Goal: Information Seeking & Learning: Learn about a topic

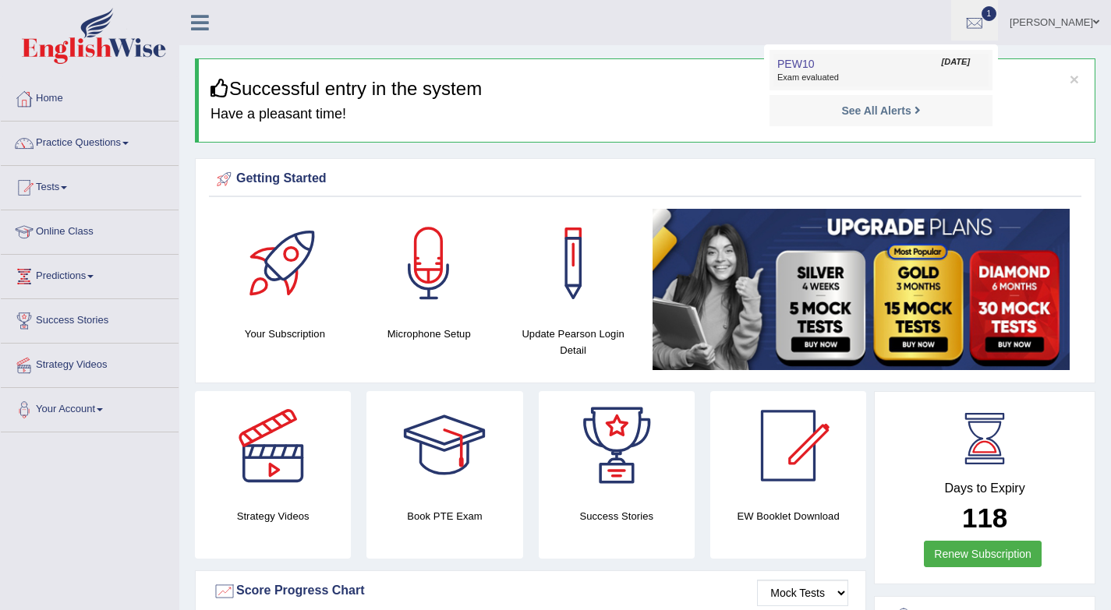
click at [942, 63] on span "Sep 4, 2025" at bounding box center [956, 62] width 28 height 12
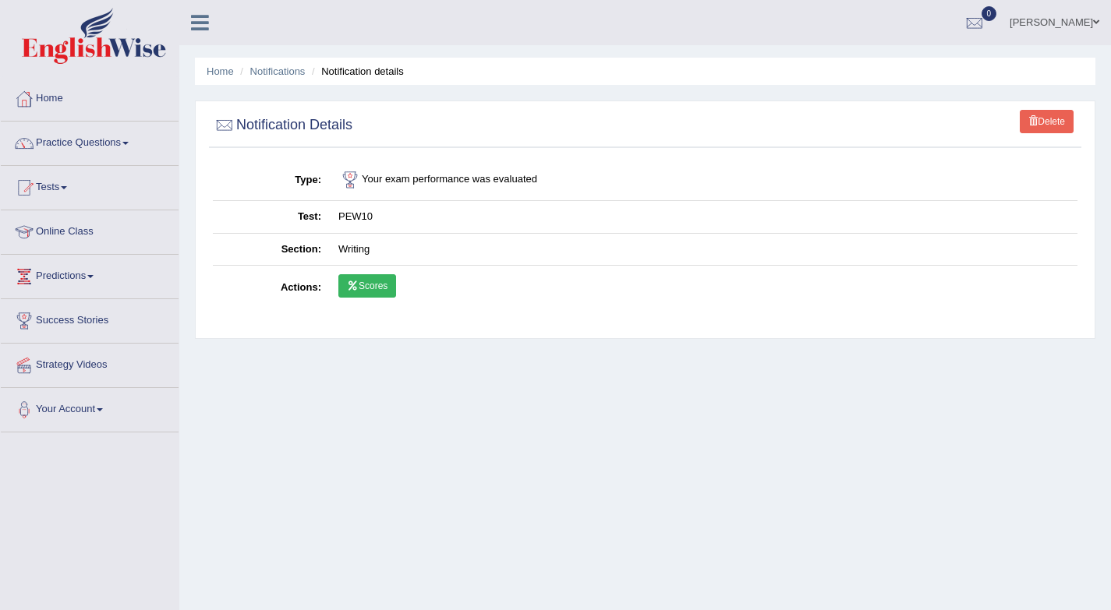
click at [388, 290] on link "Scores" at bounding box center [367, 285] width 58 height 23
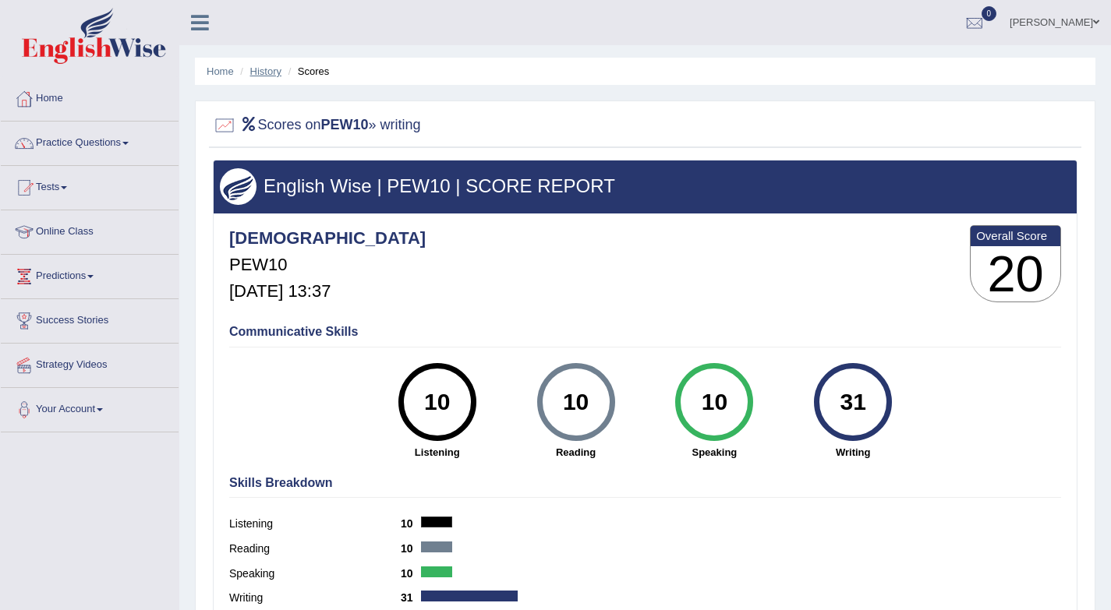
click at [267, 69] on link "History" at bounding box center [265, 71] width 31 height 12
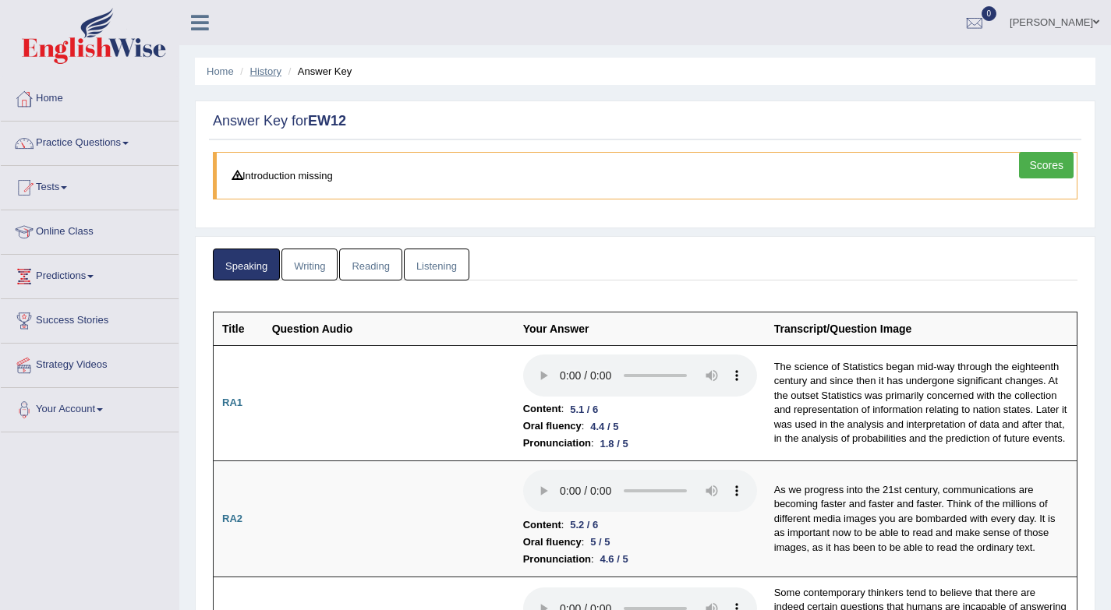
click at [262, 72] on link "History" at bounding box center [265, 71] width 31 height 12
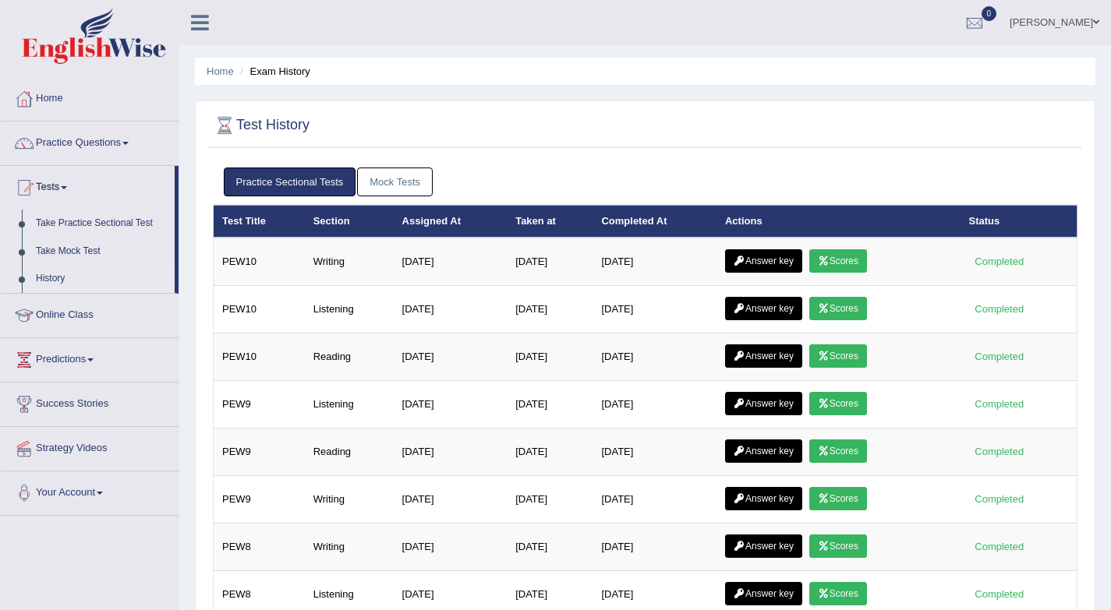
click at [757, 260] on link "Answer key" at bounding box center [763, 260] width 77 height 23
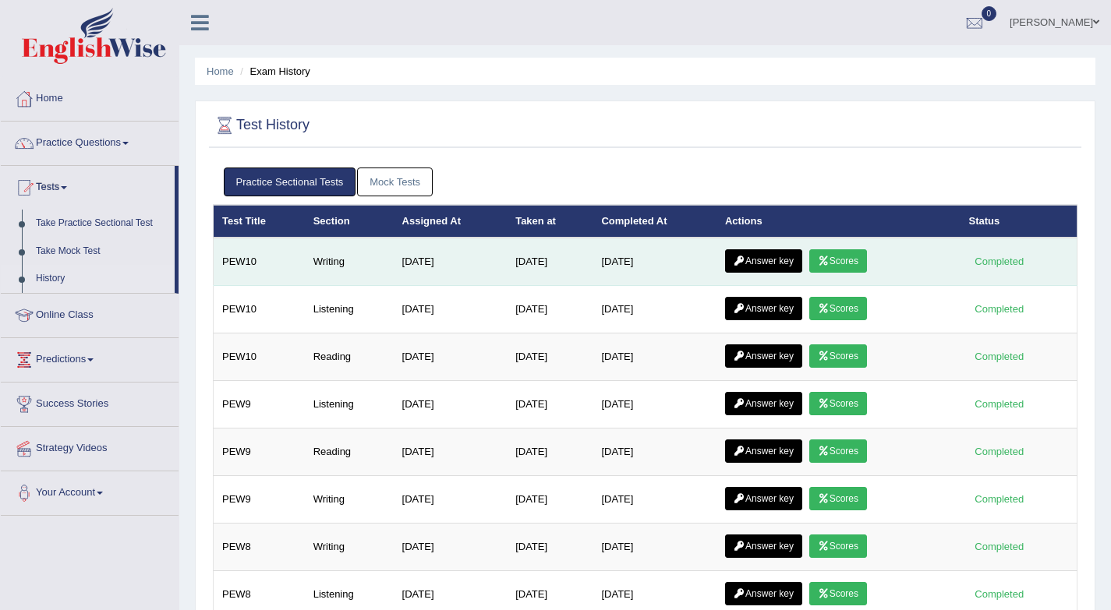
click at [767, 261] on link "Answer key" at bounding box center [763, 260] width 77 height 23
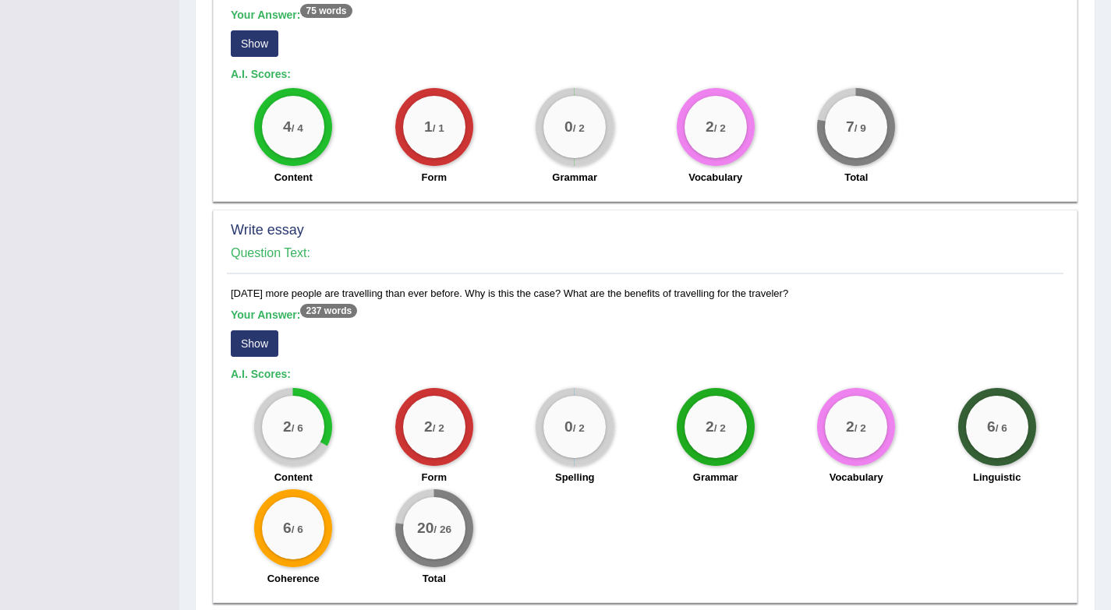
scroll to position [1106, 0]
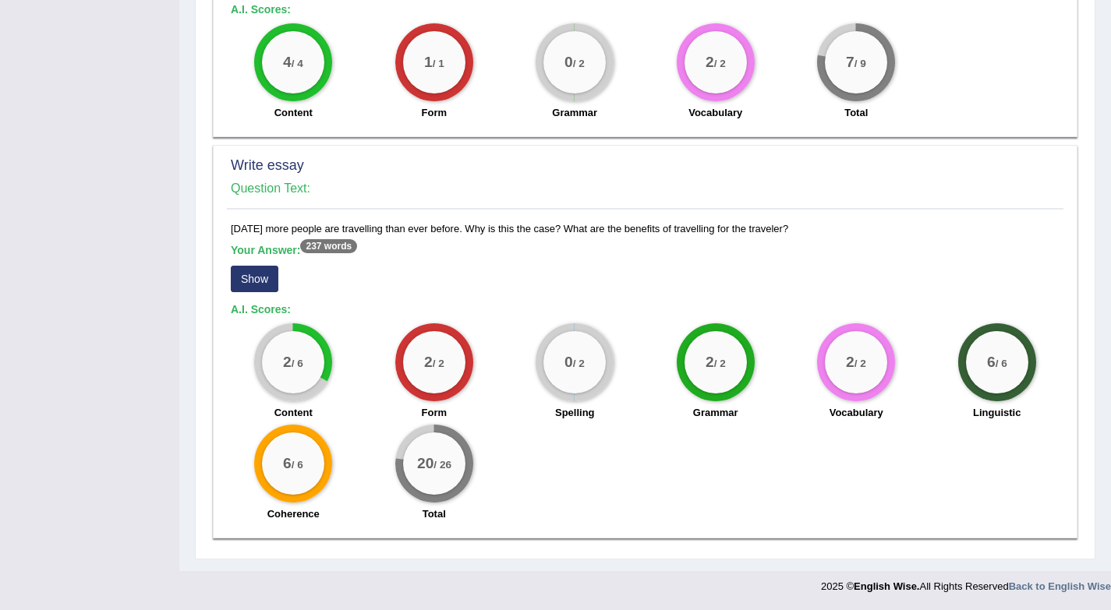
click at [245, 274] on button "Show" at bounding box center [255, 279] width 48 height 27
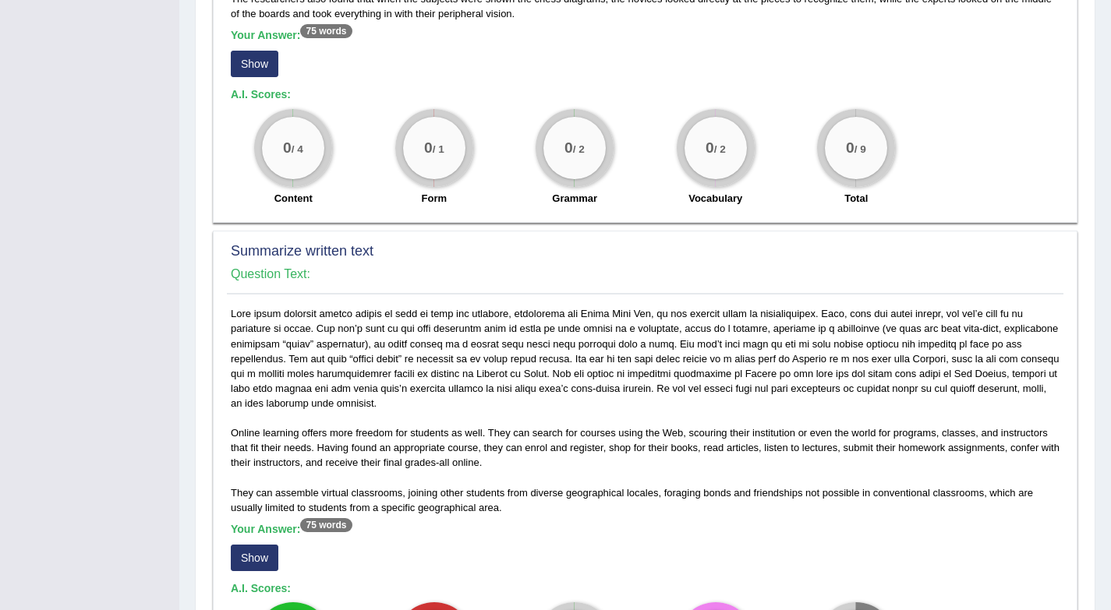
scroll to position [0, 0]
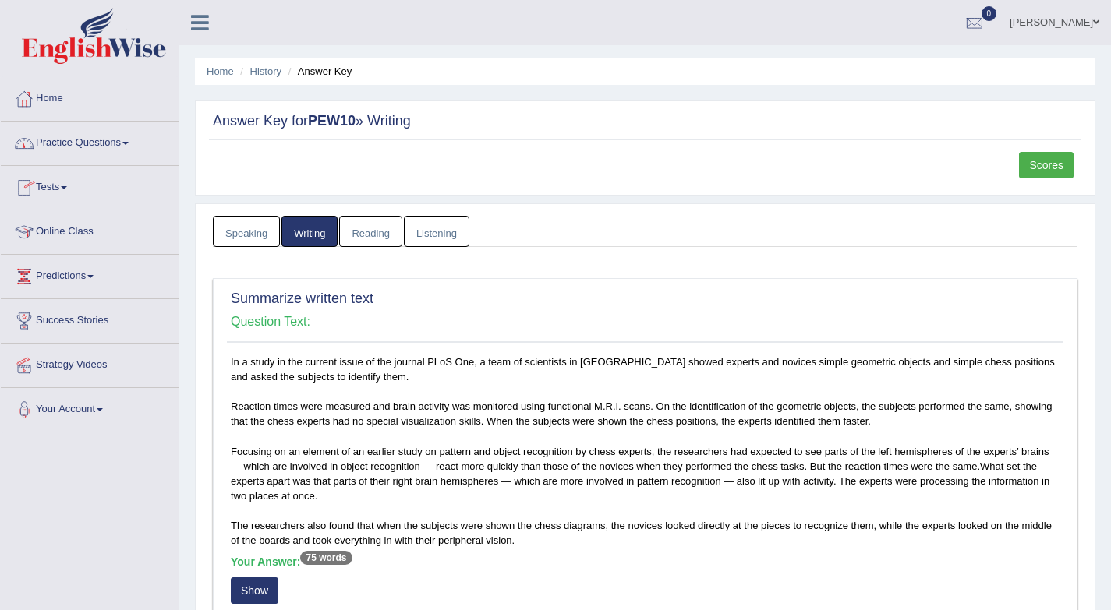
click at [62, 180] on link "Tests" at bounding box center [90, 185] width 178 height 39
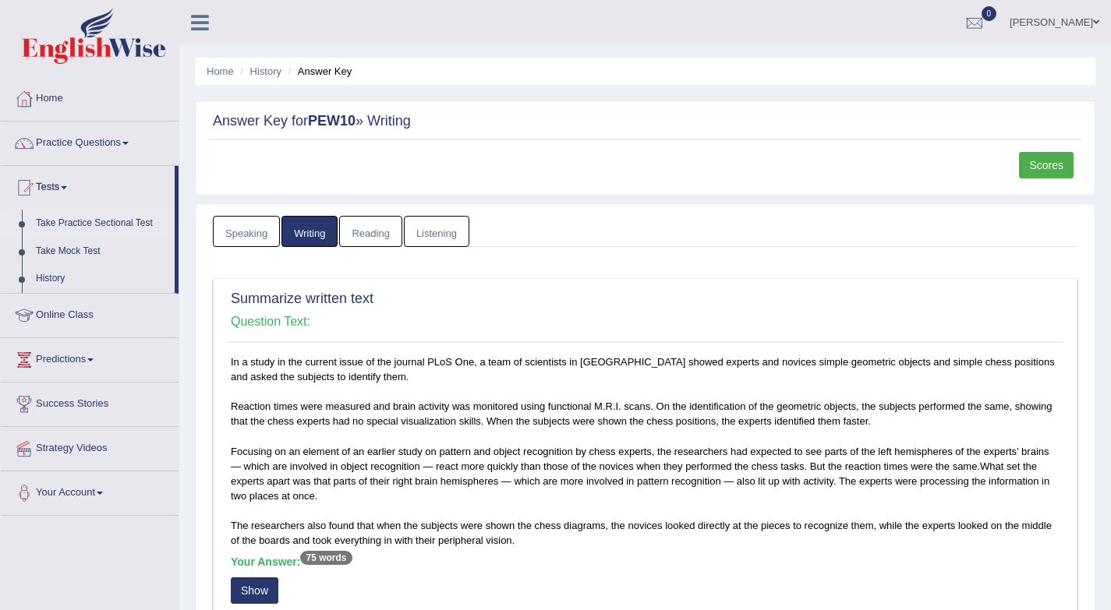
click at [101, 227] on link "Take Practice Sectional Test" at bounding box center [102, 224] width 146 height 28
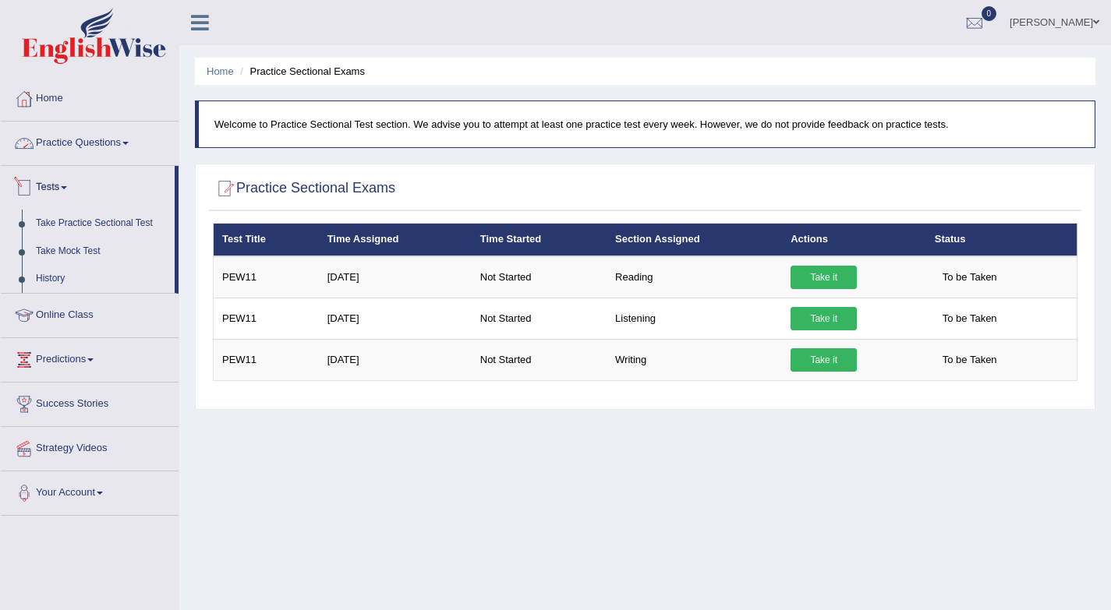
click at [87, 147] on link "Practice Questions" at bounding box center [90, 141] width 178 height 39
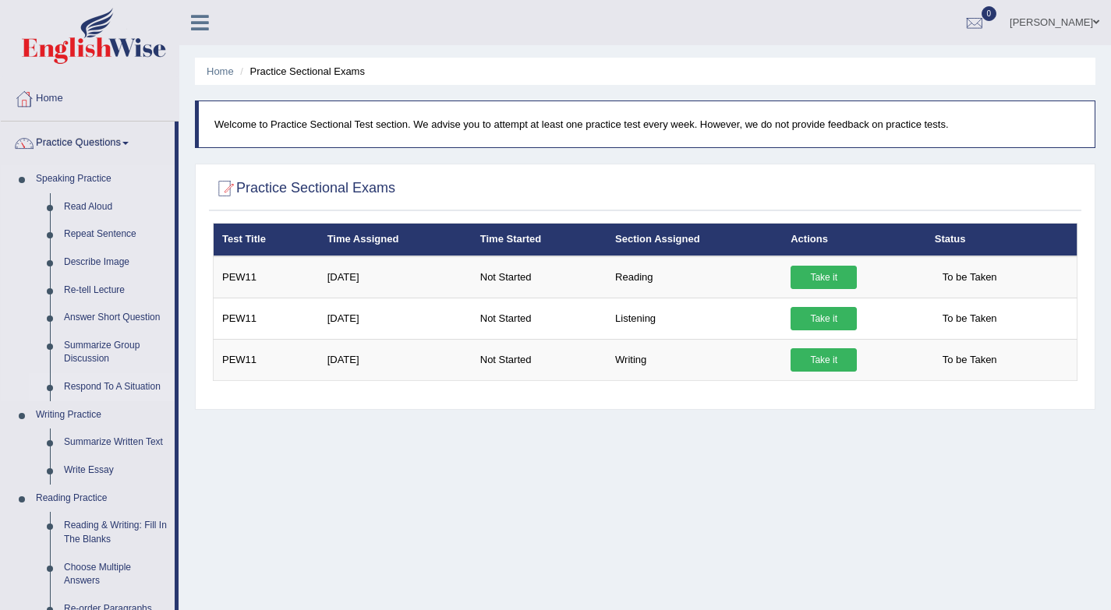
click at [125, 389] on link "Respond To A Situation" at bounding box center [116, 387] width 118 height 28
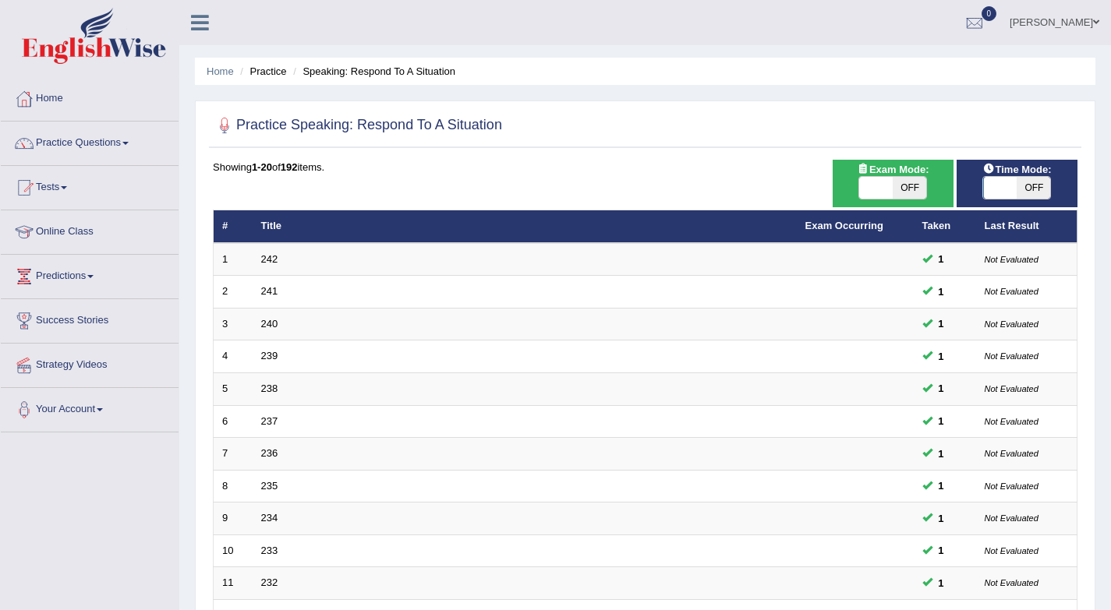
click at [1033, 191] on span "OFF" at bounding box center [1033, 188] width 34 height 22
checkbox input "true"
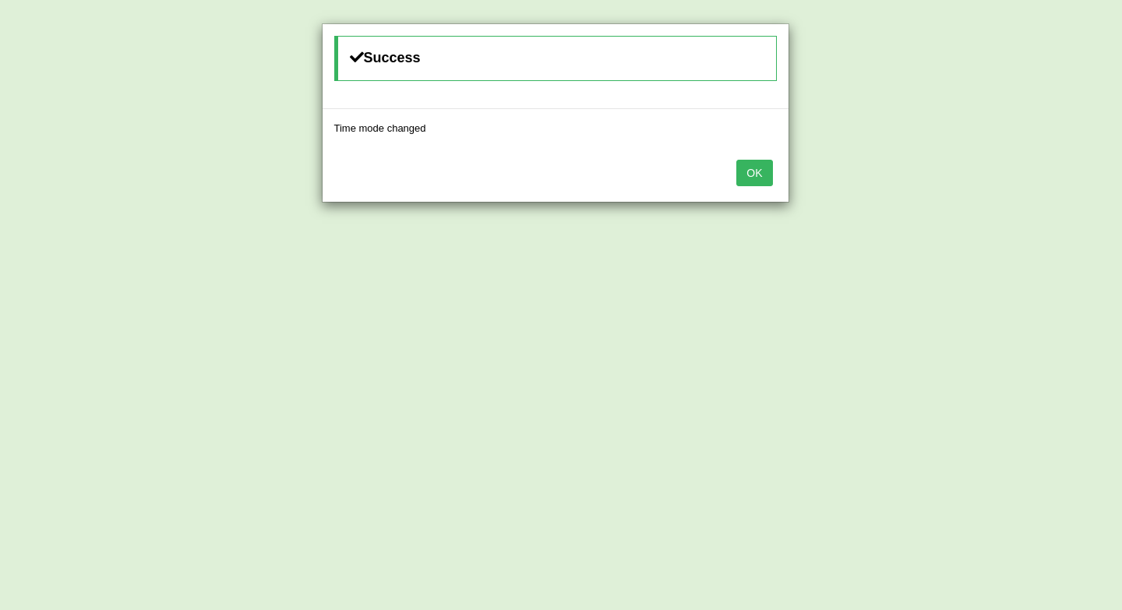
click at [756, 176] on button "OK" at bounding box center [755, 173] width 36 height 27
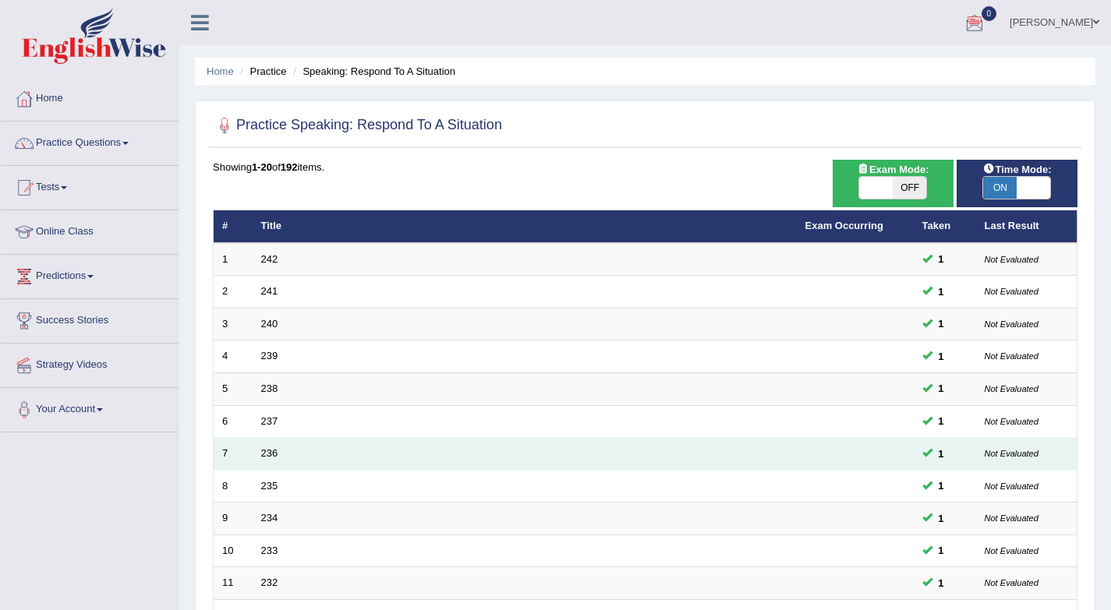
scroll to position [422, 0]
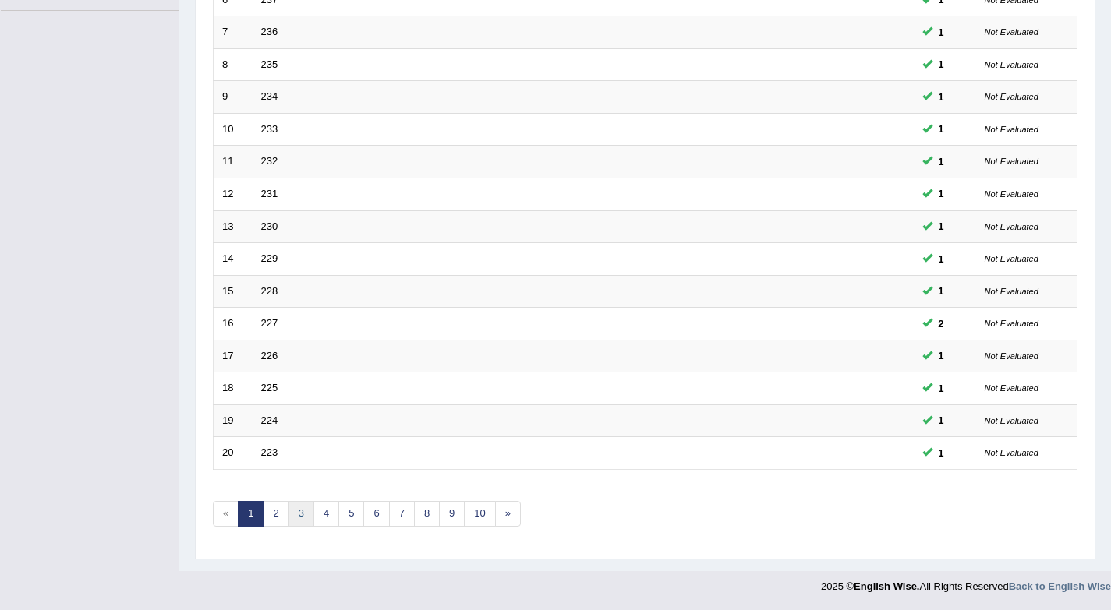
click at [304, 518] on link "3" at bounding box center [301, 514] width 26 height 26
click at [323, 517] on link "4" at bounding box center [326, 514] width 26 height 26
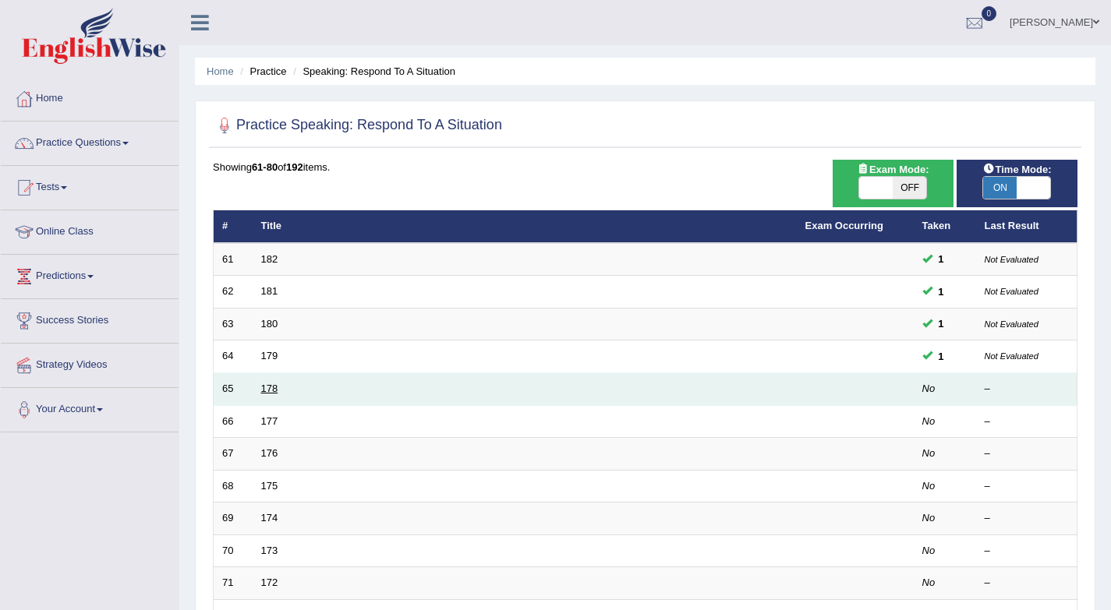
click at [268, 392] on link "178" at bounding box center [269, 389] width 17 height 12
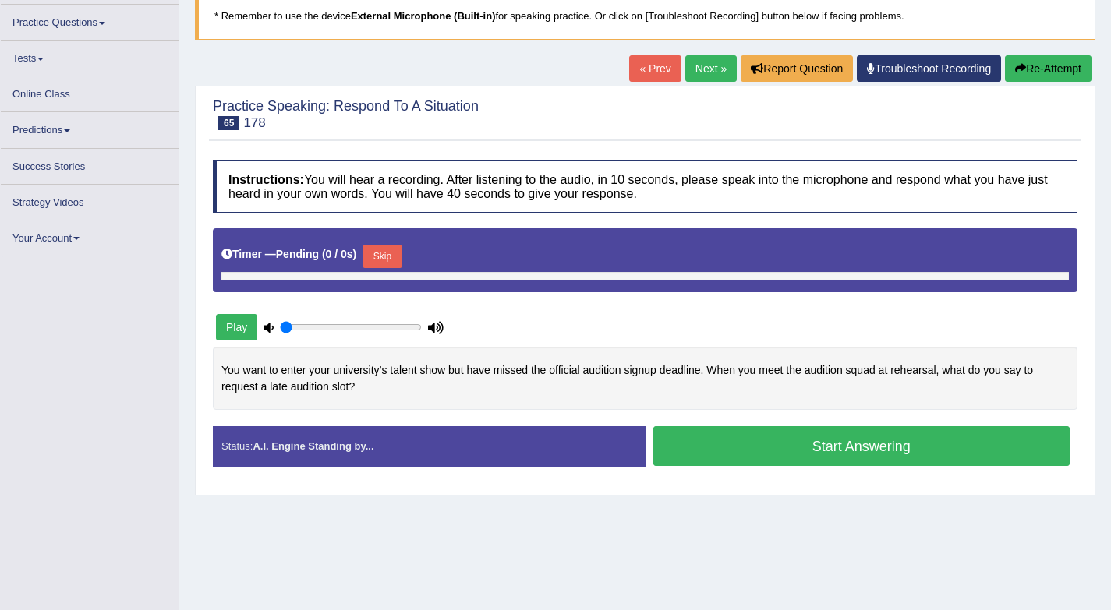
scroll to position [208, 0]
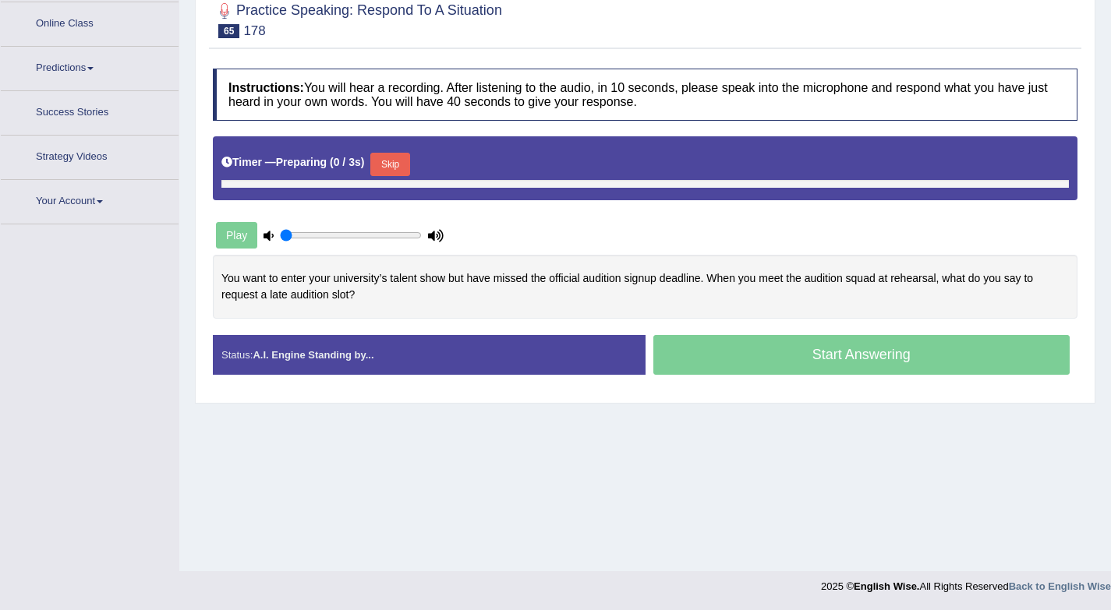
type input "0.25"
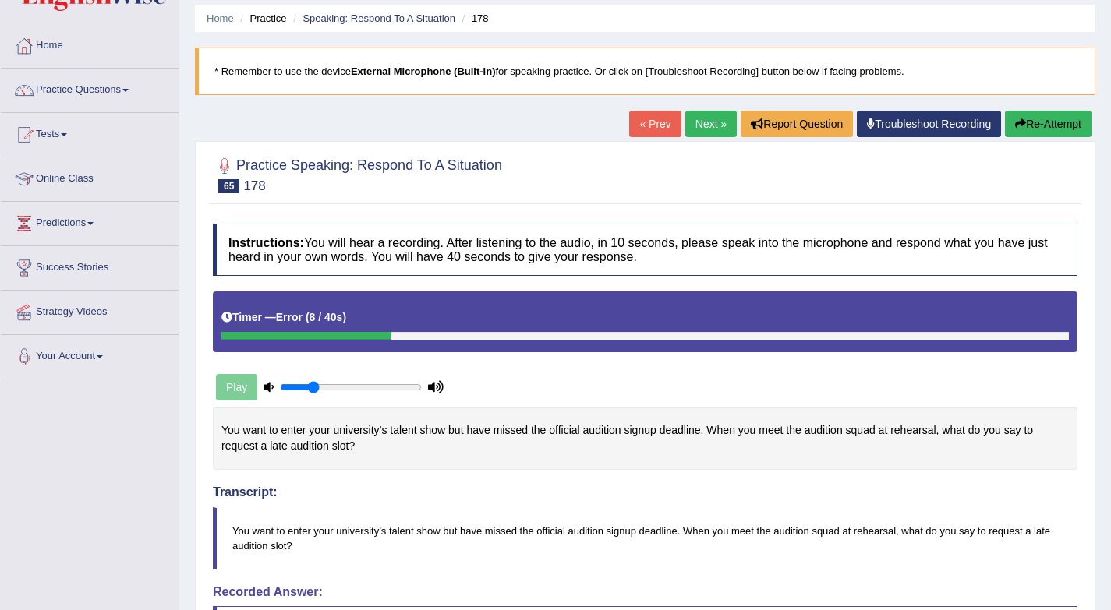
scroll to position [0, 0]
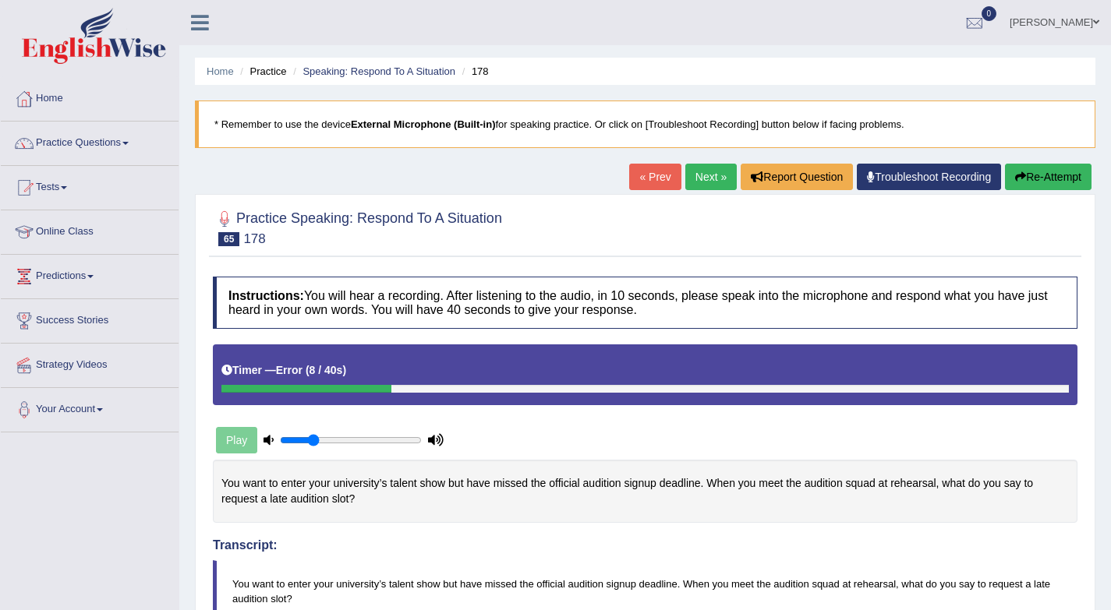
click at [635, 178] on link "« Prev" at bounding box center [654, 177] width 51 height 27
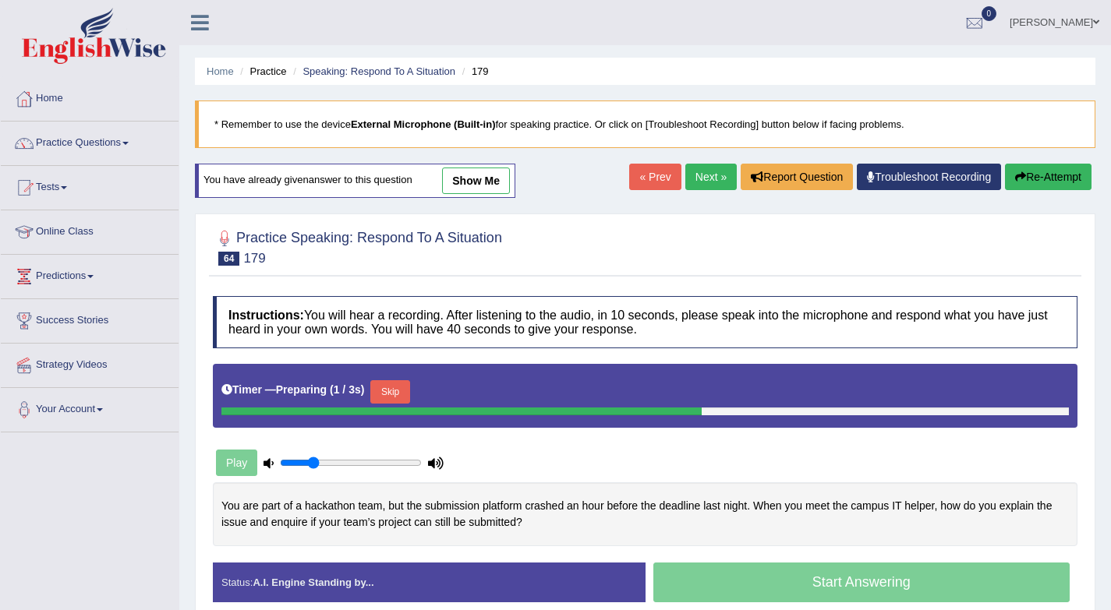
click at [698, 170] on link "Next »" at bounding box center [710, 177] width 51 height 27
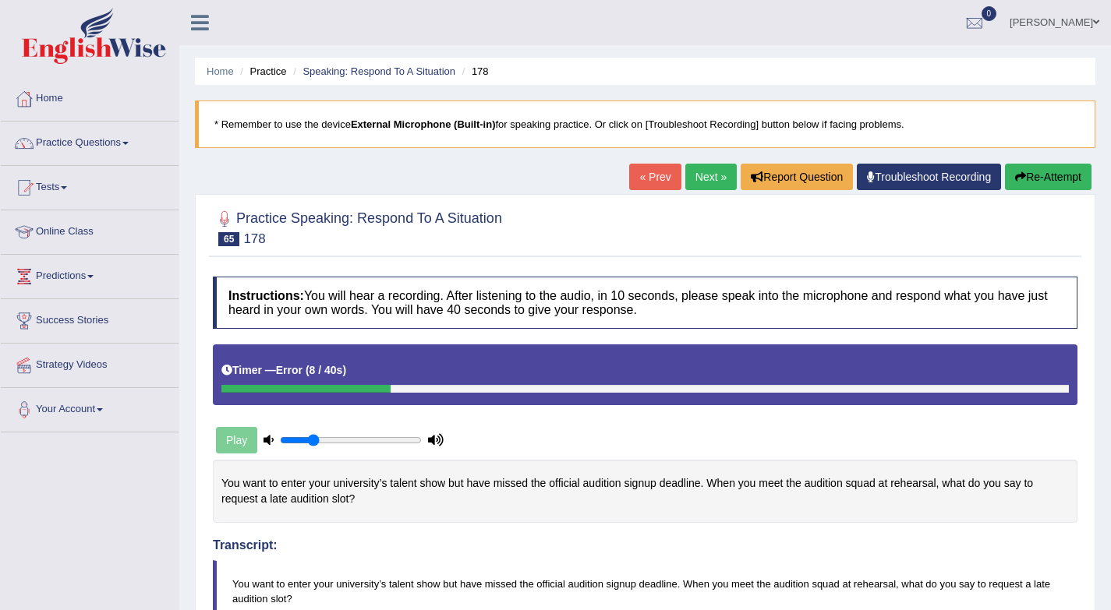
click at [687, 181] on link "Next »" at bounding box center [710, 177] width 51 height 27
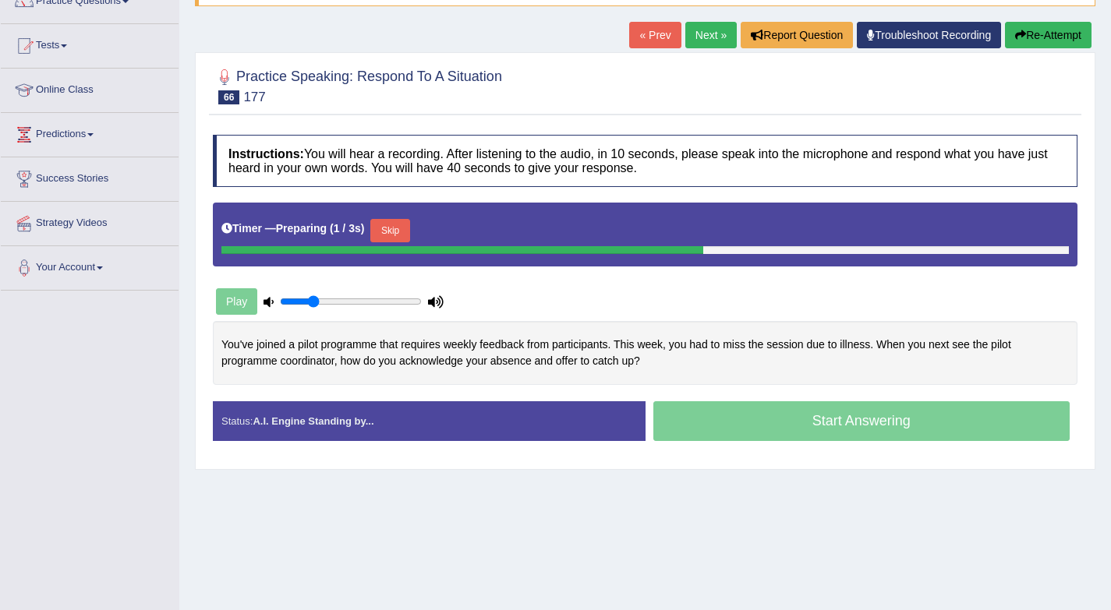
scroll to position [208, 0]
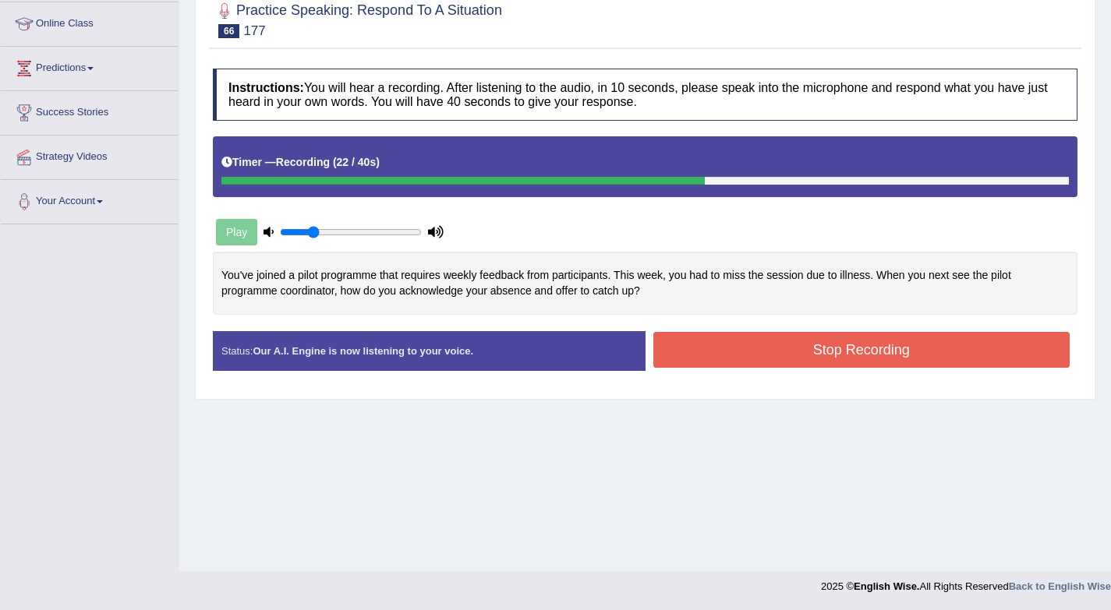
click at [773, 342] on button "Stop Recording" at bounding box center [861, 350] width 417 height 36
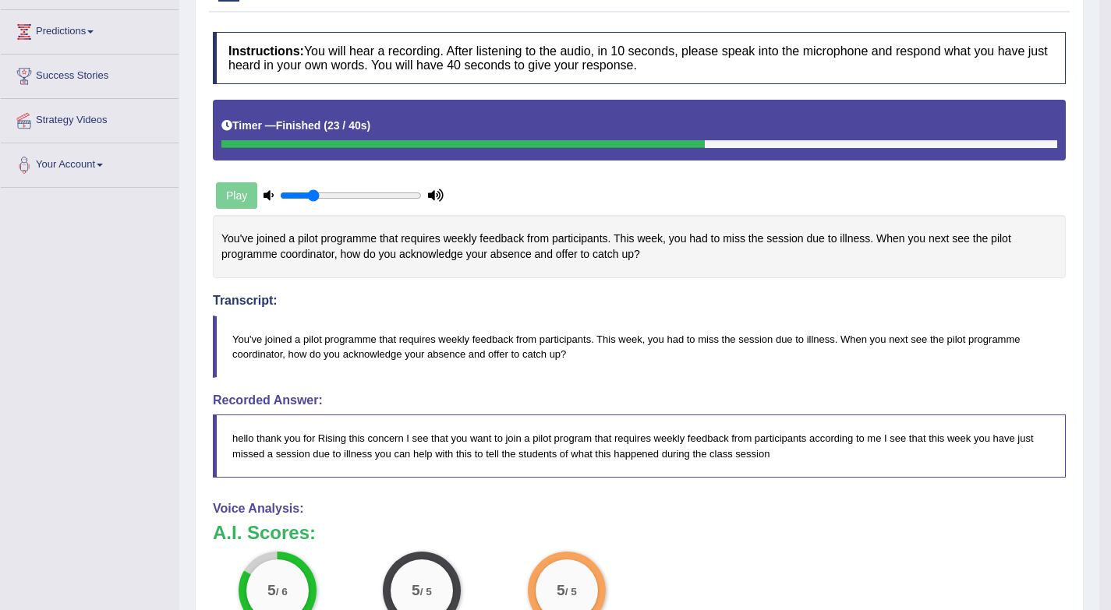
scroll to position [44, 0]
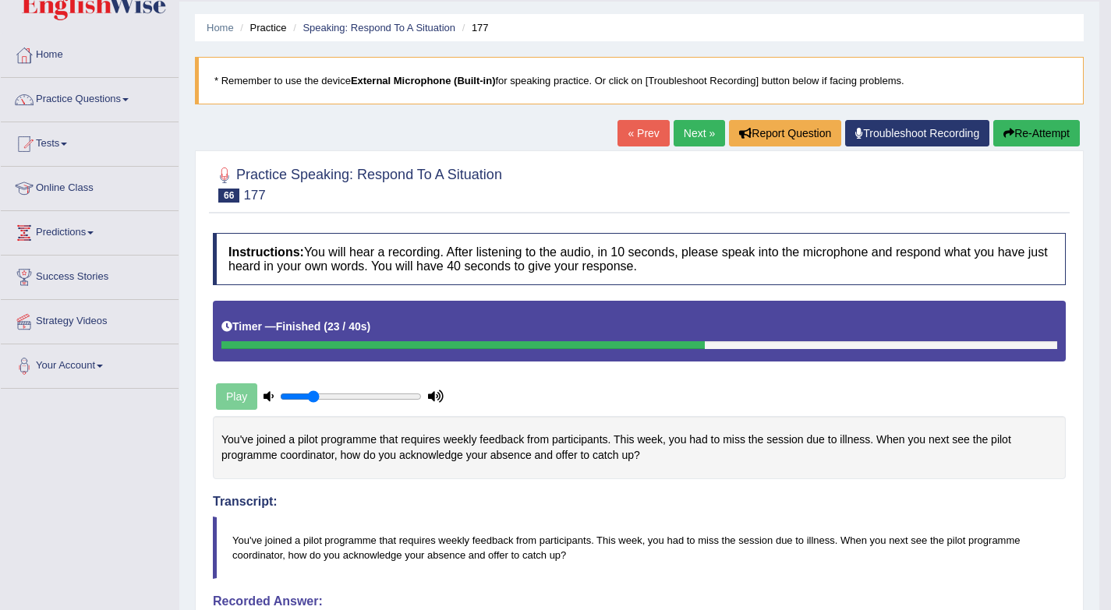
click at [688, 136] on link "Next »" at bounding box center [698, 133] width 51 height 27
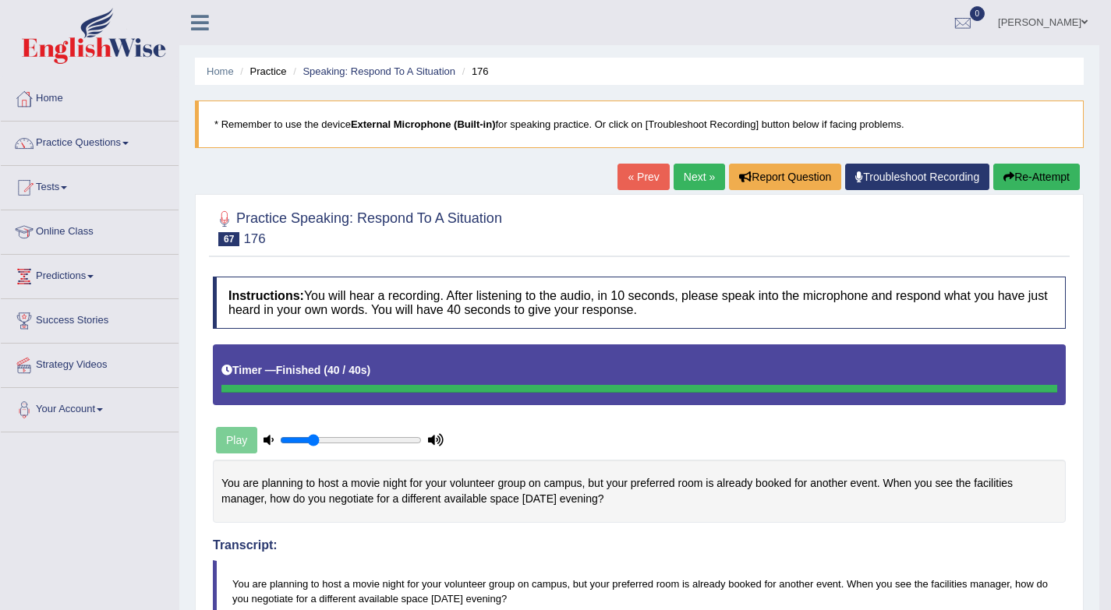
click at [690, 173] on link "Next »" at bounding box center [698, 177] width 51 height 27
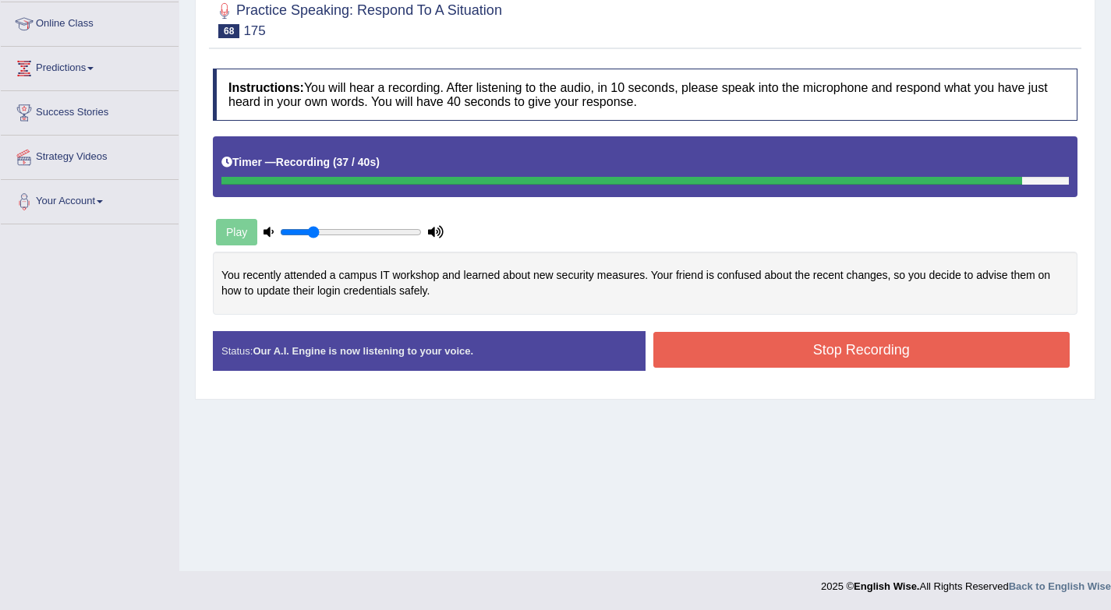
click at [777, 356] on button "Stop Recording" at bounding box center [861, 350] width 417 height 36
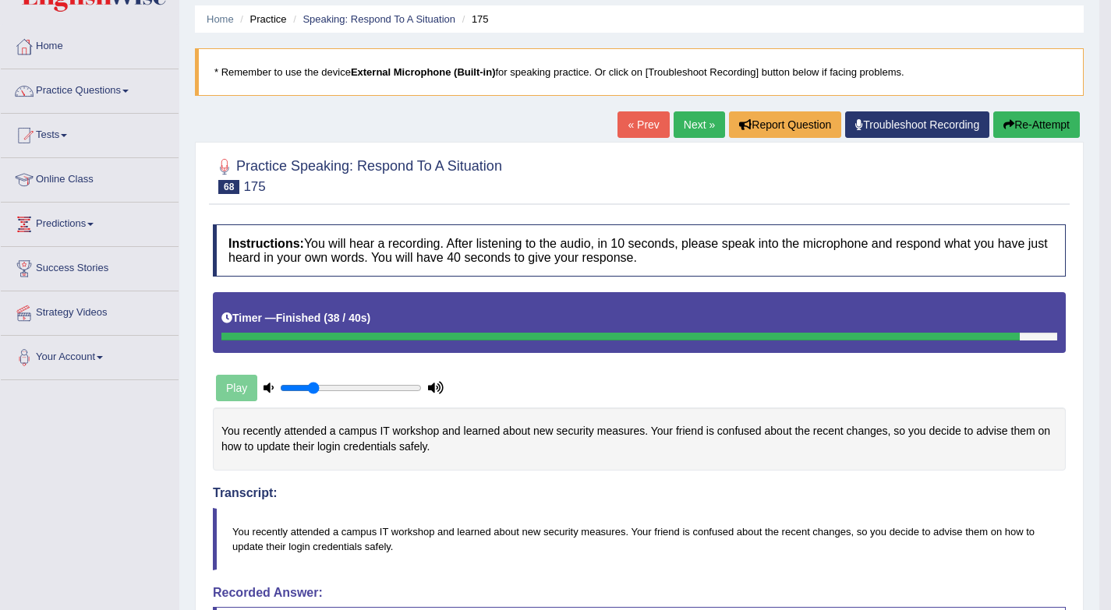
scroll to position [63, 0]
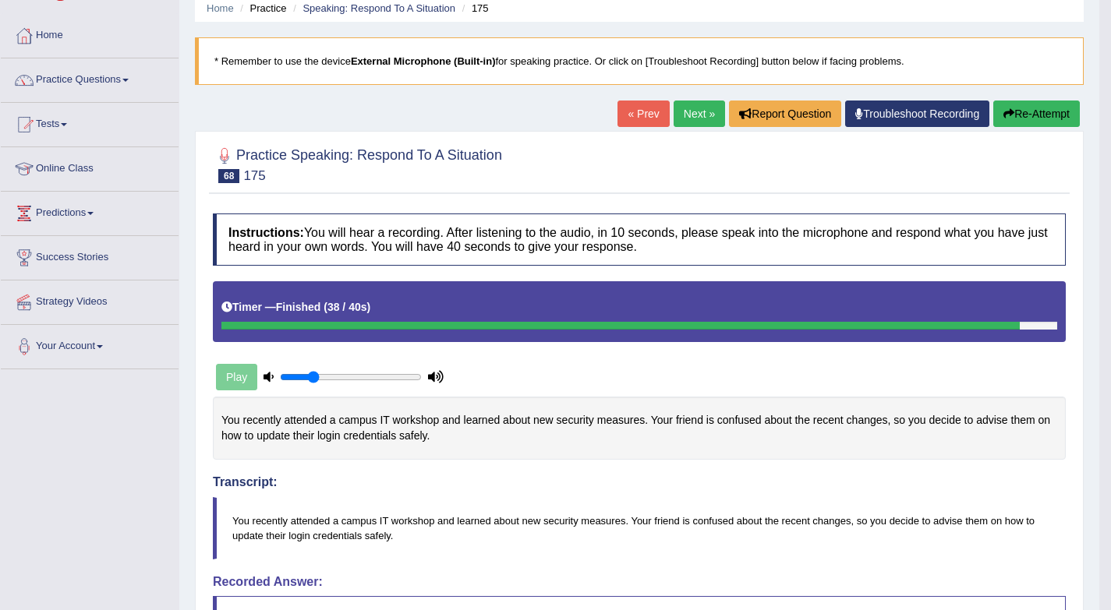
click at [695, 108] on link "Next »" at bounding box center [698, 114] width 51 height 27
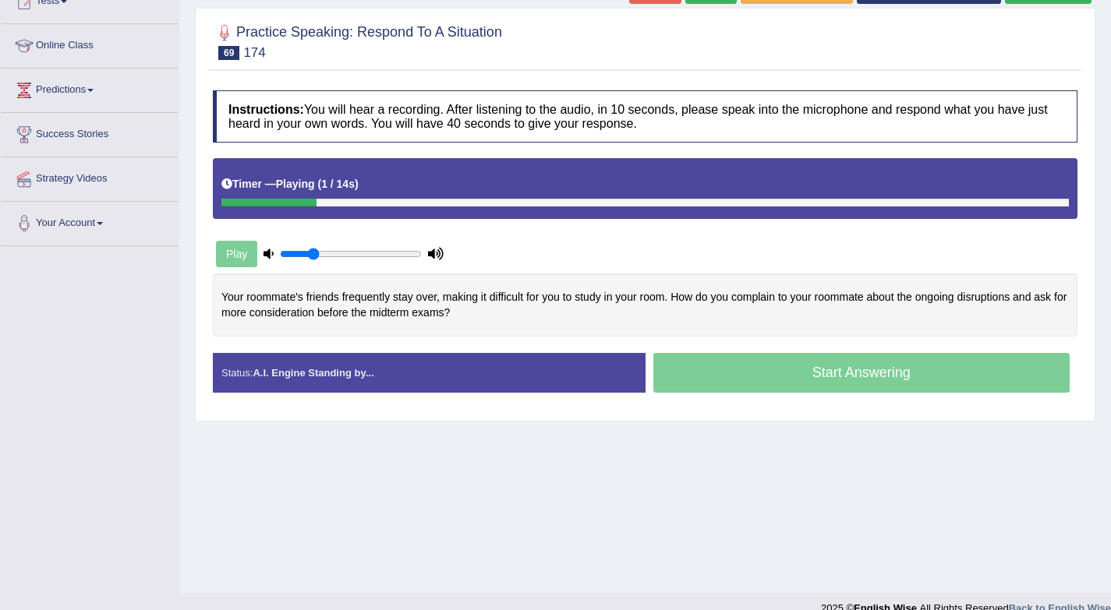
scroll to position [208, 0]
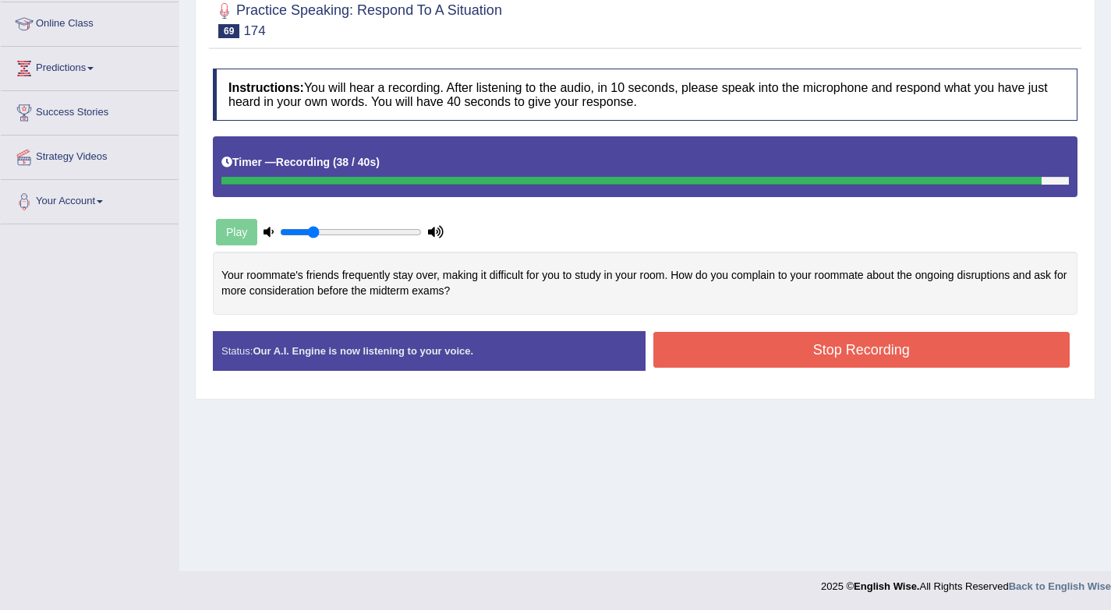
click at [769, 378] on div "Status: Our A.I. Engine is now listening to your voice. Start Answering Stop Re…" at bounding box center [645, 358] width 864 height 55
click at [765, 361] on button "Stop Recording" at bounding box center [861, 350] width 417 height 36
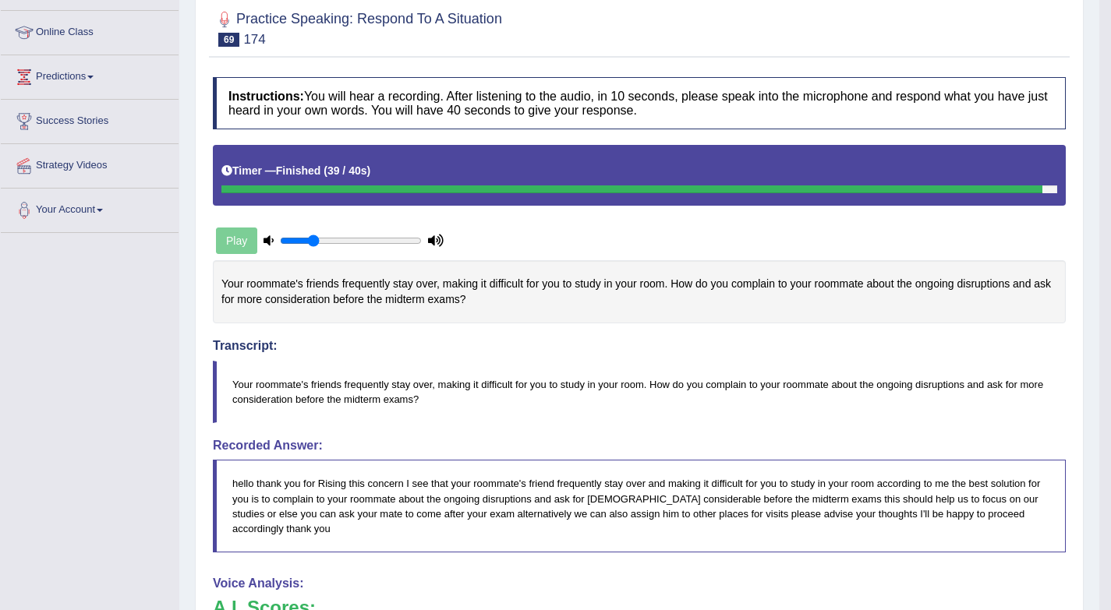
scroll to position [49, 0]
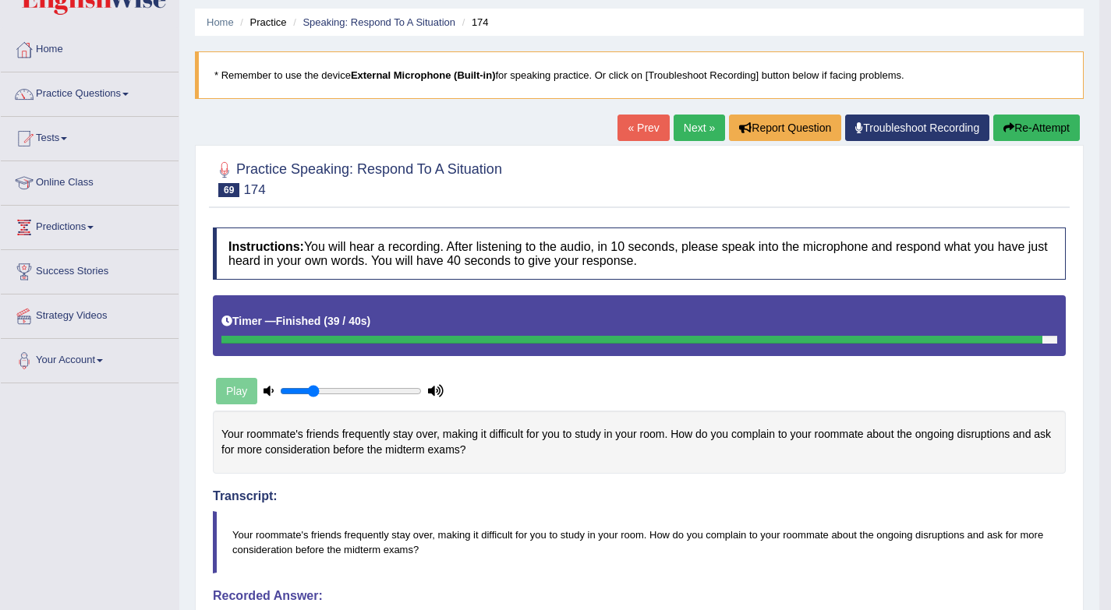
click at [677, 131] on link "Next »" at bounding box center [698, 128] width 51 height 27
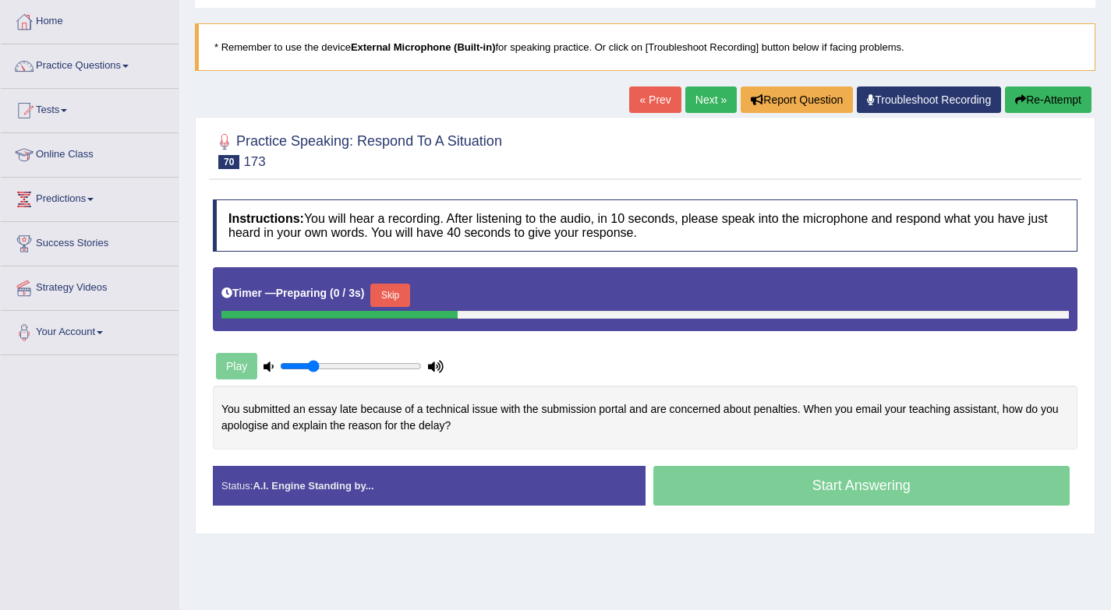
scroll to position [208, 0]
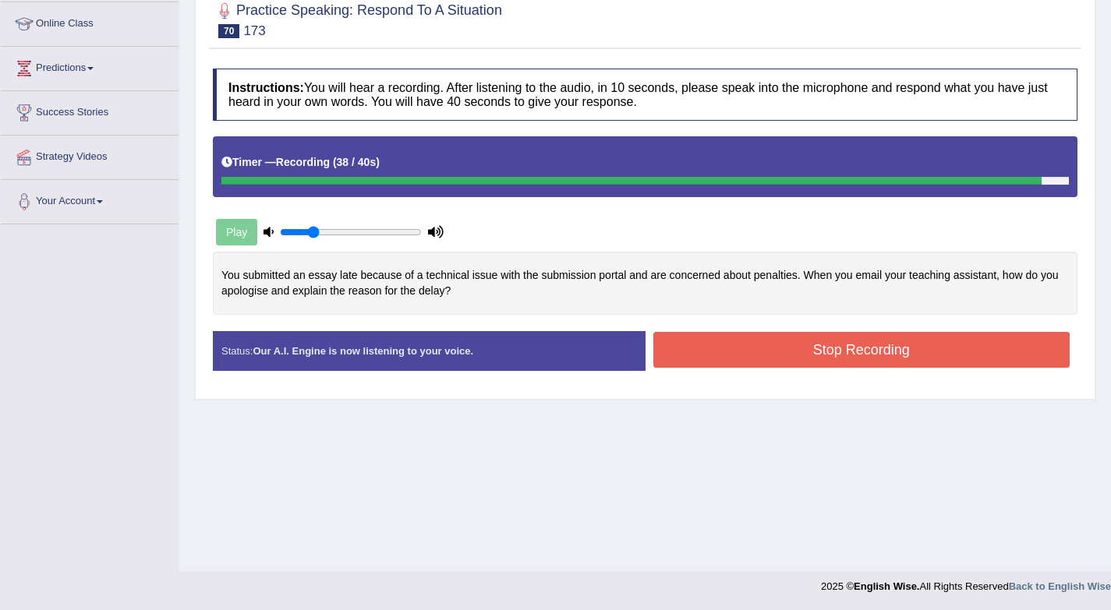
click at [755, 338] on button "Stop Recording" at bounding box center [861, 350] width 417 height 36
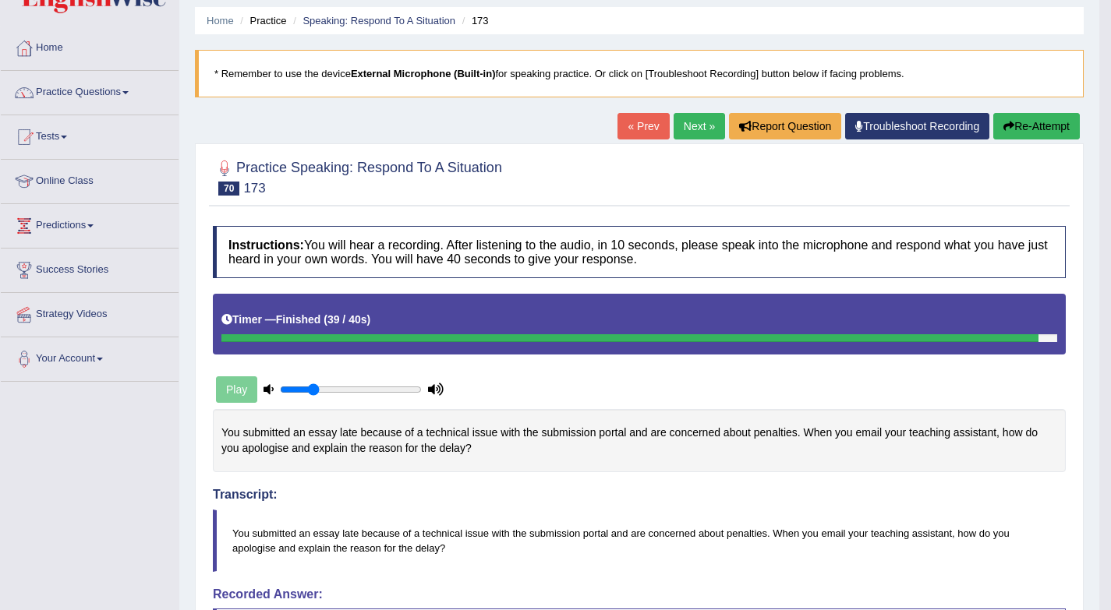
scroll to position [0, 0]
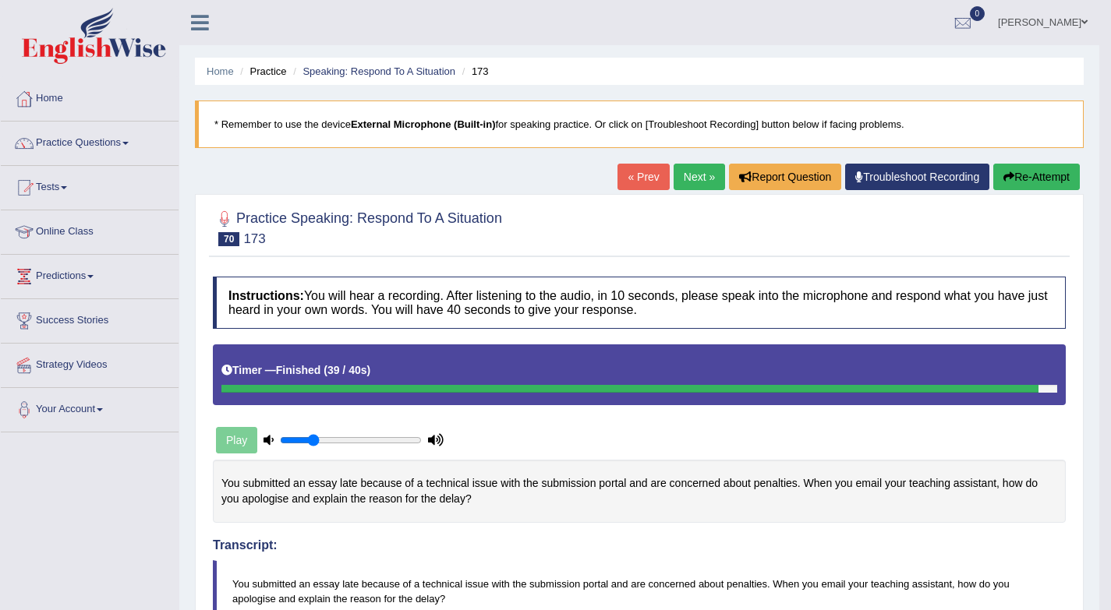
click at [681, 174] on link "Next »" at bounding box center [698, 177] width 51 height 27
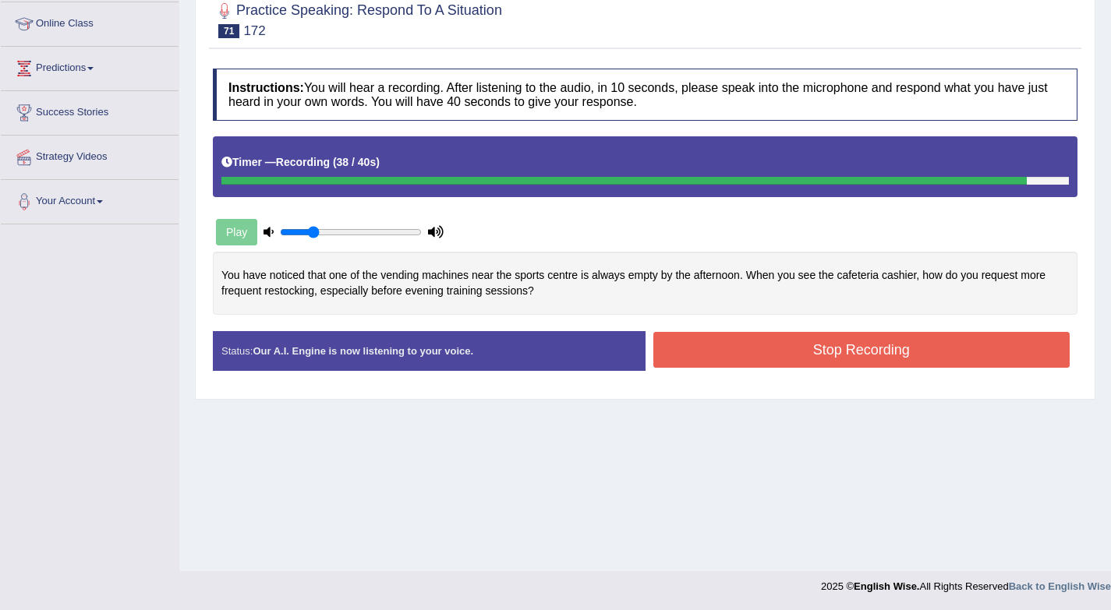
click at [902, 352] on button "Stop Recording" at bounding box center [861, 350] width 417 height 36
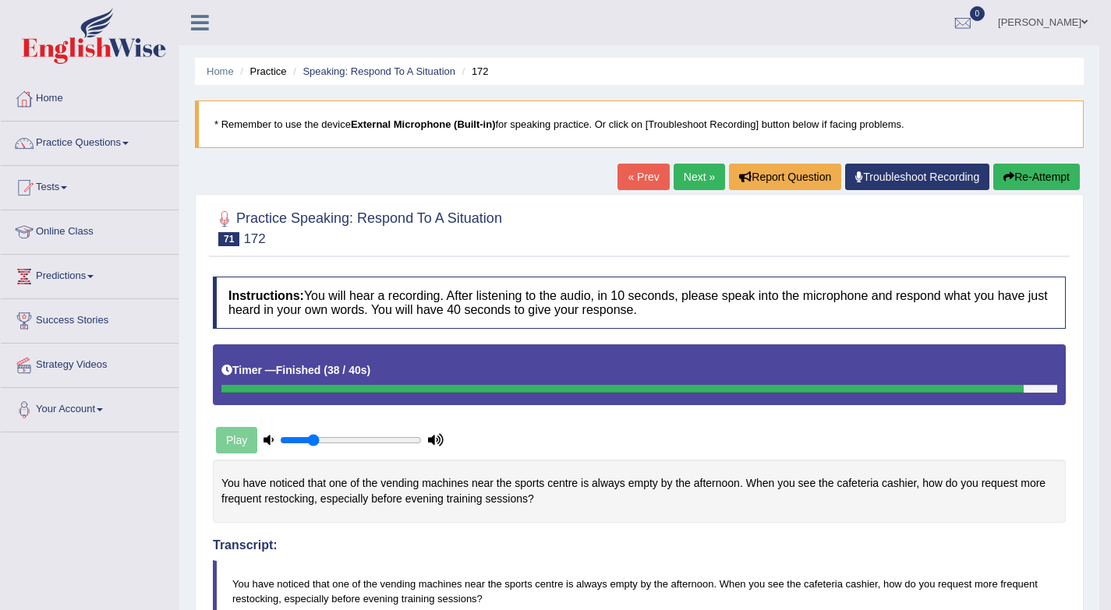
click at [678, 171] on link "Next »" at bounding box center [698, 177] width 51 height 27
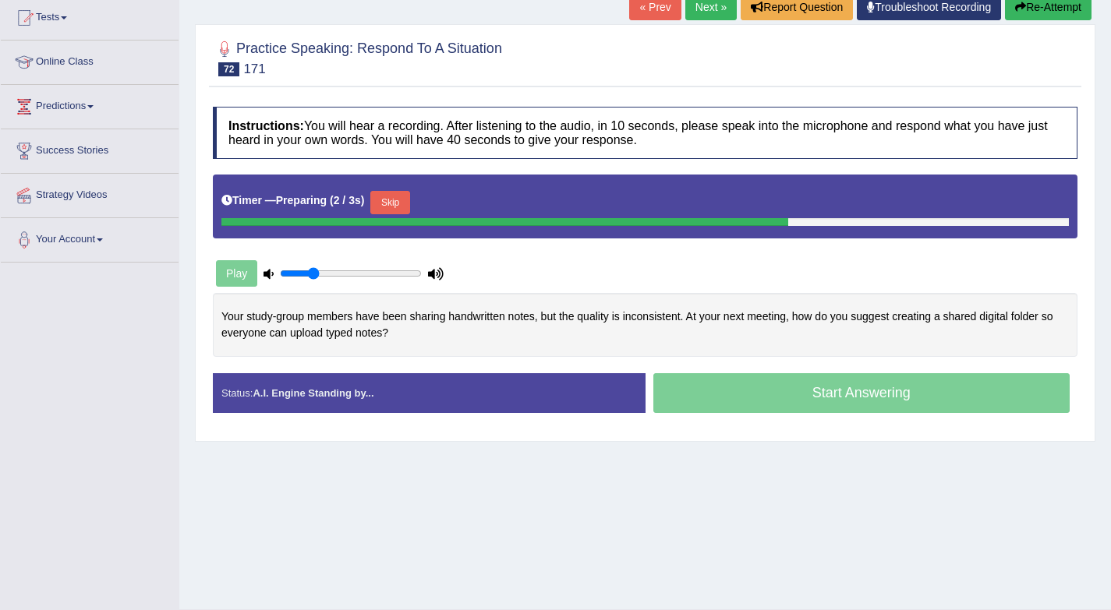
scroll to position [208, 0]
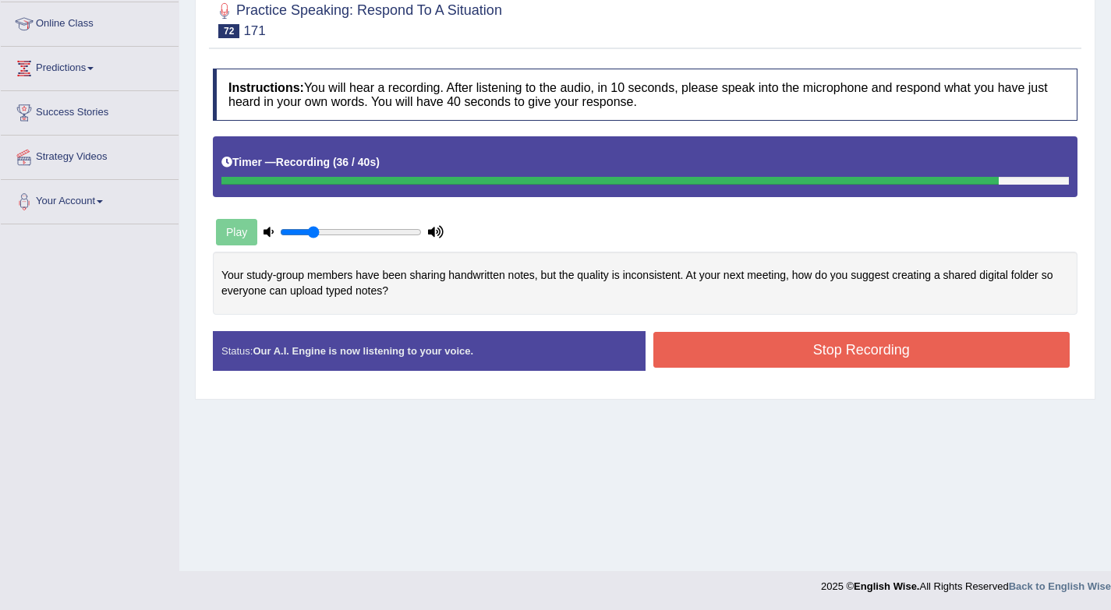
click at [704, 363] on button "Stop Recording" at bounding box center [861, 350] width 417 height 36
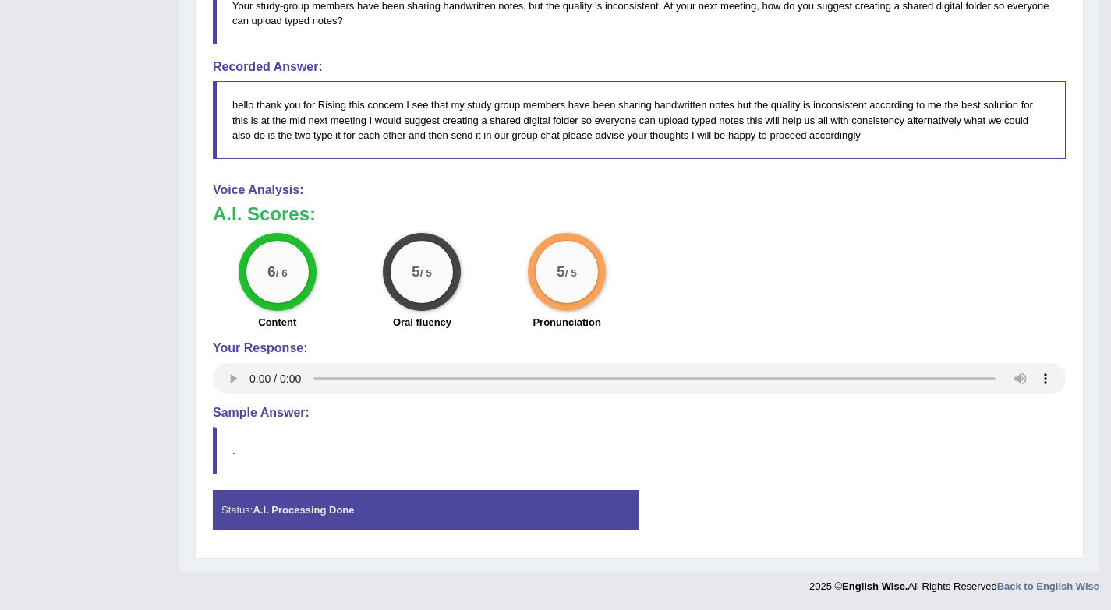
scroll to position [0, 0]
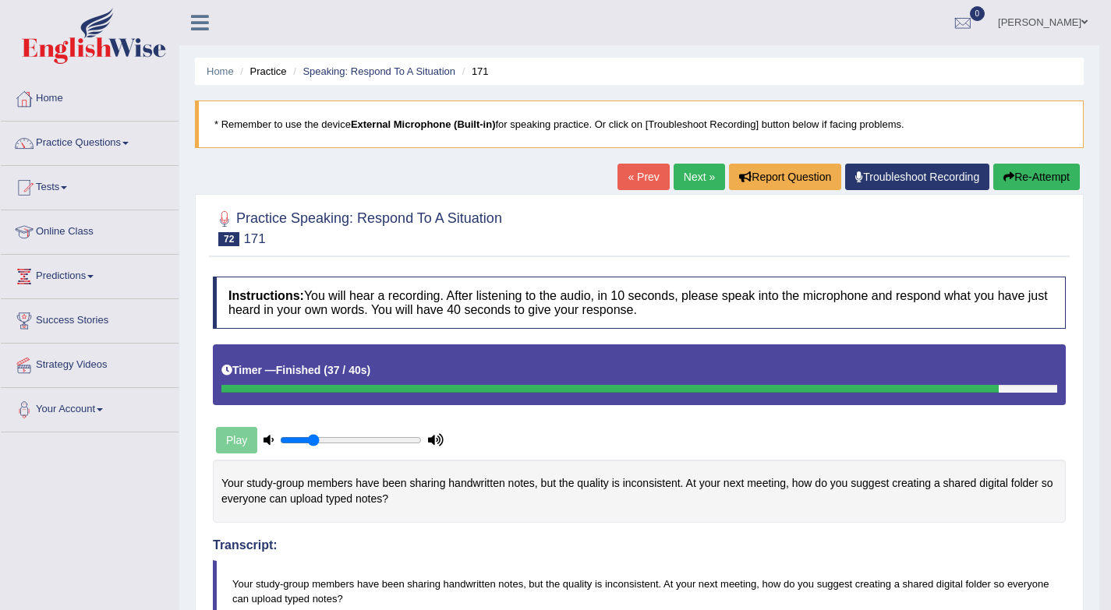
click at [684, 171] on link "Next »" at bounding box center [698, 177] width 51 height 27
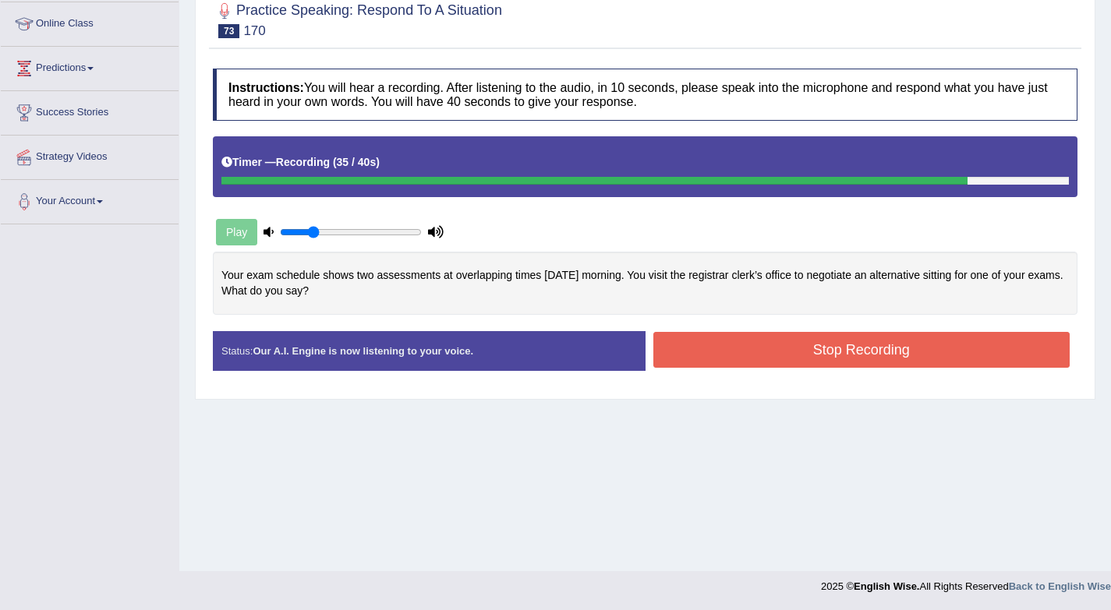
click at [695, 348] on button "Stop Recording" at bounding box center [861, 350] width 417 height 36
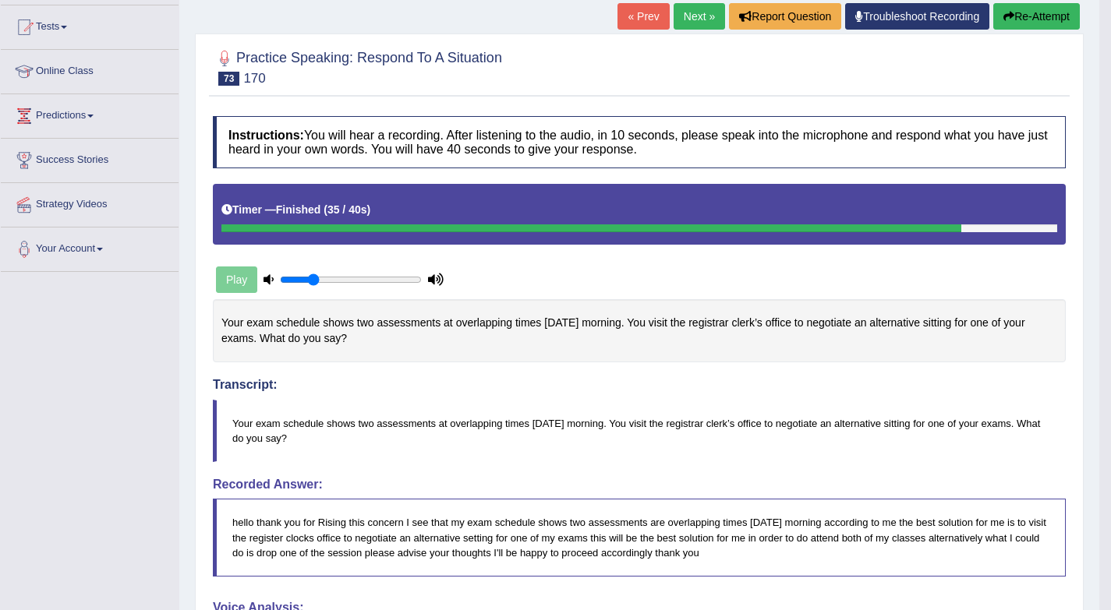
scroll to position [29, 0]
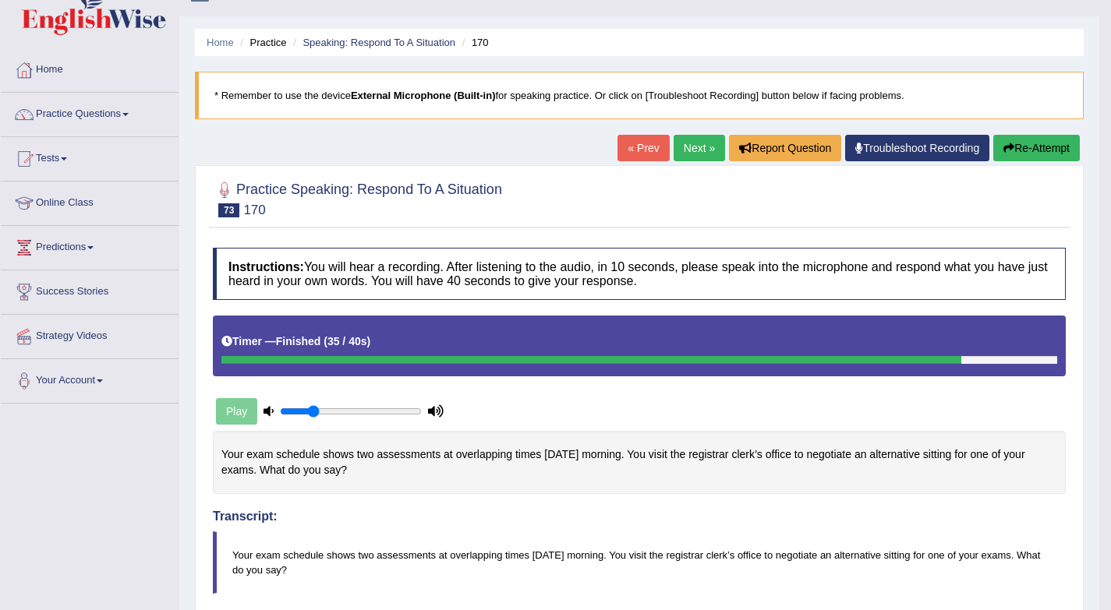
click at [680, 140] on link "Next »" at bounding box center [698, 148] width 51 height 27
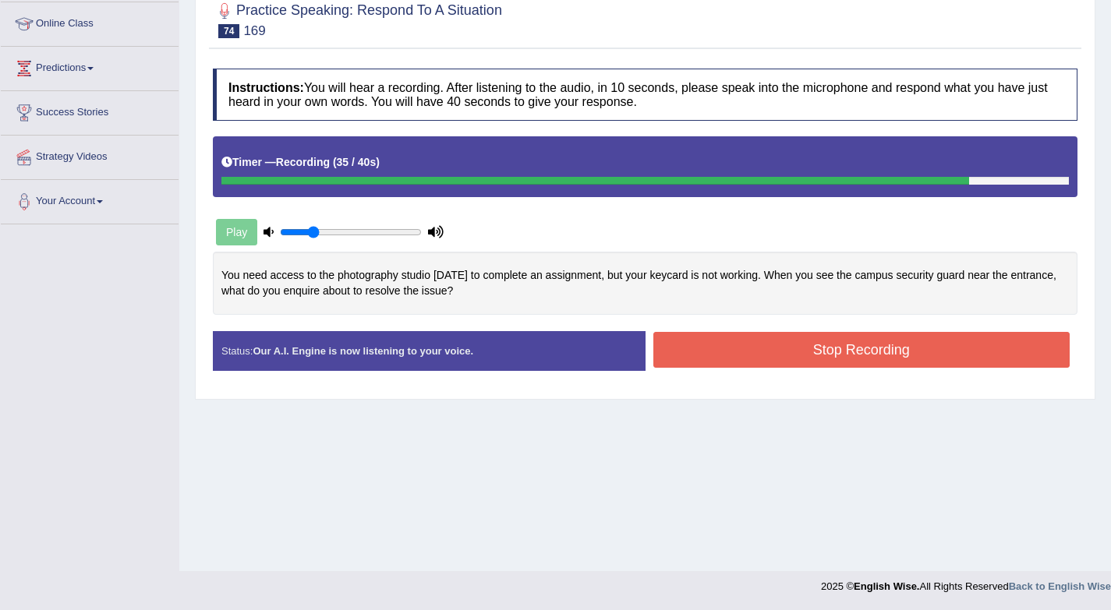
click at [722, 362] on button "Stop Recording" at bounding box center [861, 350] width 417 height 36
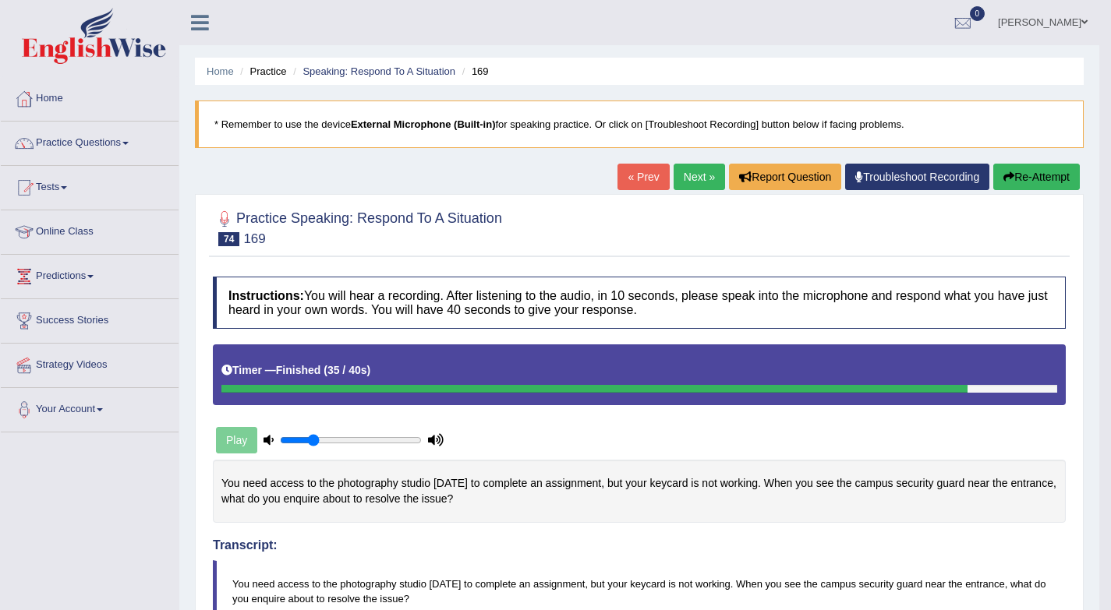
click at [689, 174] on link "Next »" at bounding box center [698, 177] width 51 height 27
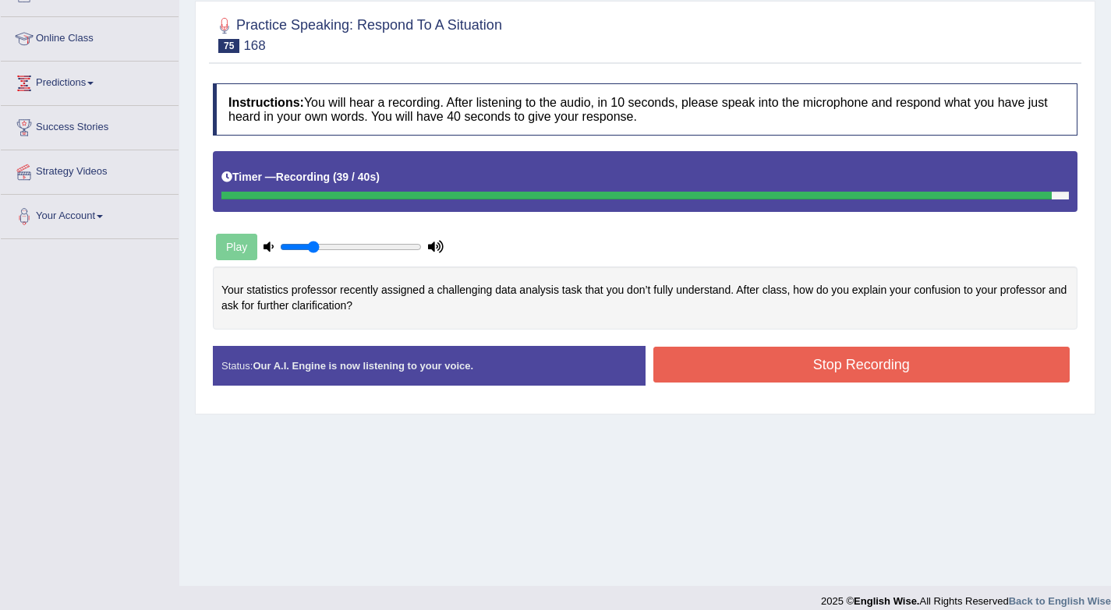
click at [761, 375] on button "Stop Recording" at bounding box center [861, 365] width 417 height 36
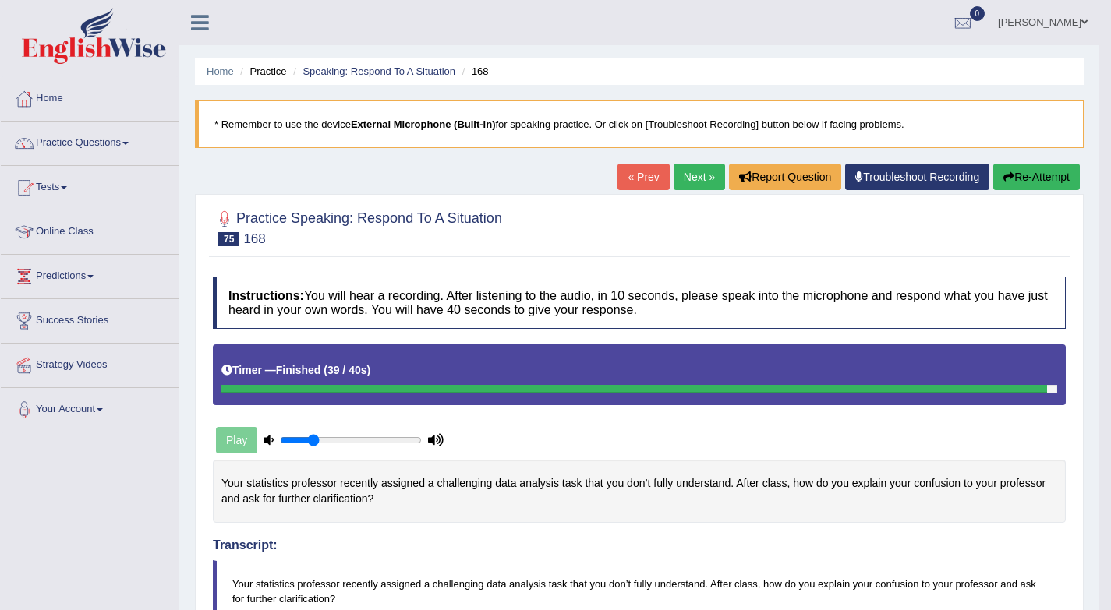
click at [696, 181] on link "Next »" at bounding box center [698, 177] width 51 height 27
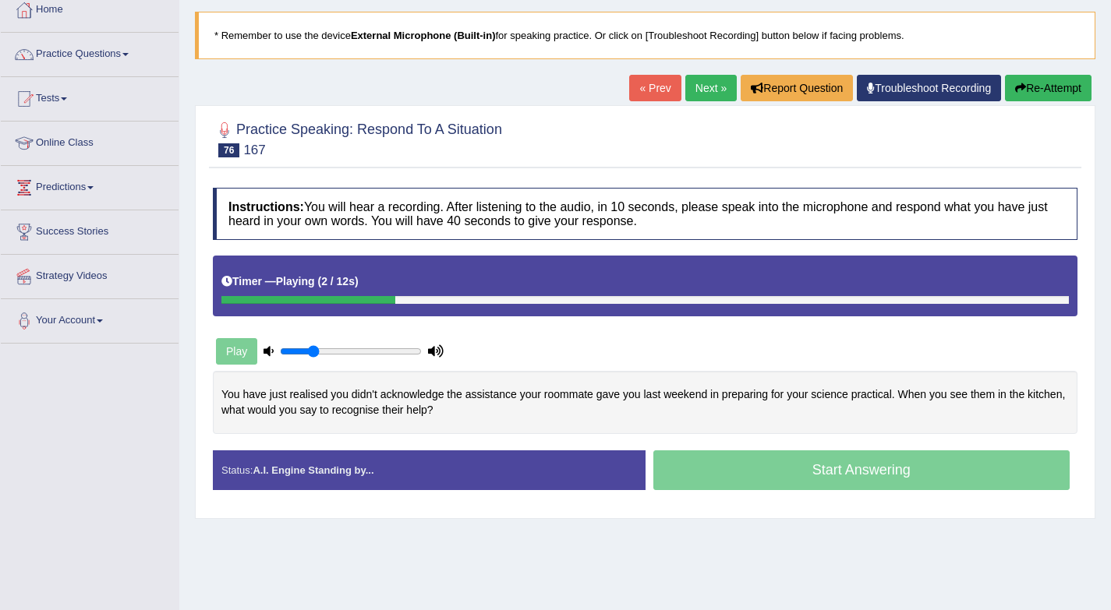
scroll to position [208, 0]
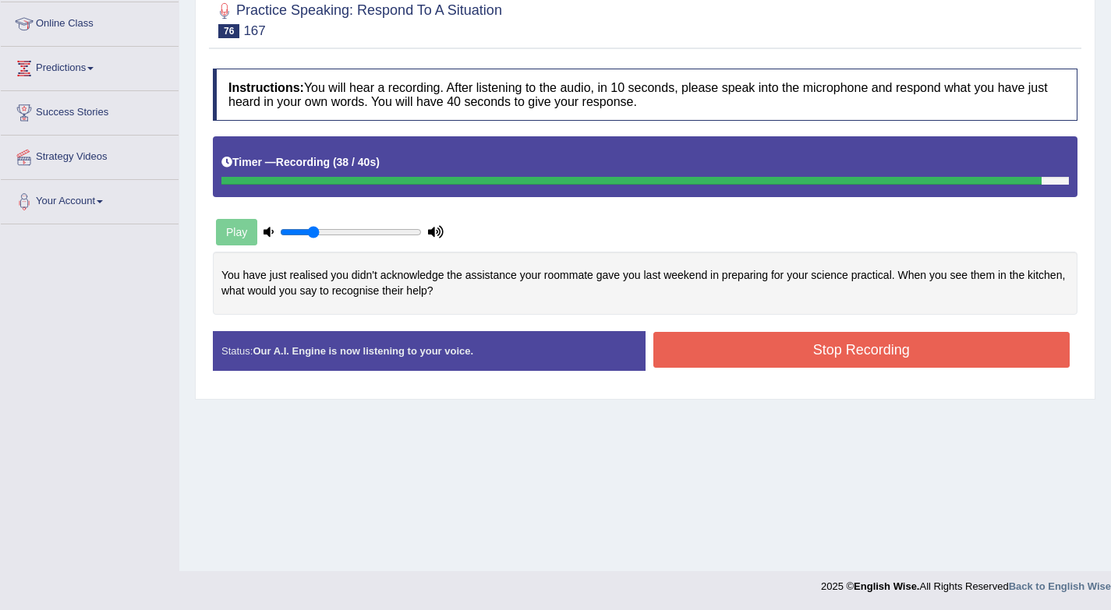
click at [779, 356] on button "Stop Recording" at bounding box center [861, 350] width 417 height 36
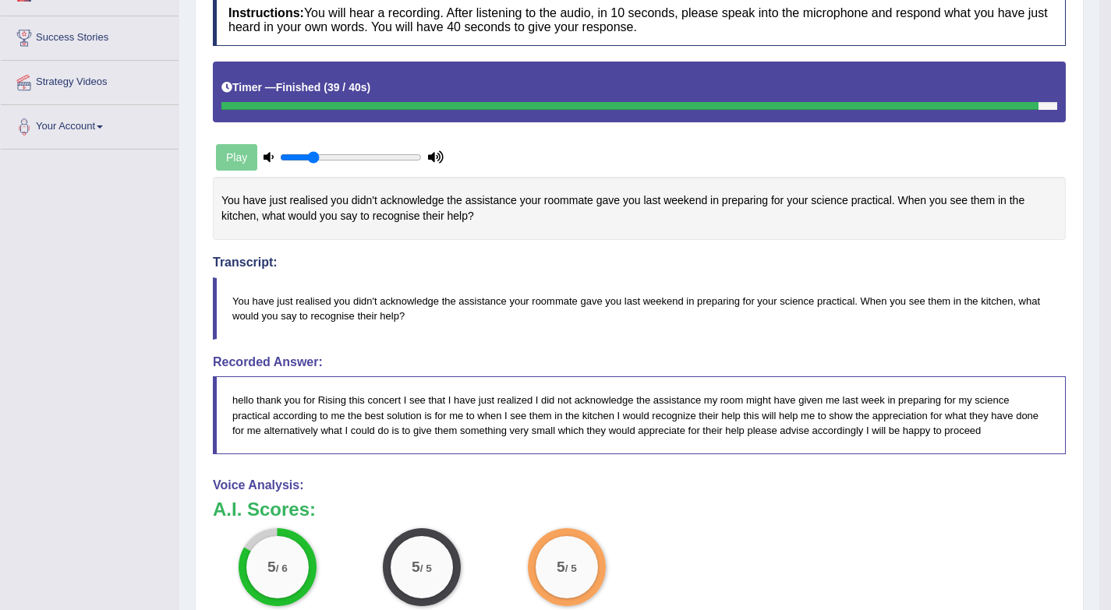
scroll to position [62, 0]
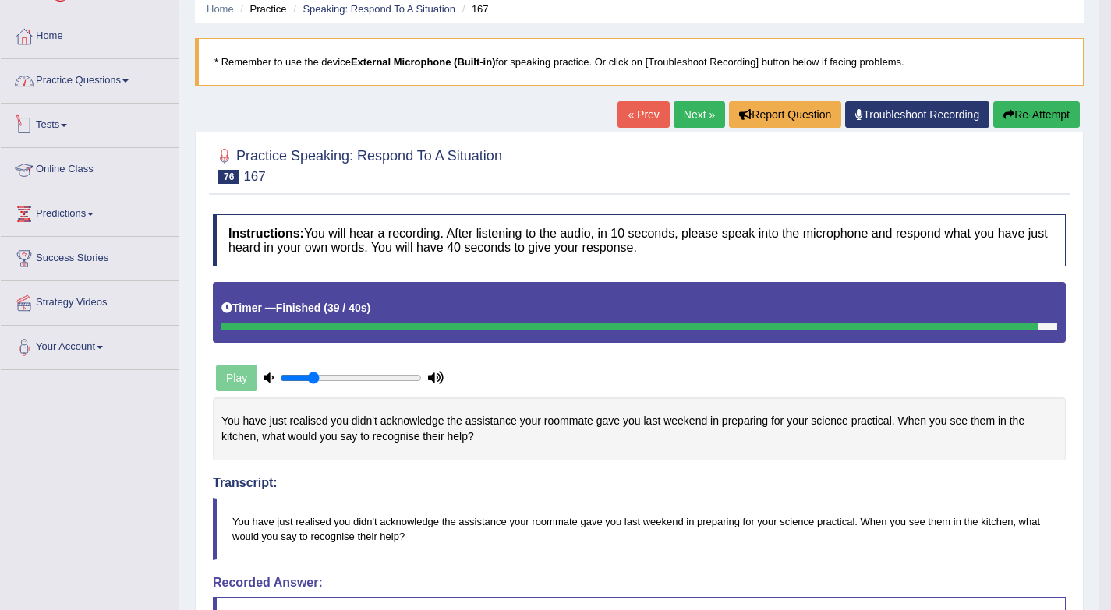
click at [97, 83] on link "Practice Questions" at bounding box center [90, 78] width 178 height 39
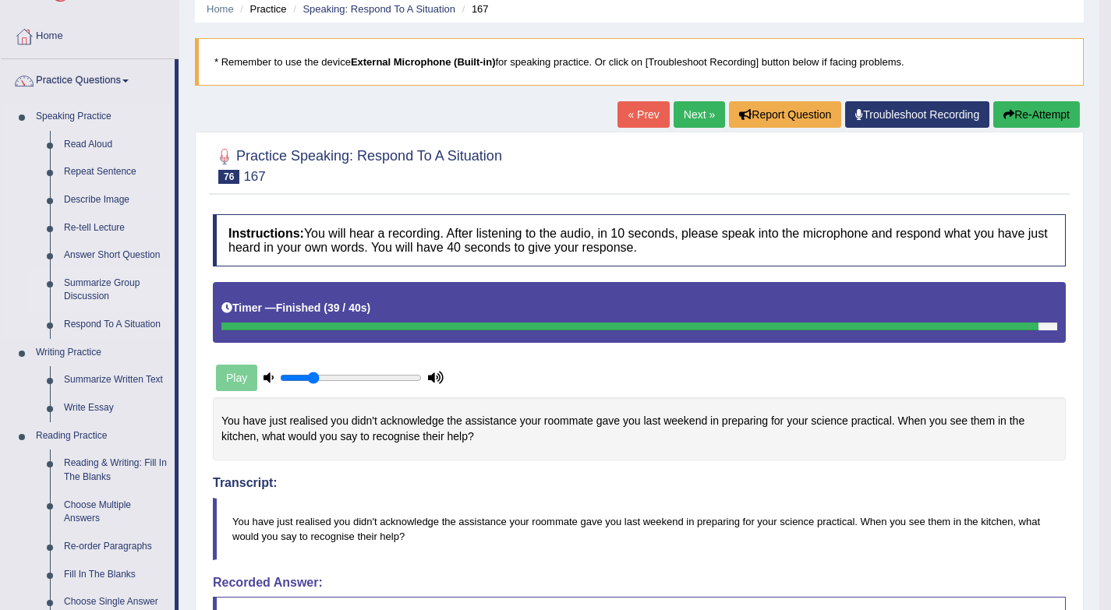
click at [105, 295] on link "Summarize Group Discussion" at bounding box center [116, 290] width 118 height 41
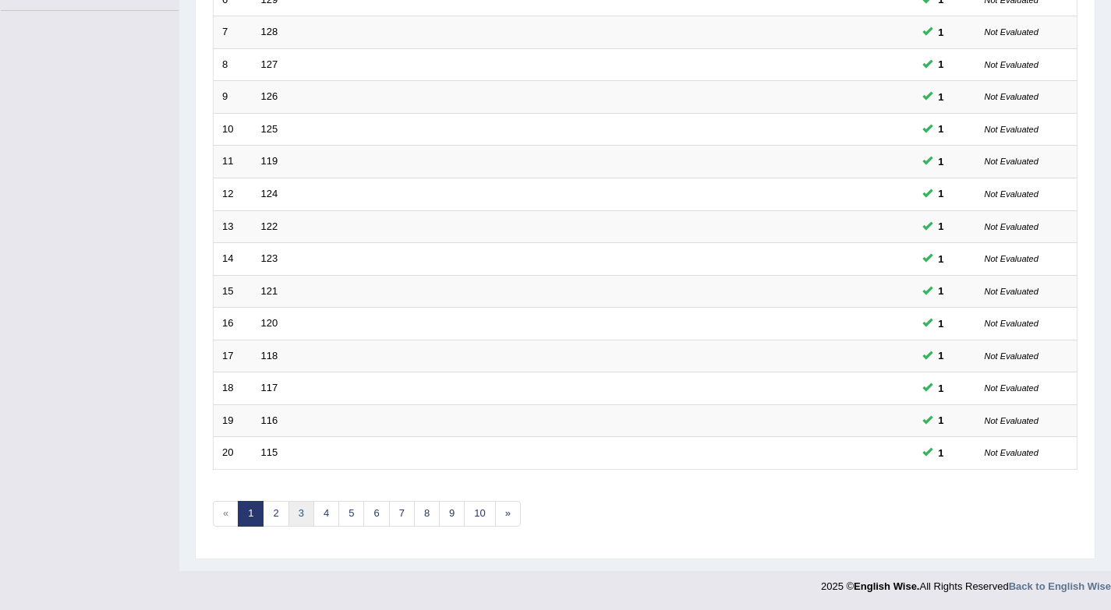
click at [294, 516] on link "3" at bounding box center [301, 514] width 26 height 26
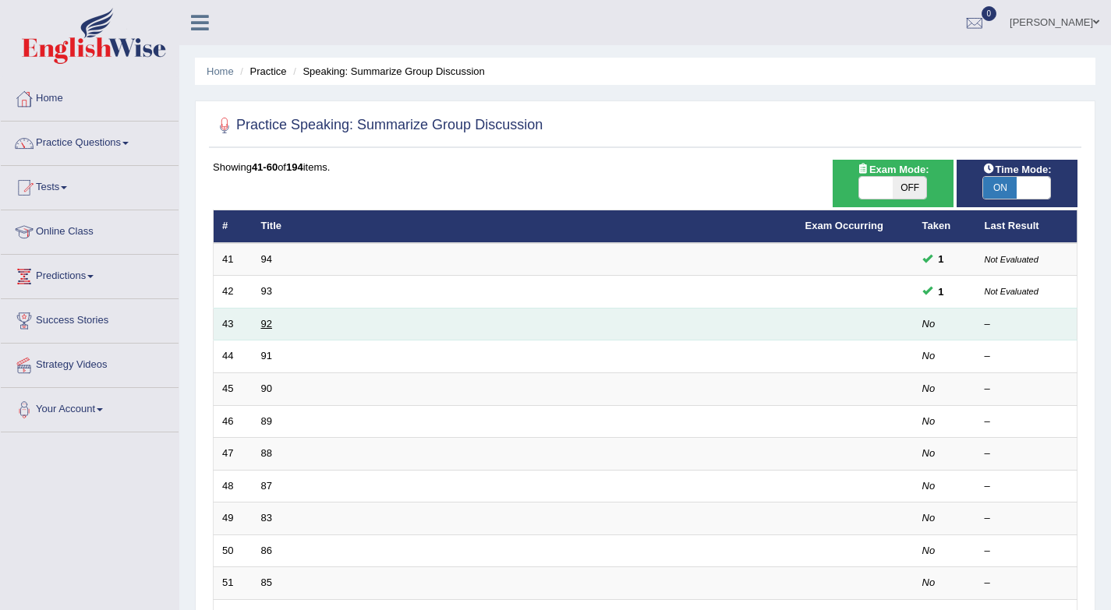
click at [267, 323] on link "92" at bounding box center [266, 324] width 11 height 12
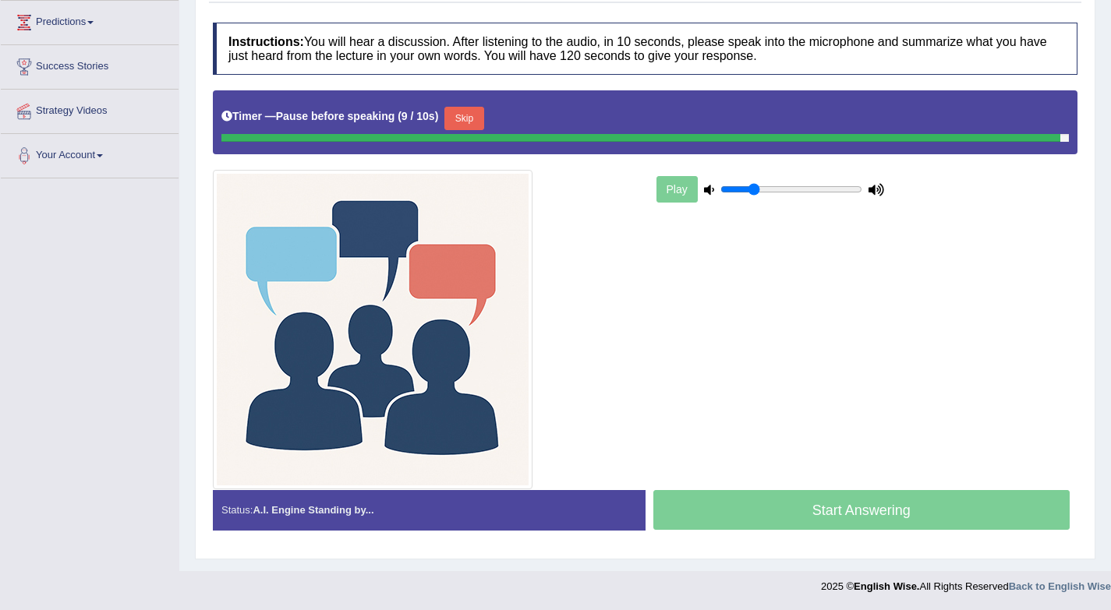
scroll to position [251, 0]
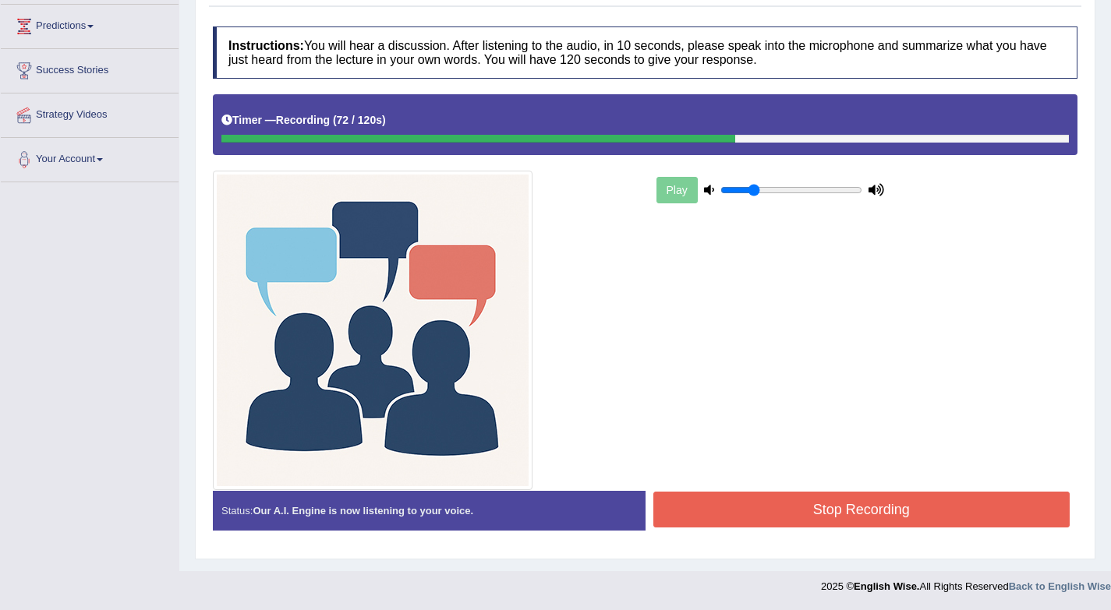
click at [717, 505] on button "Stop Recording" at bounding box center [861, 510] width 417 height 36
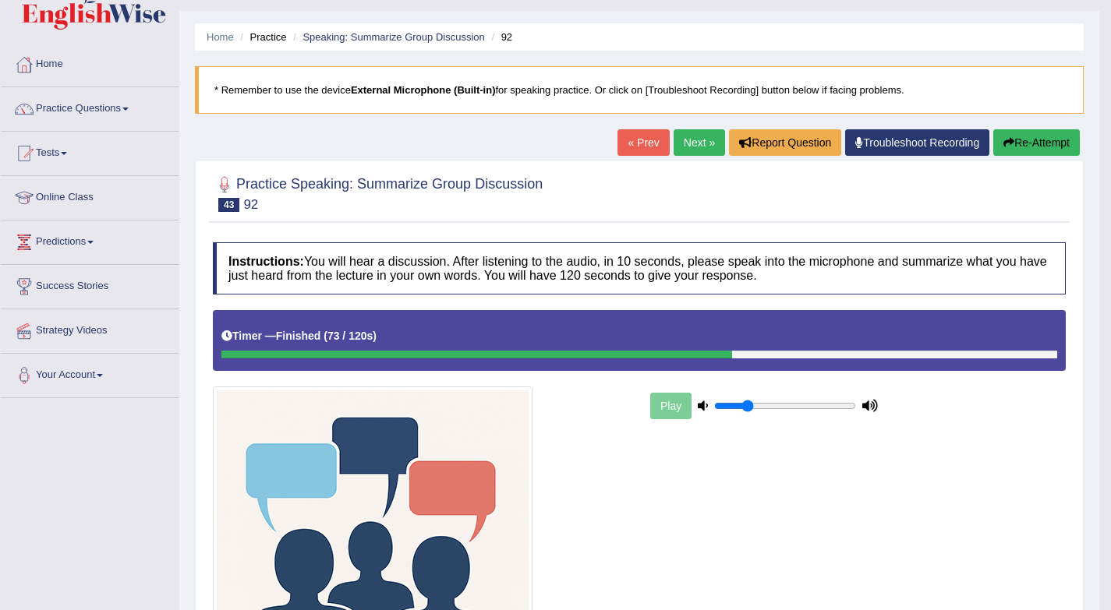
scroll to position [0, 0]
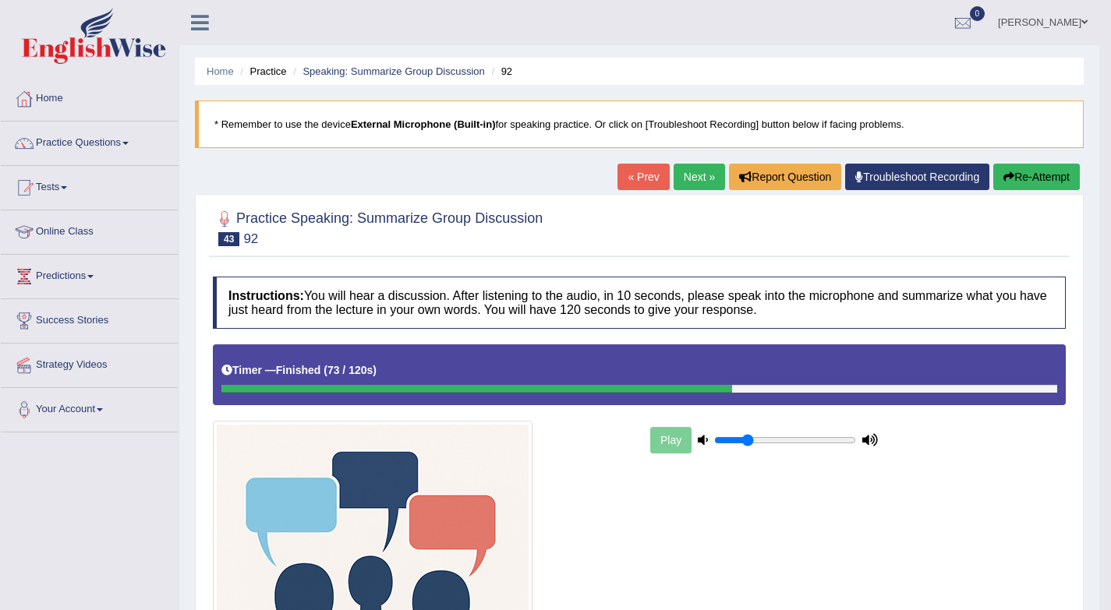
click at [681, 178] on link "Next »" at bounding box center [698, 177] width 51 height 27
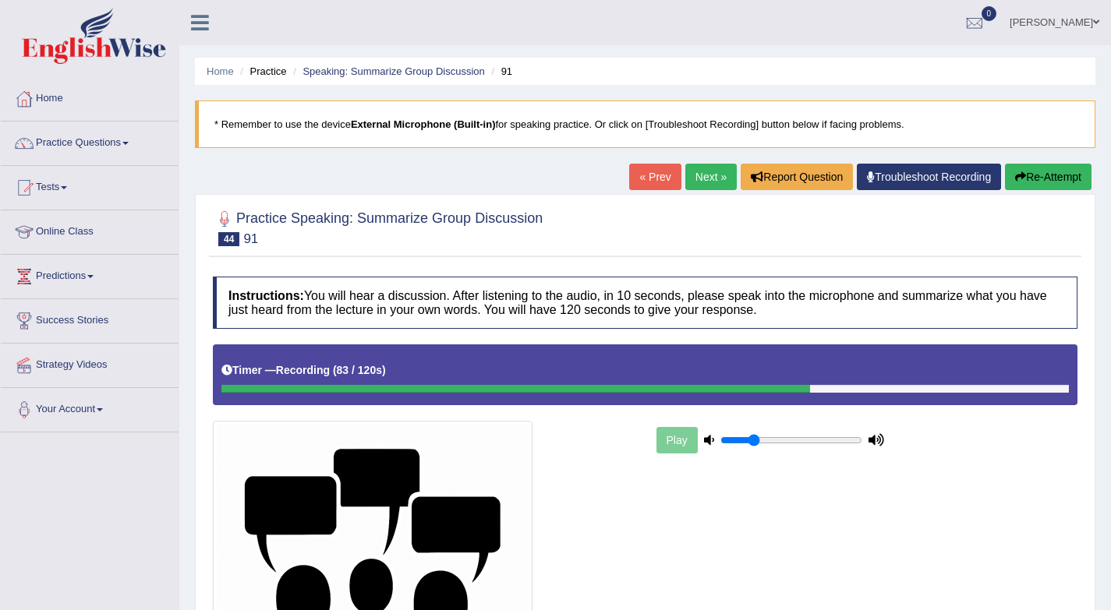
scroll to position [251, 0]
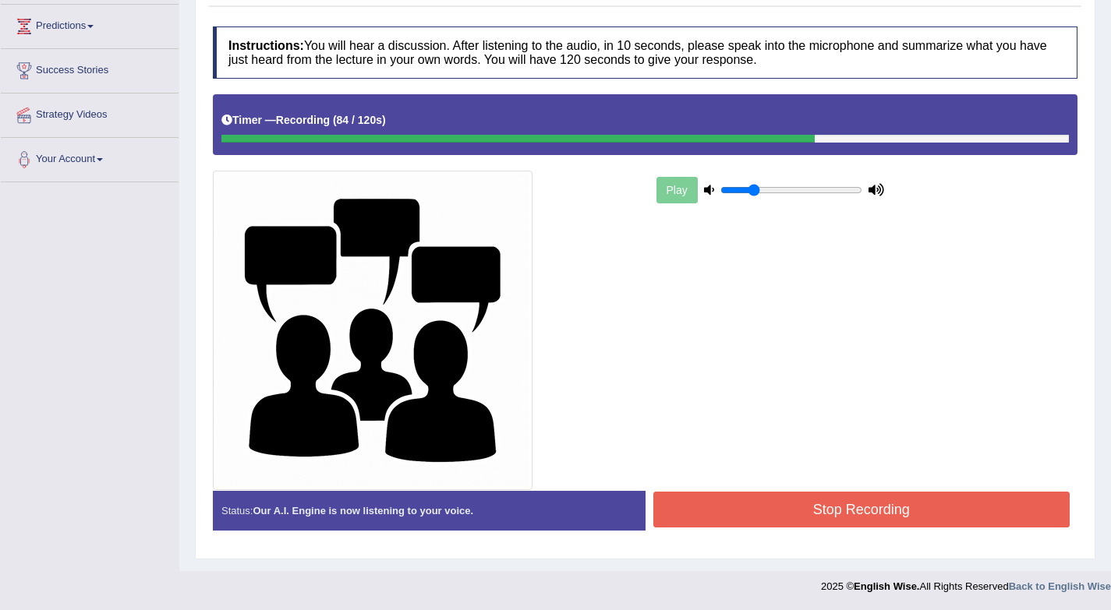
click at [830, 516] on button "Stop Recording" at bounding box center [861, 510] width 417 height 36
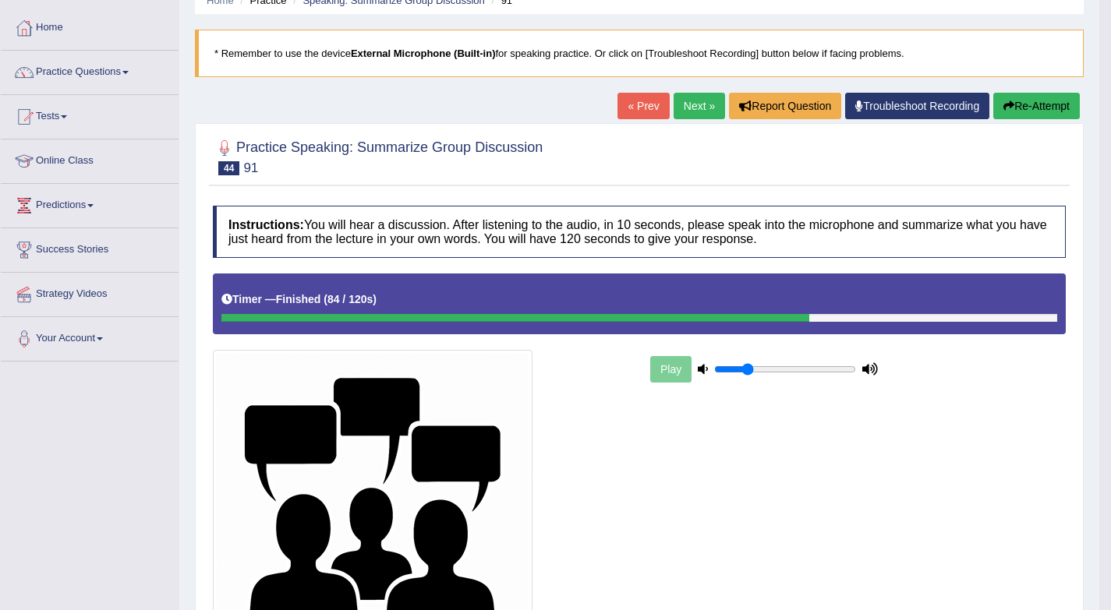
scroll to position [0, 0]
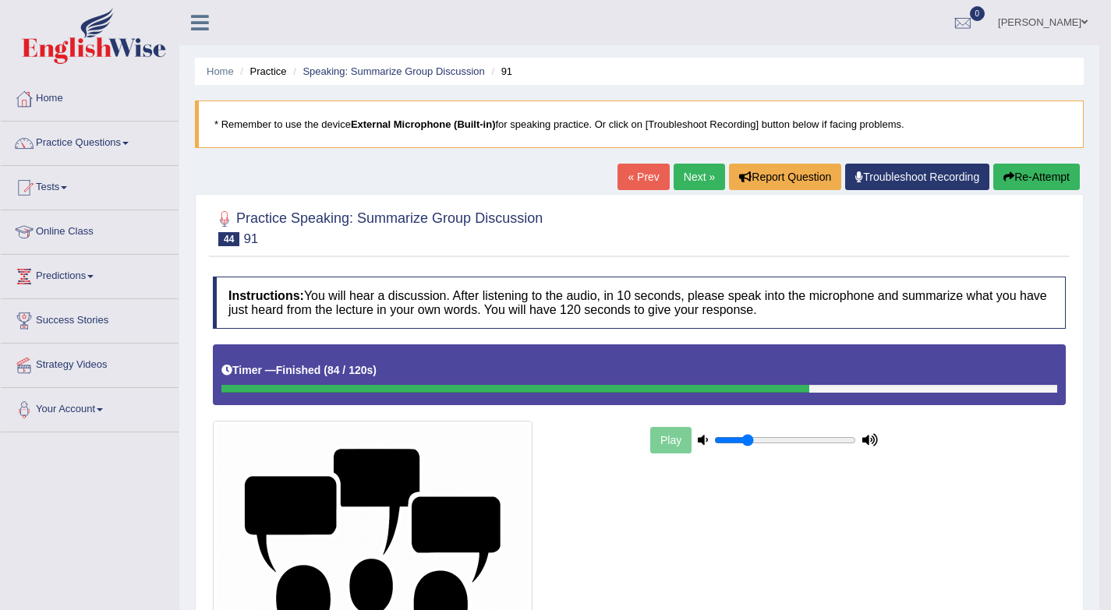
click at [679, 175] on link "Next »" at bounding box center [698, 177] width 51 height 27
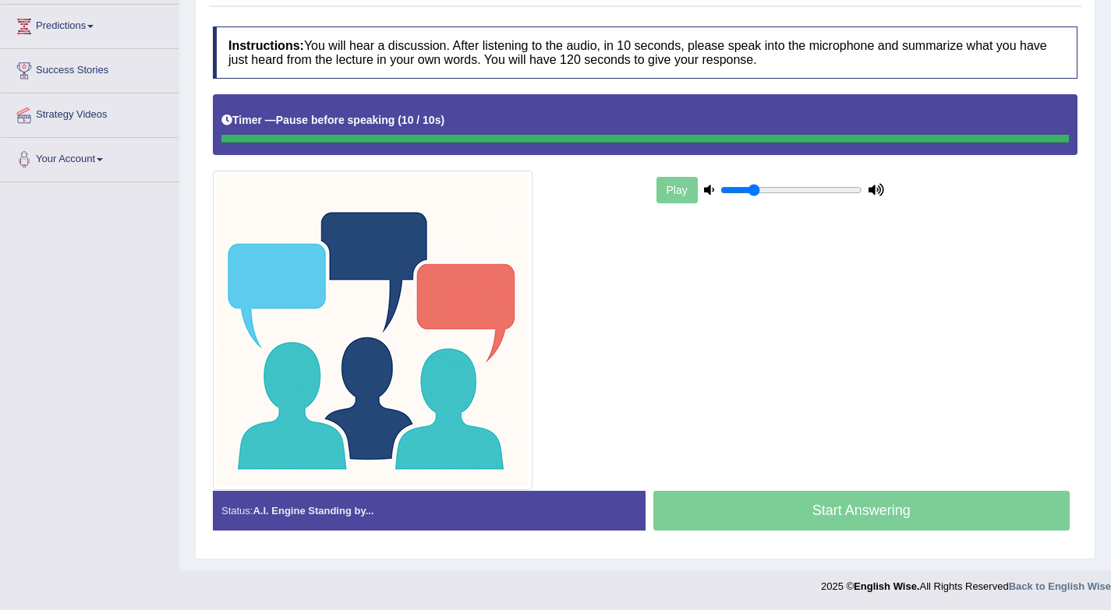
scroll to position [251, 0]
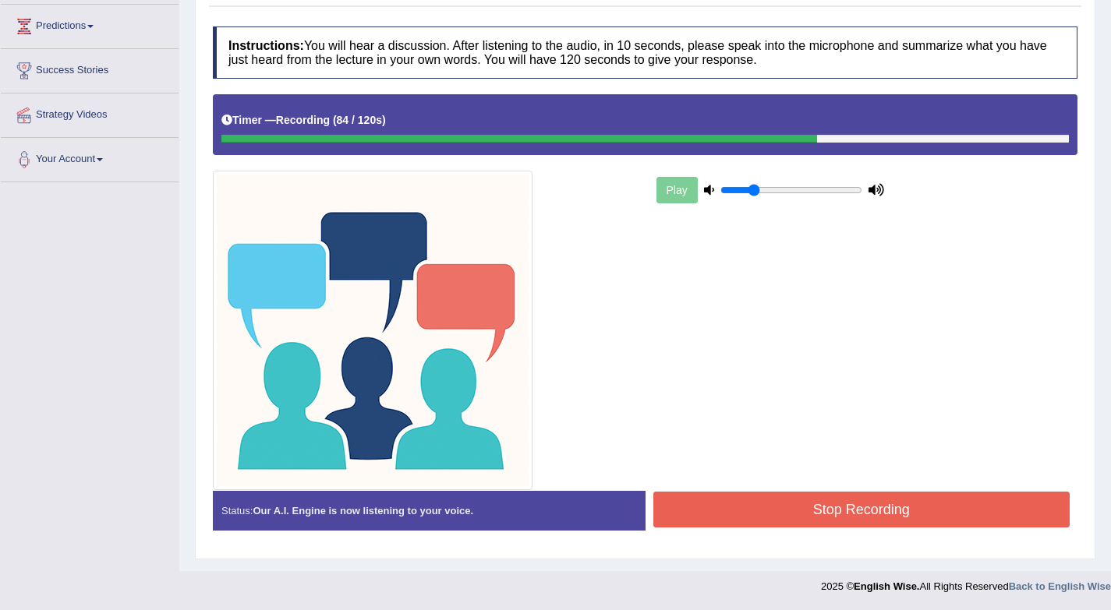
click at [871, 513] on button "Stop Recording" at bounding box center [861, 510] width 417 height 36
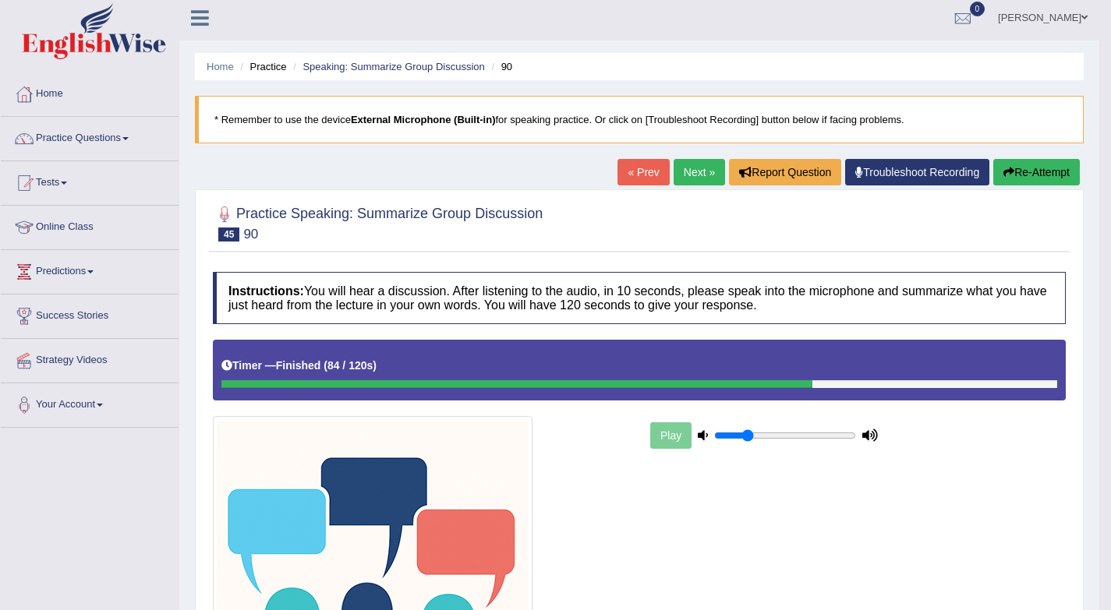
scroll to position [0, 0]
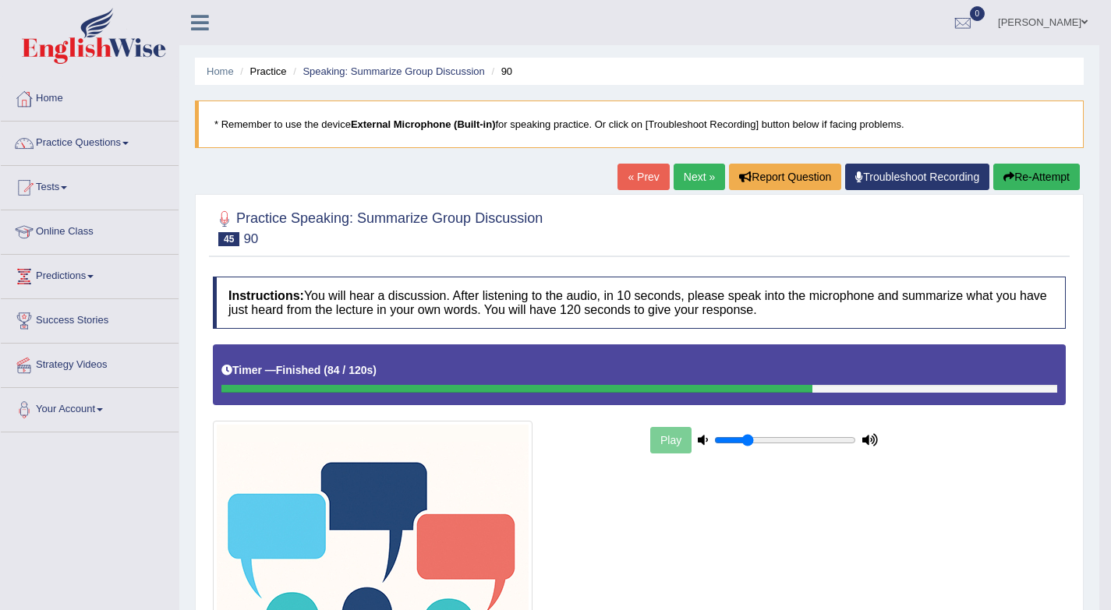
click at [703, 175] on link "Next »" at bounding box center [698, 177] width 51 height 27
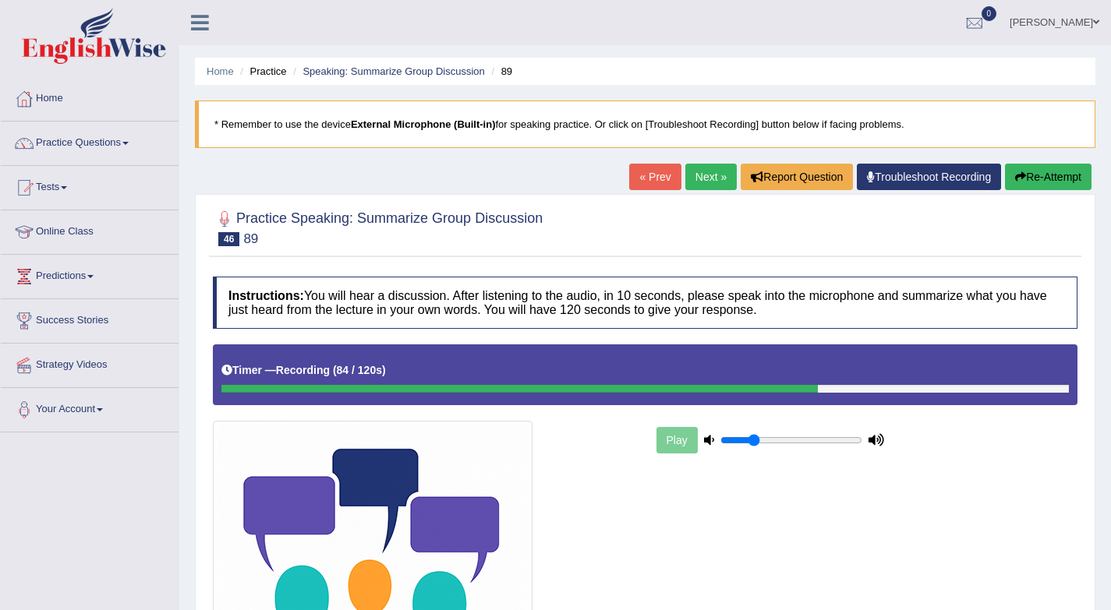
scroll to position [251, 0]
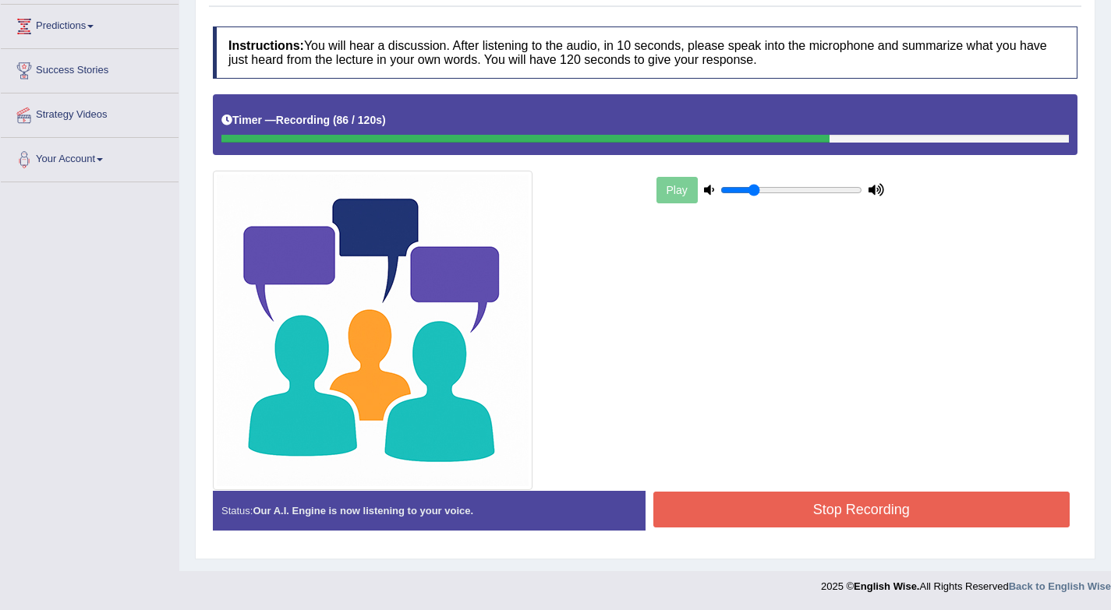
click at [794, 511] on button "Stop Recording" at bounding box center [861, 510] width 417 height 36
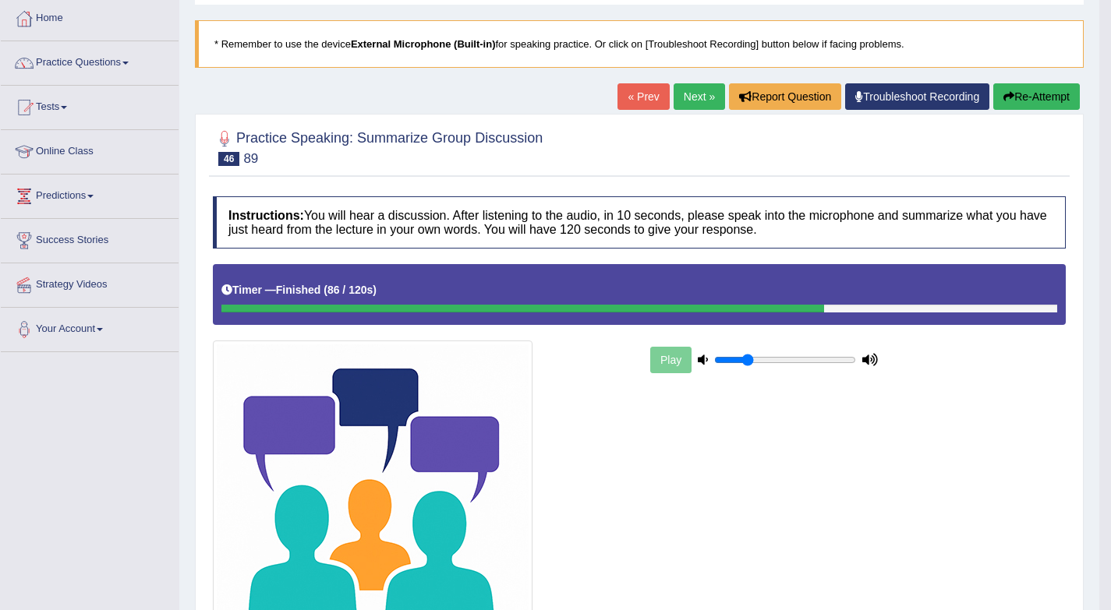
scroll to position [40, 0]
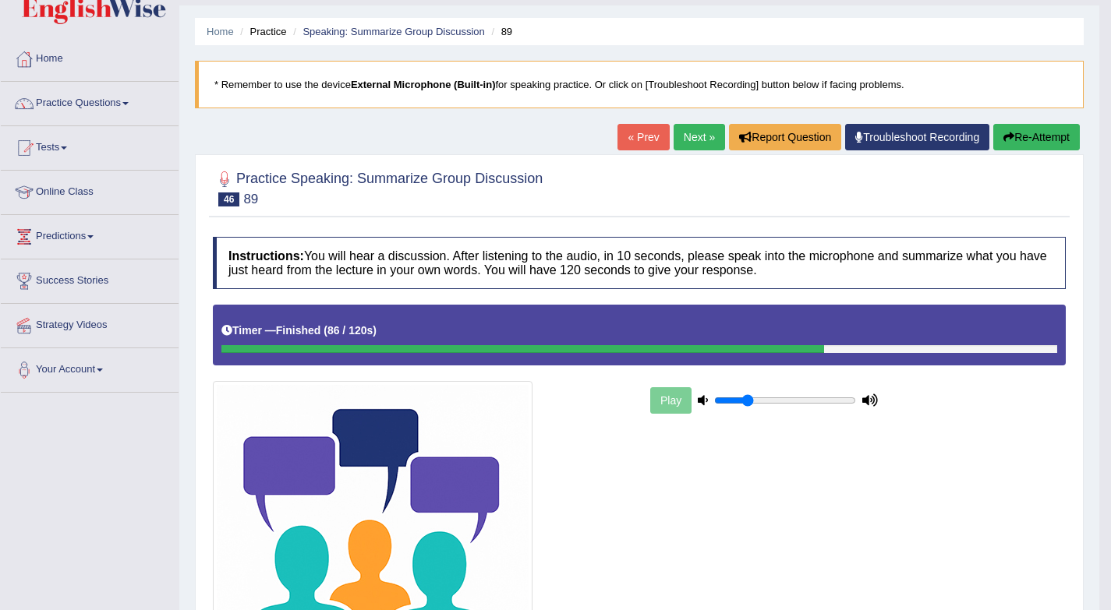
click at [694, 129] on link "Next »" at bounding box center [698, 137] width 51 height 27
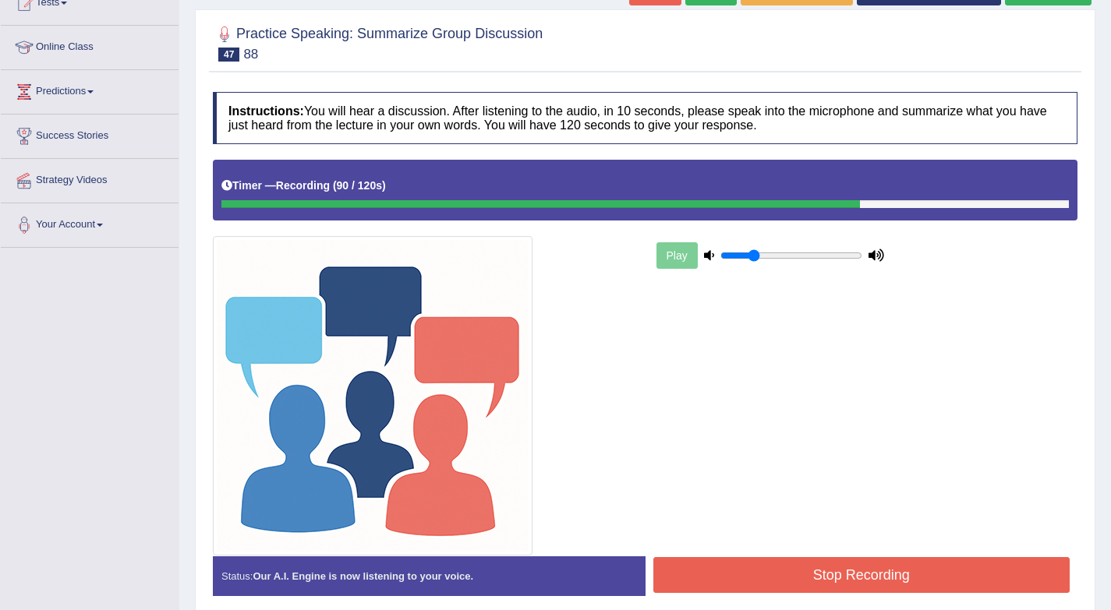
scroll to position [251, 0]
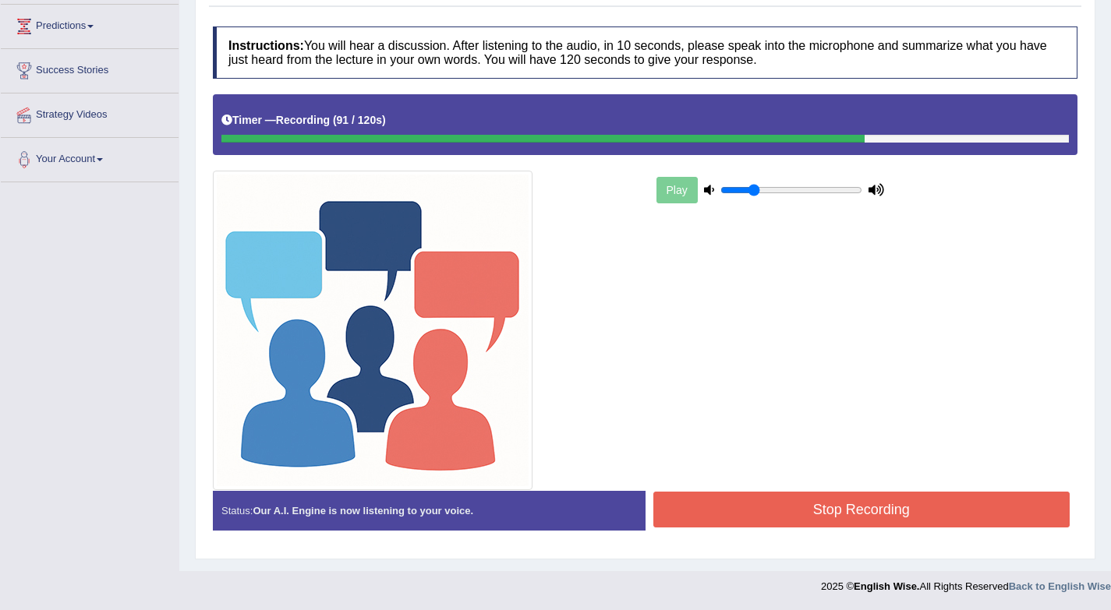
click at [760, 518] on button "Stop Recording" at bounding box center [861, 510] width 417 height 36
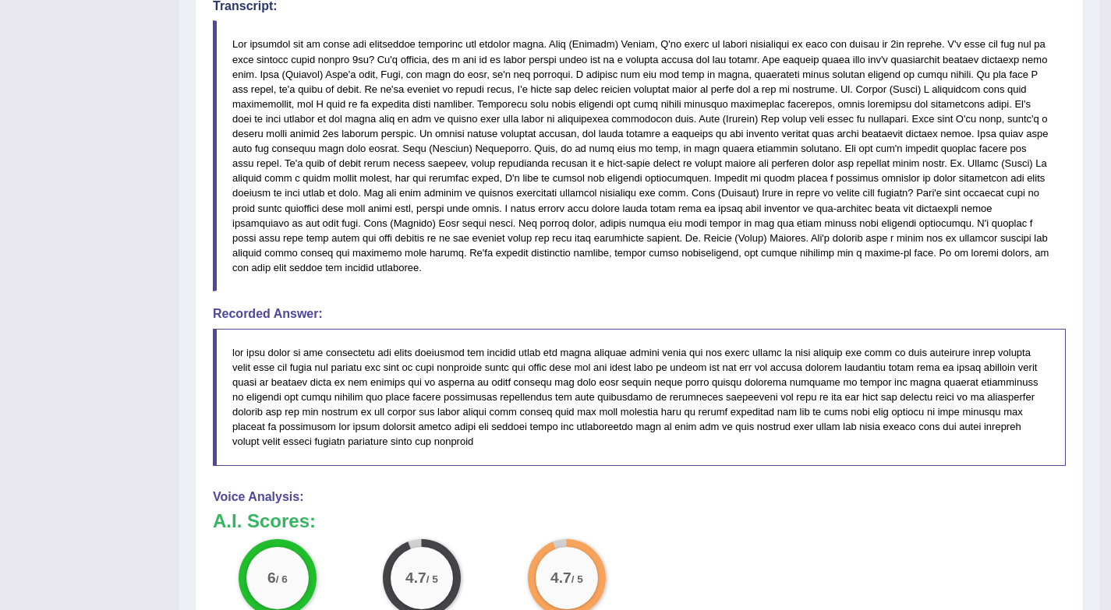
scroll to position [139, 0]
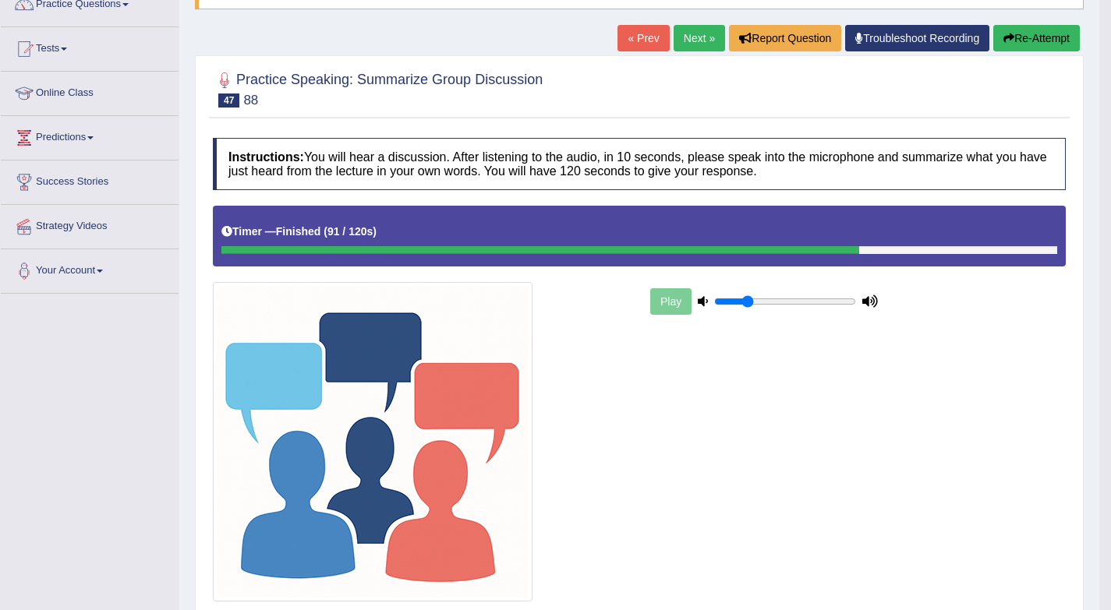
click at [688, 40] on link "Next »" at bounding box center [698, 38] width 51 height 27
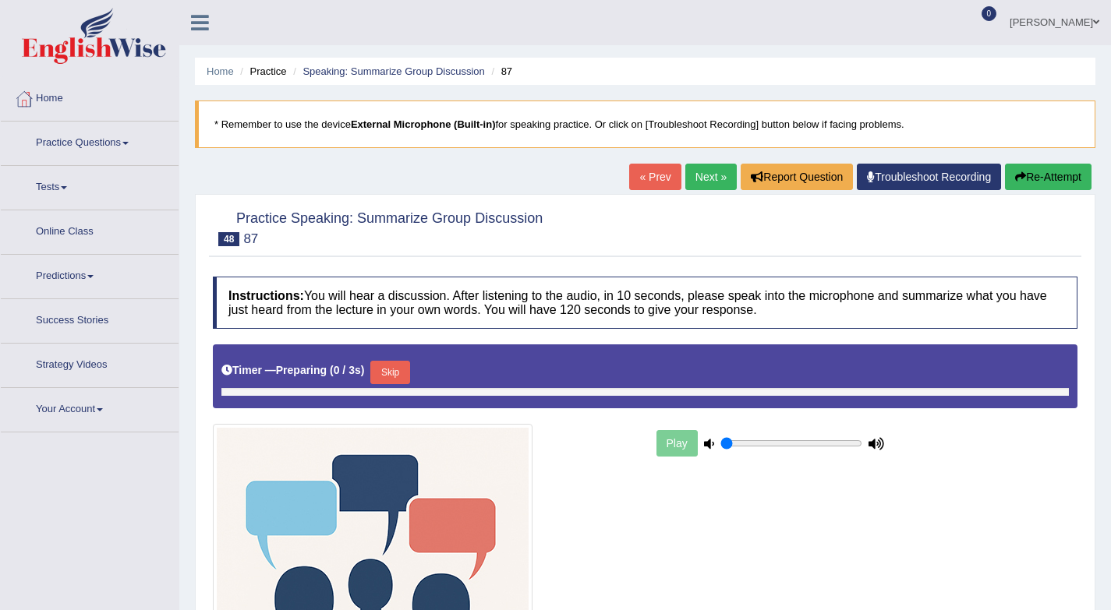
type input "0.25"
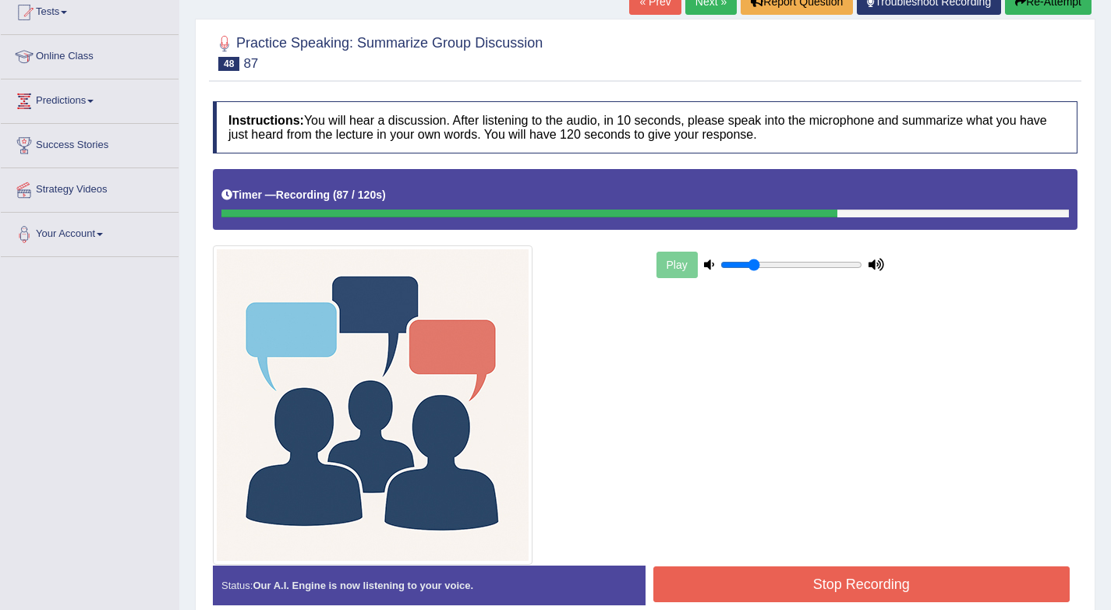
scroll to position [251, 0]
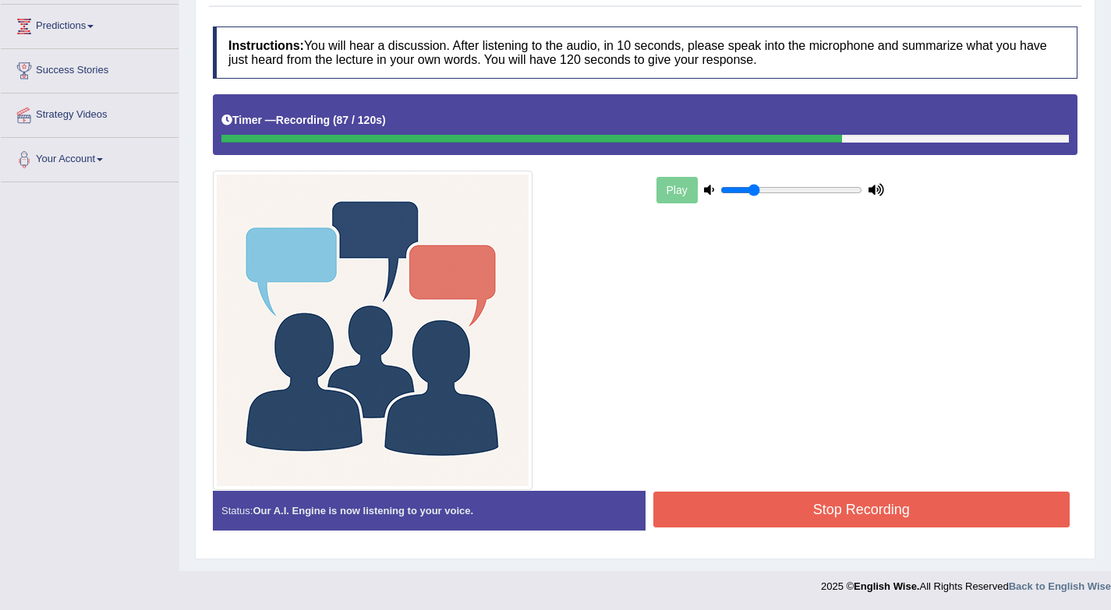
click at [831, 516] on button "Stop Recording" at bounding box center [861, 510] width 417 height 36
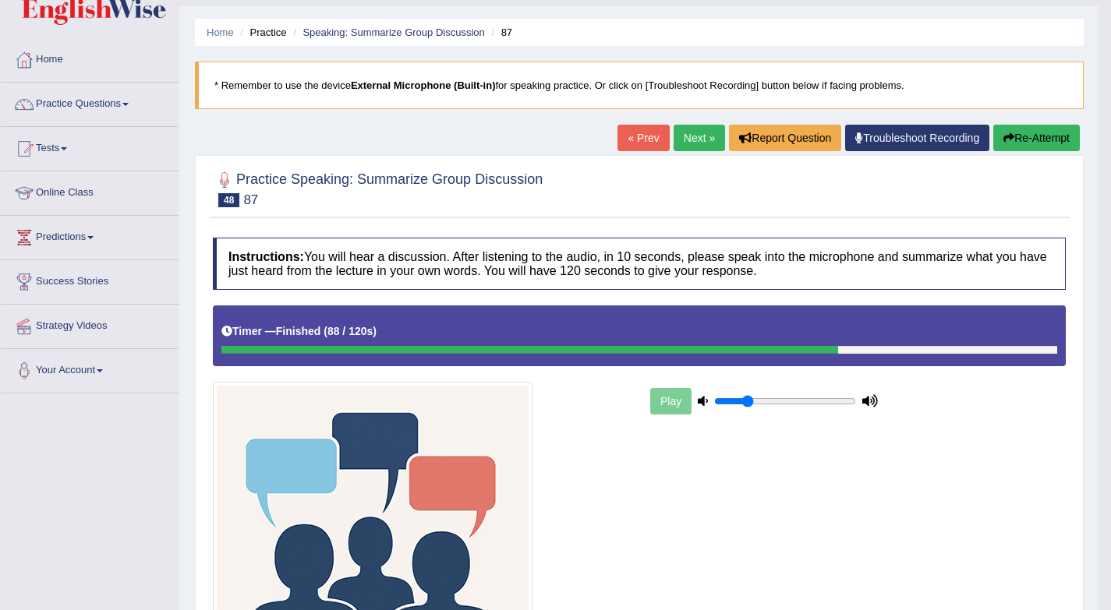
scroll to position [0, 0]
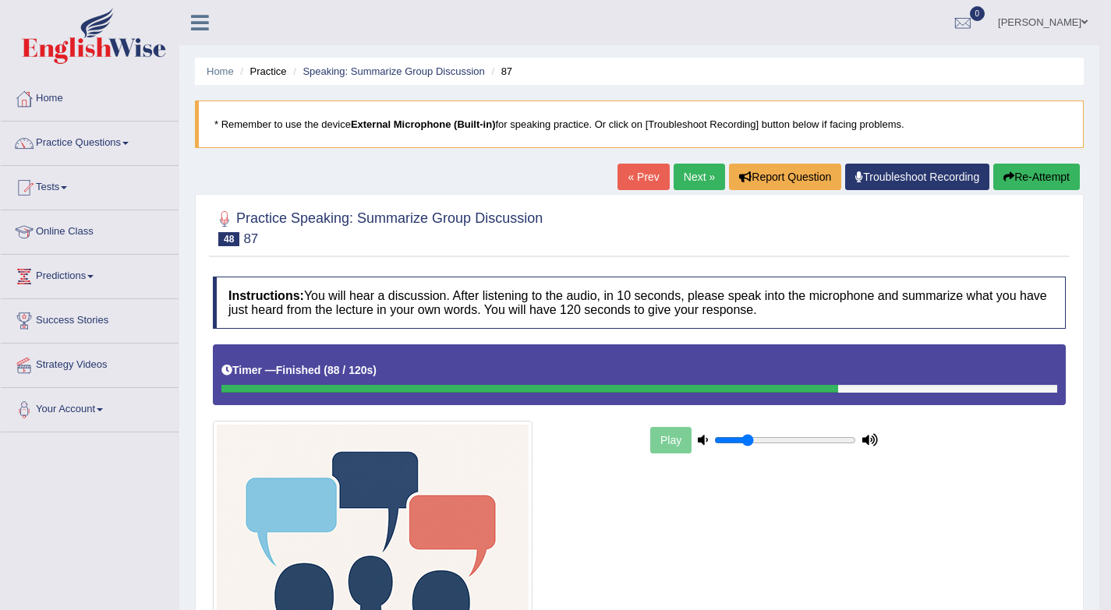
click at [680, 170] on link "Next »" at bounding box center [698, 177] width 51 height 27
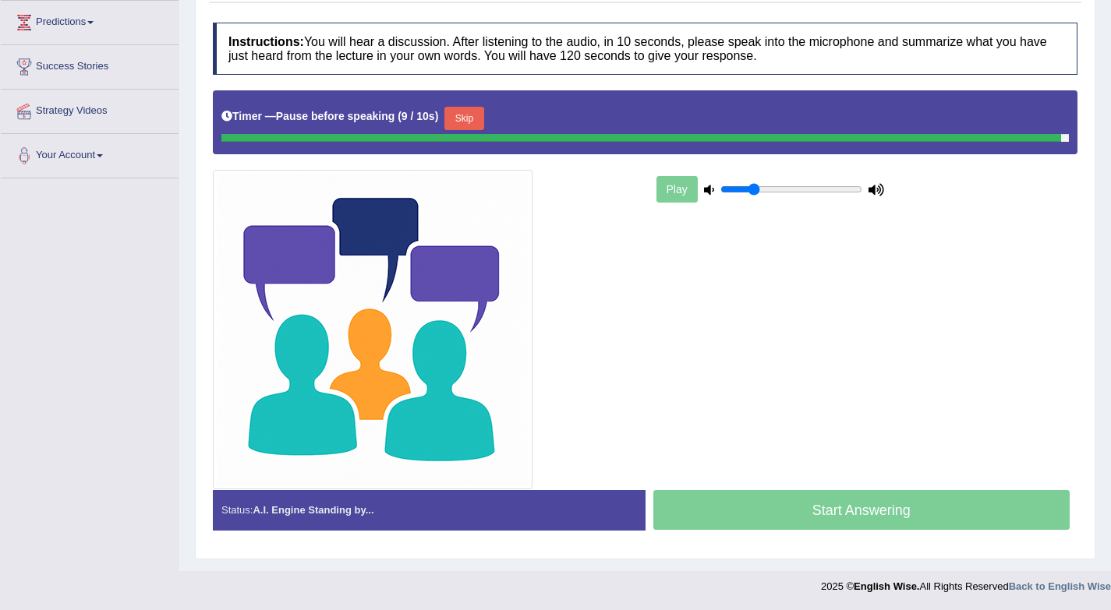
scroll to position [251, 0]
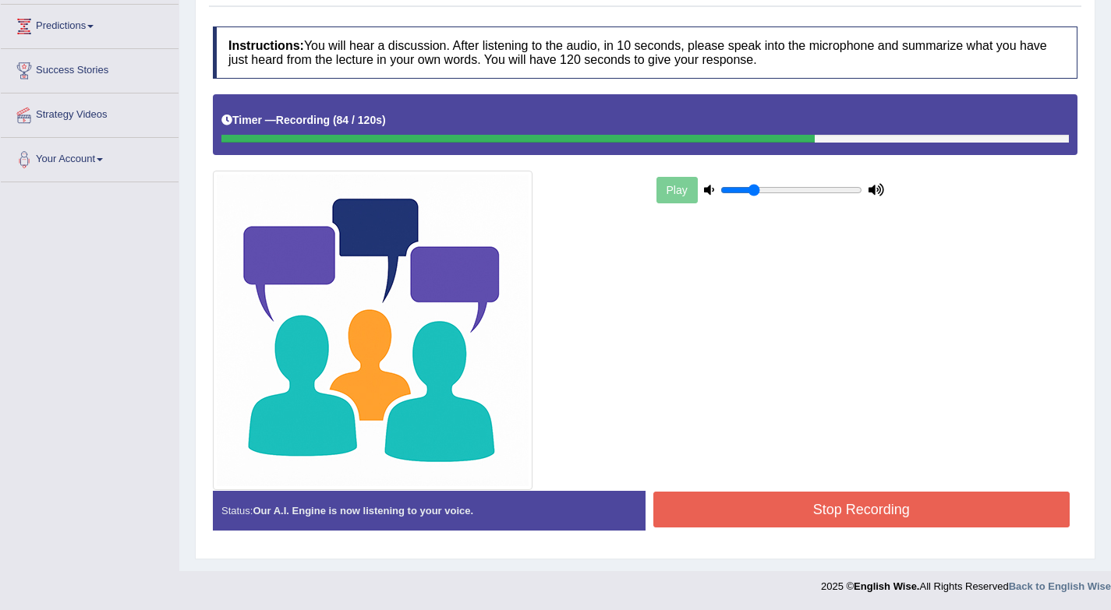
click at [811, 504] on button "Stop Recording" at bounding box center [861, 510] width 417 height 36
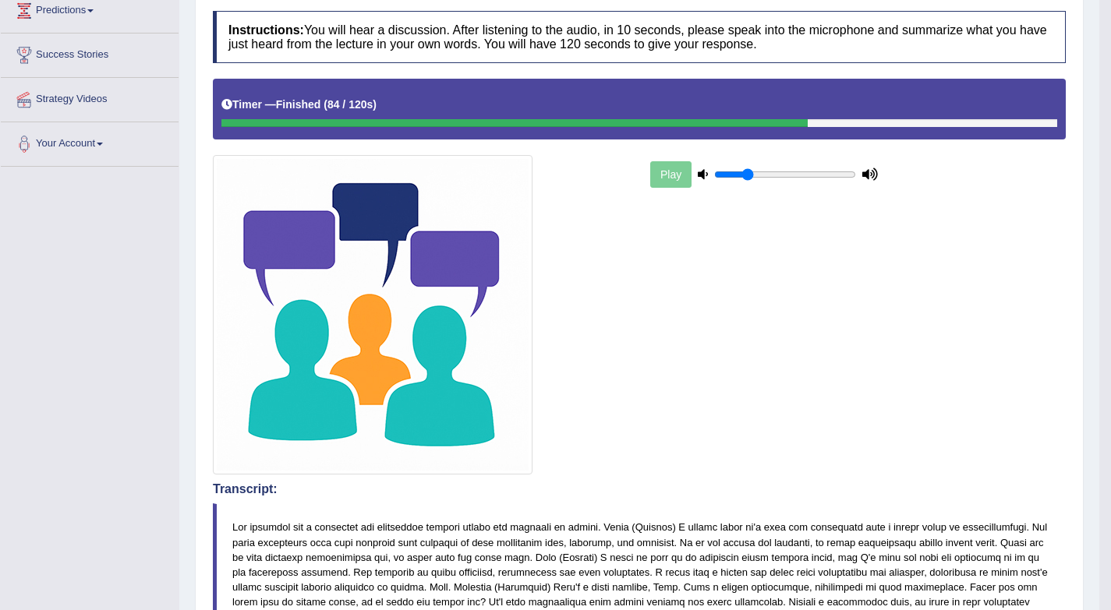
scroll to position [101, 0]
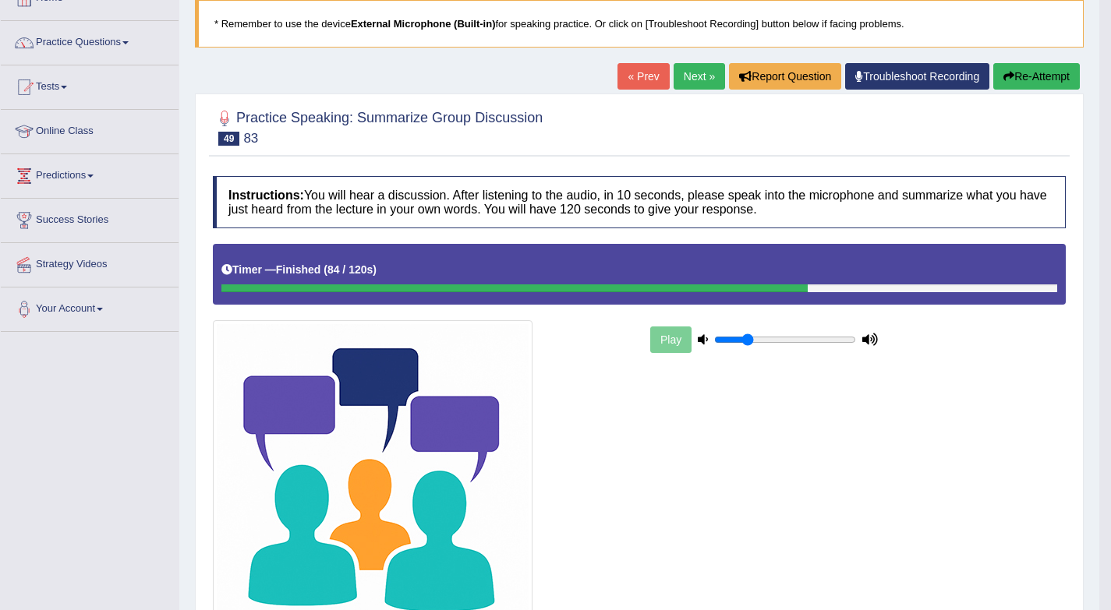
click at [677, 71] on link "Next »" at bounding box center [698, 76] width 51 height 27
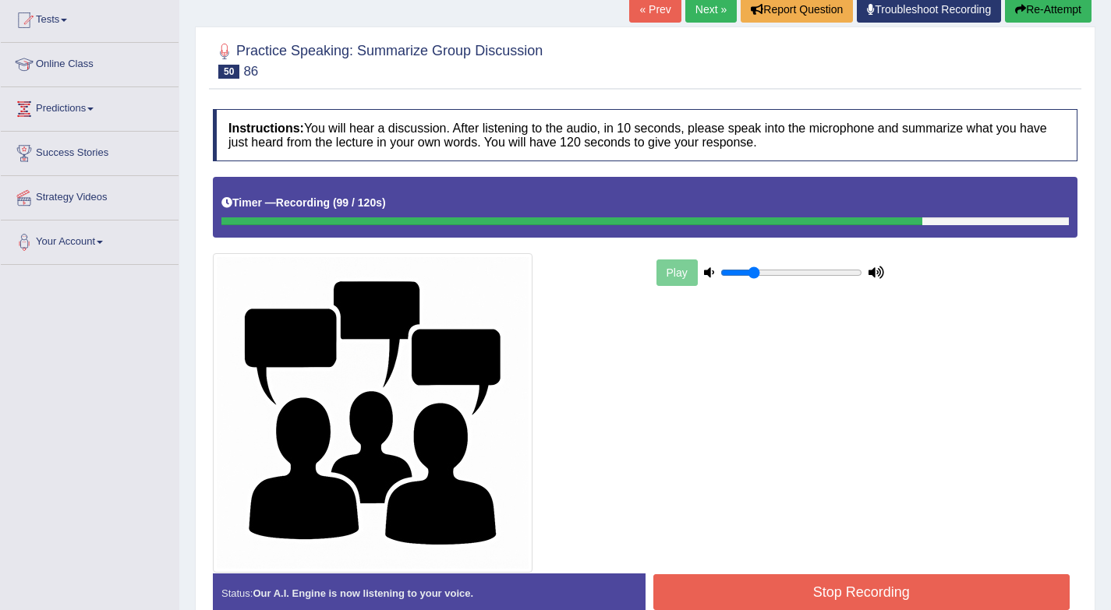
scroll to position [251, 0]
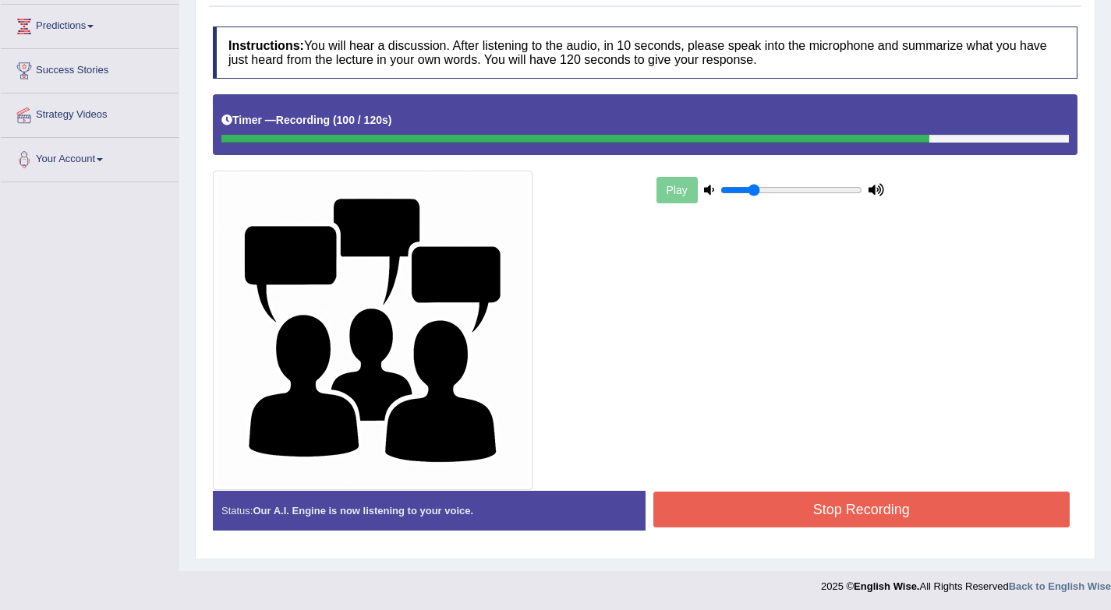
click at [825, 499] on button "Stop Recording" at bounding box center [861, 510] width 417 height 36
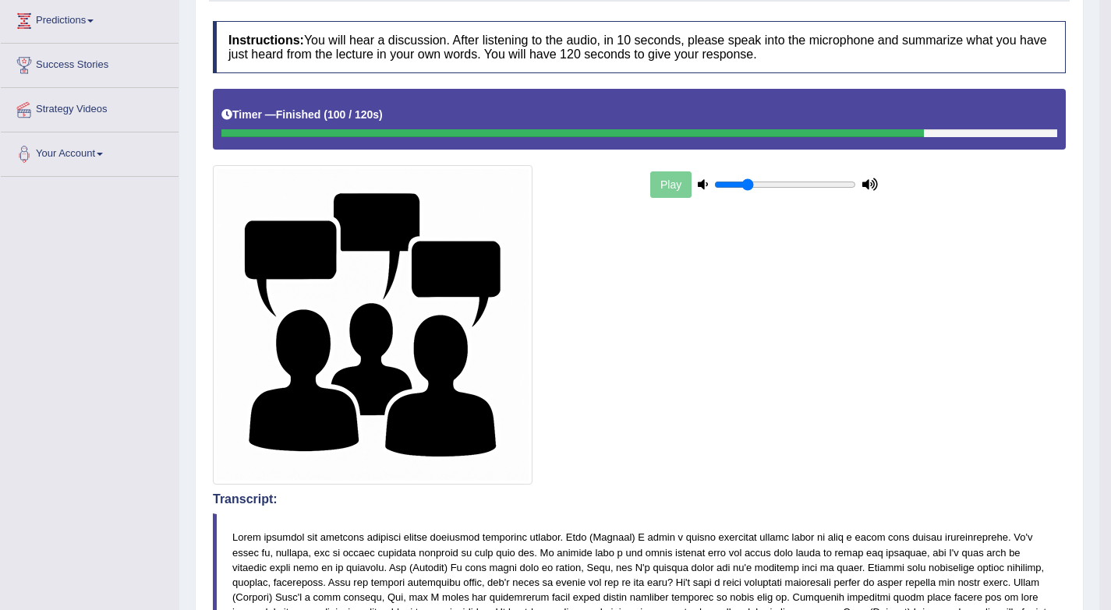
scroll to position [118, 0]
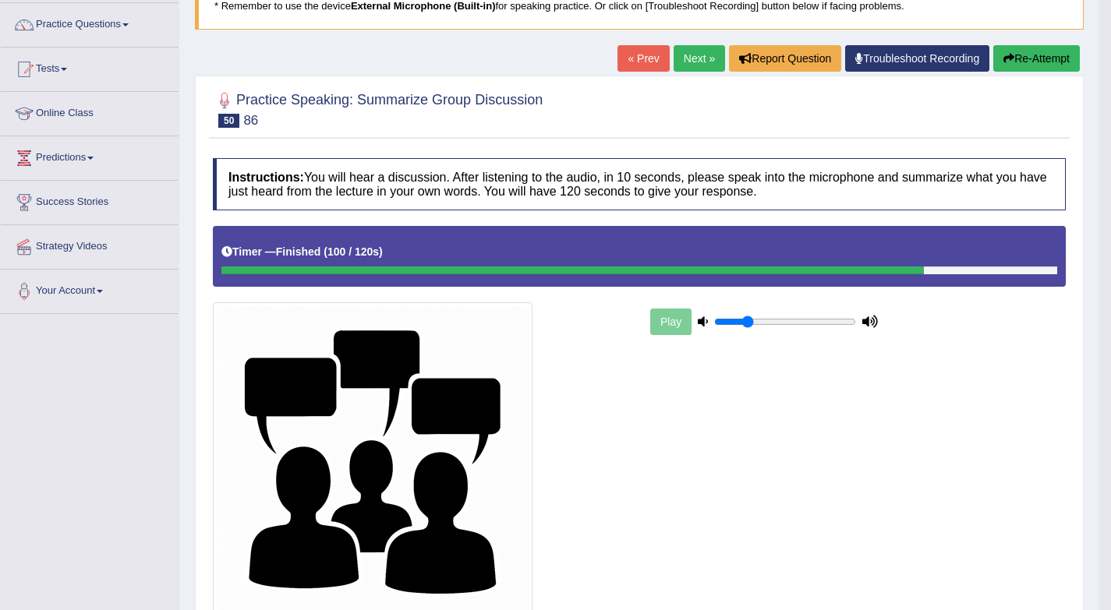
click at [695, 62] on link "Next »" at bounding box center [698, 58] width 51 height 27
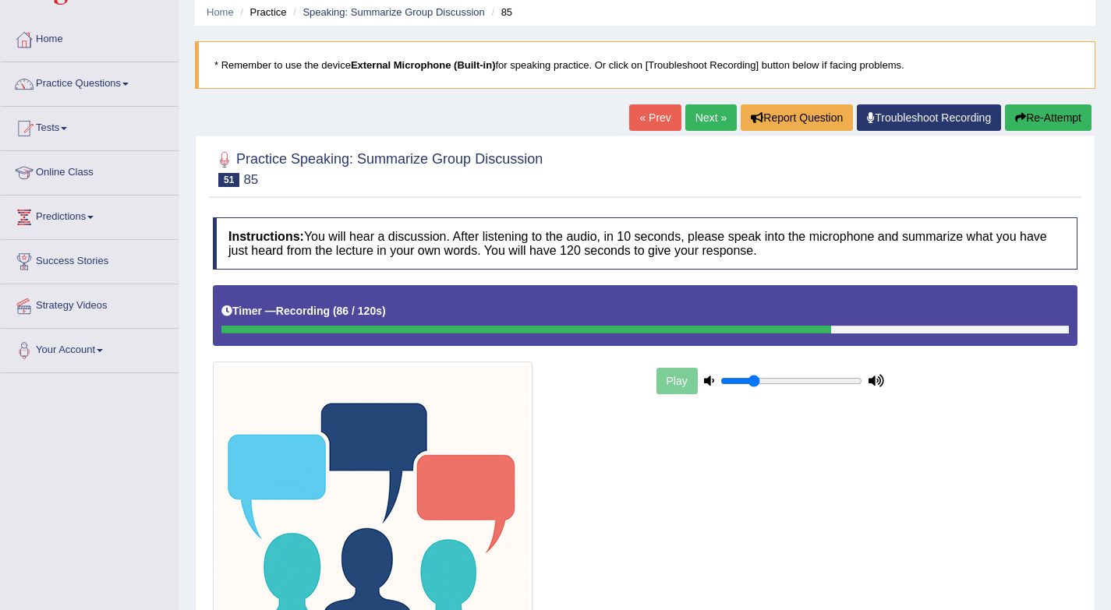
scroll to position [251, 0]
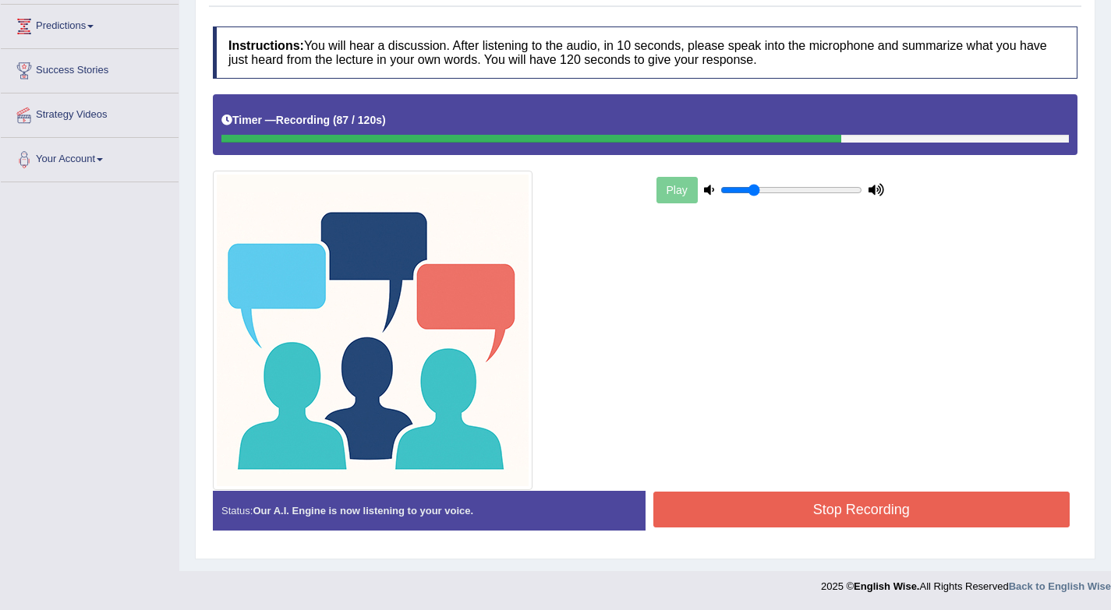
click at [891, 499] on button "Stop Recording" at bounding box center [861, 510] width 417 height 36
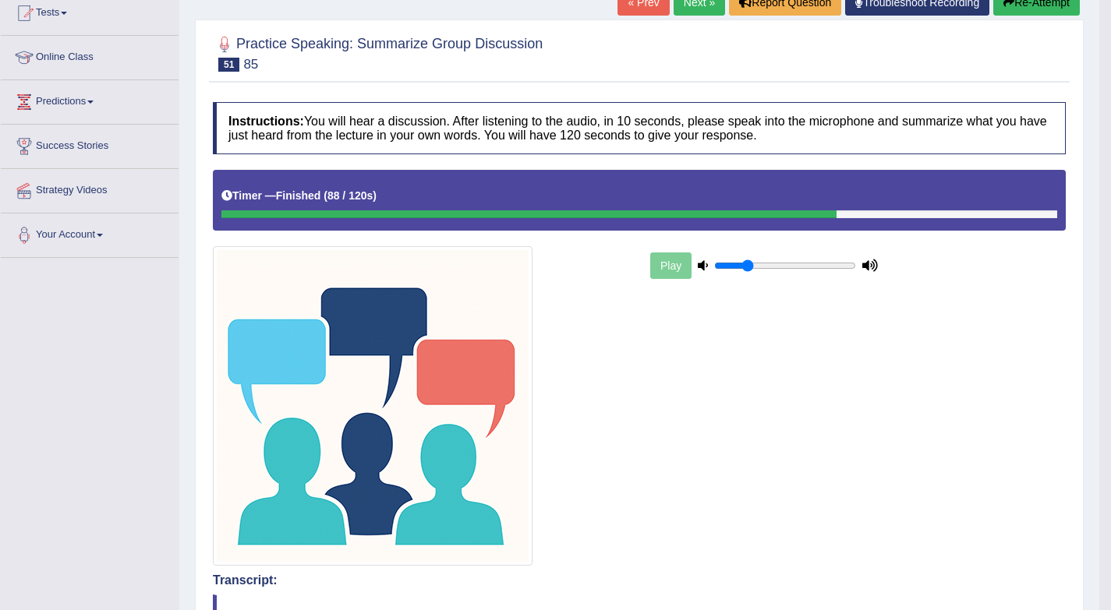
scroll to position [0, 0]
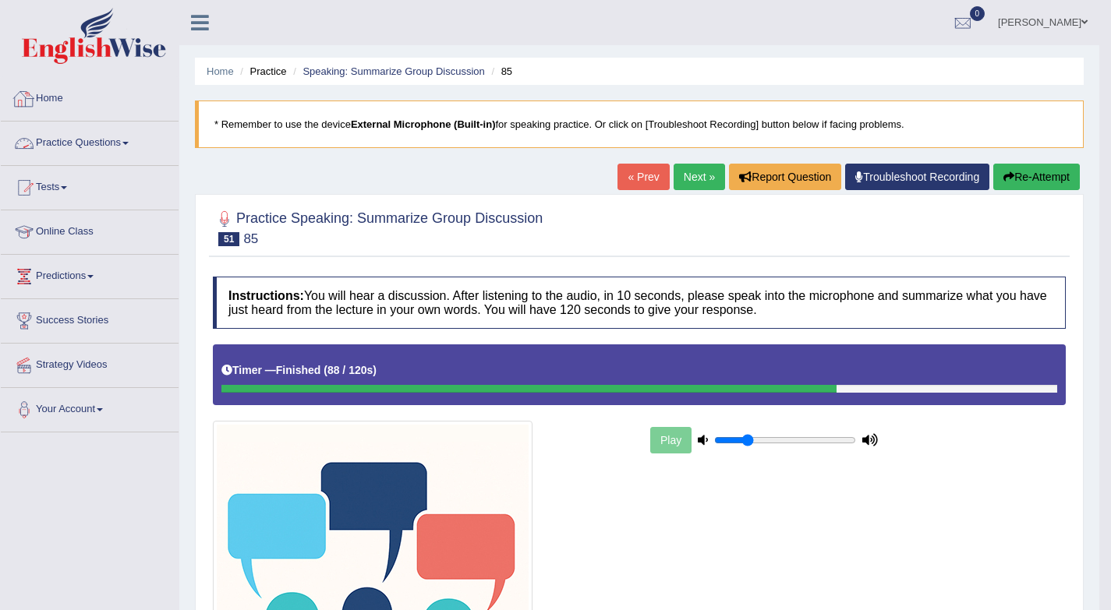
click at [80, 144] on link "Practice Questions" at bounding box center [90, 141] width 178 height 39
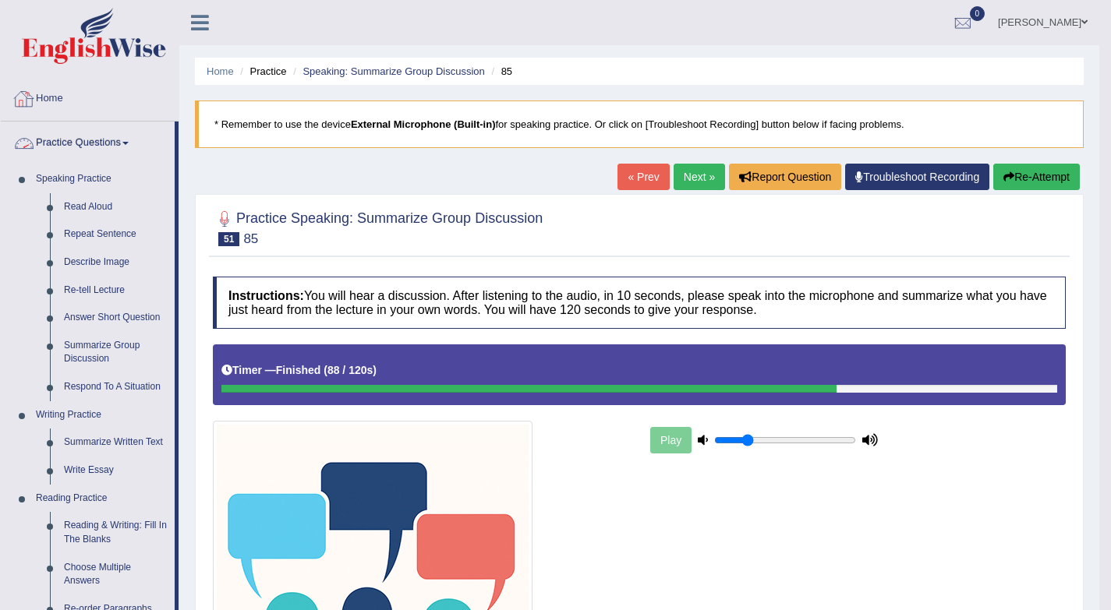
click at [69, 97] on link "Home" at bounding box center [90, 96] width 178 height 39
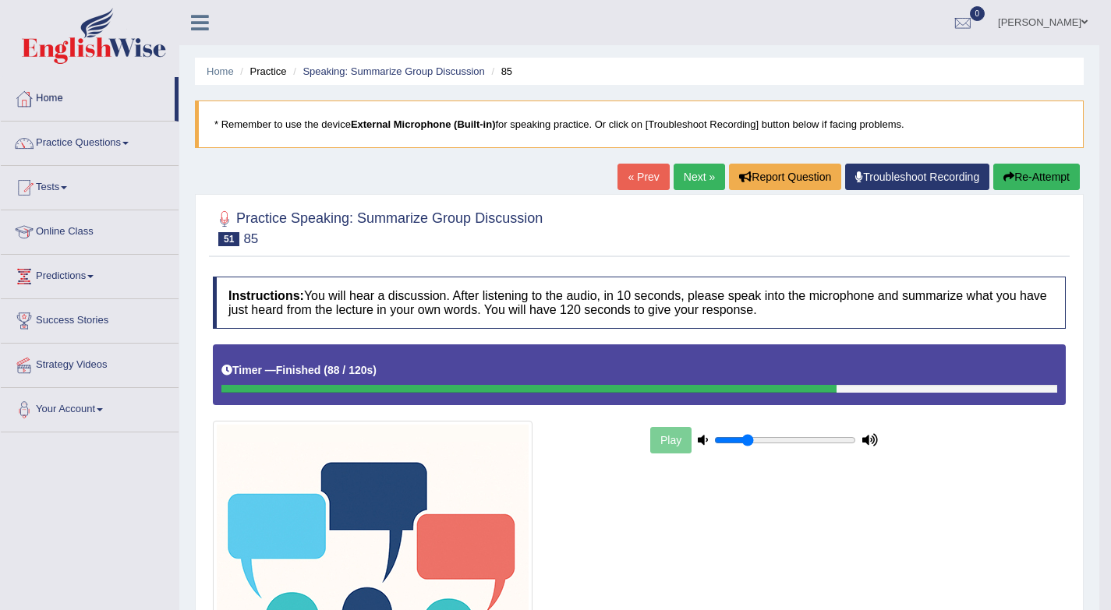
click at [69, 97] on link "Home" at bounding box center [88, 96] width 174 height 39
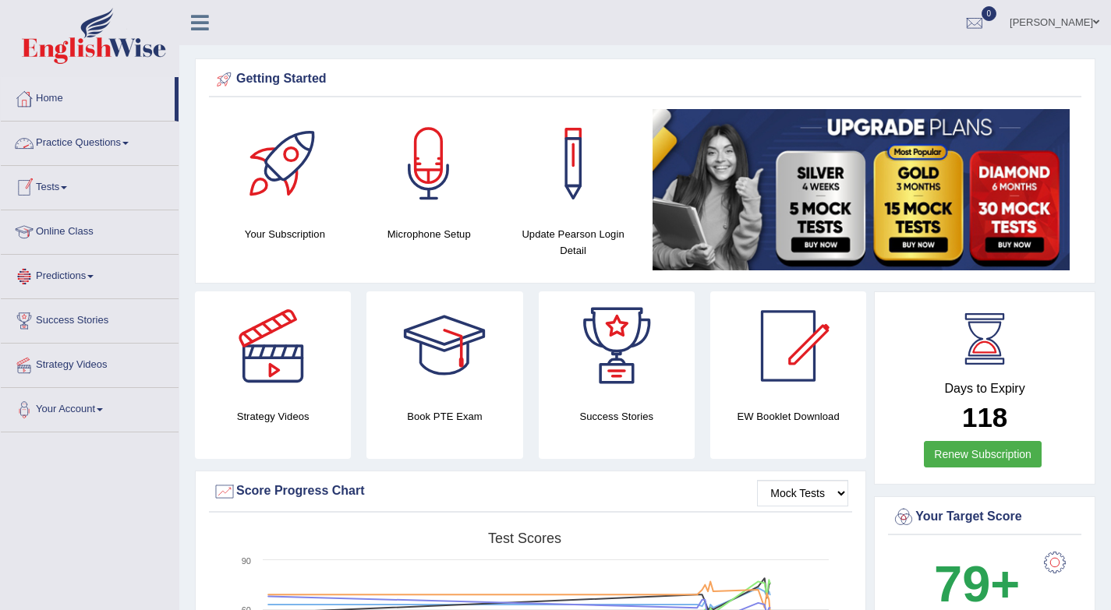
click at [84, 151] on link "Practice Questions" at bounding box center [90, 141] width 178 height 39
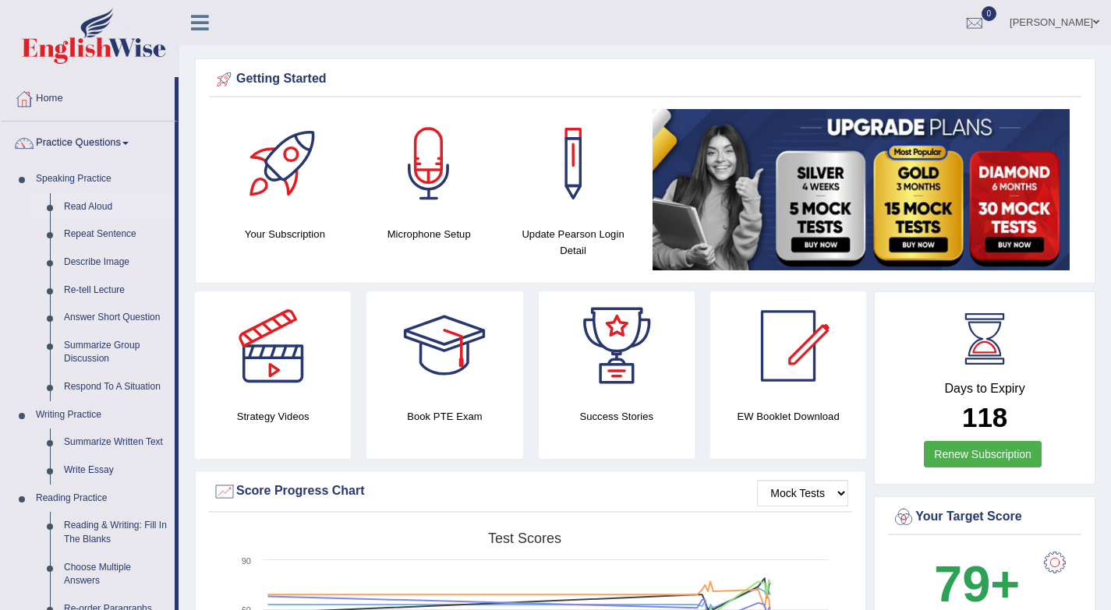
click at [75, 206] on link "Read Aloud" at bounding box center [116, 207] width 118 height 28
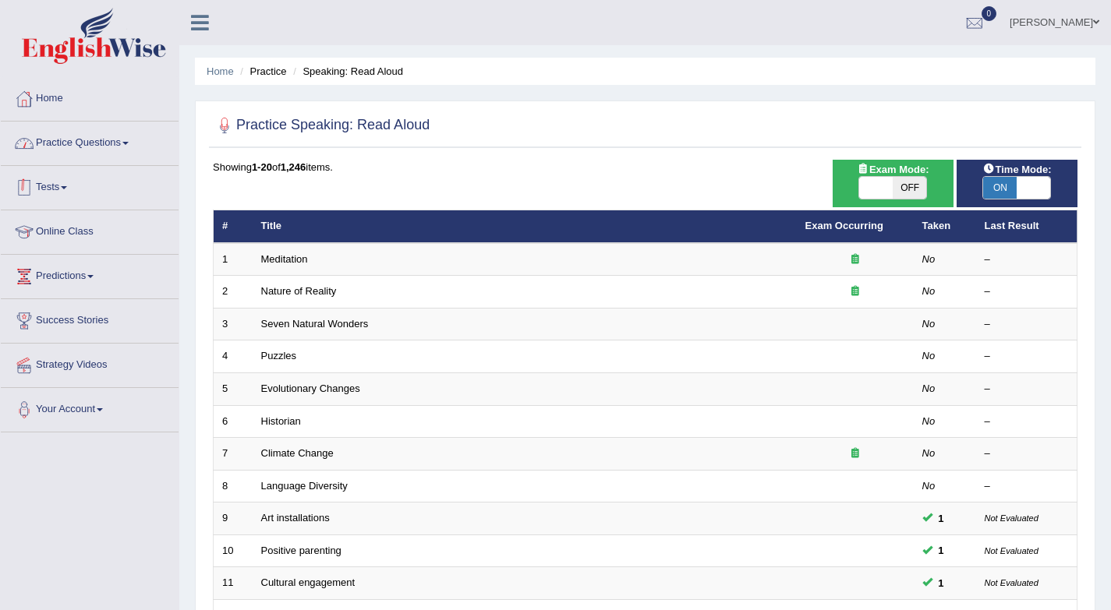
click at [111, 140] on link "Practice Questions" at bounding box center [90, 141] width 178 height 39
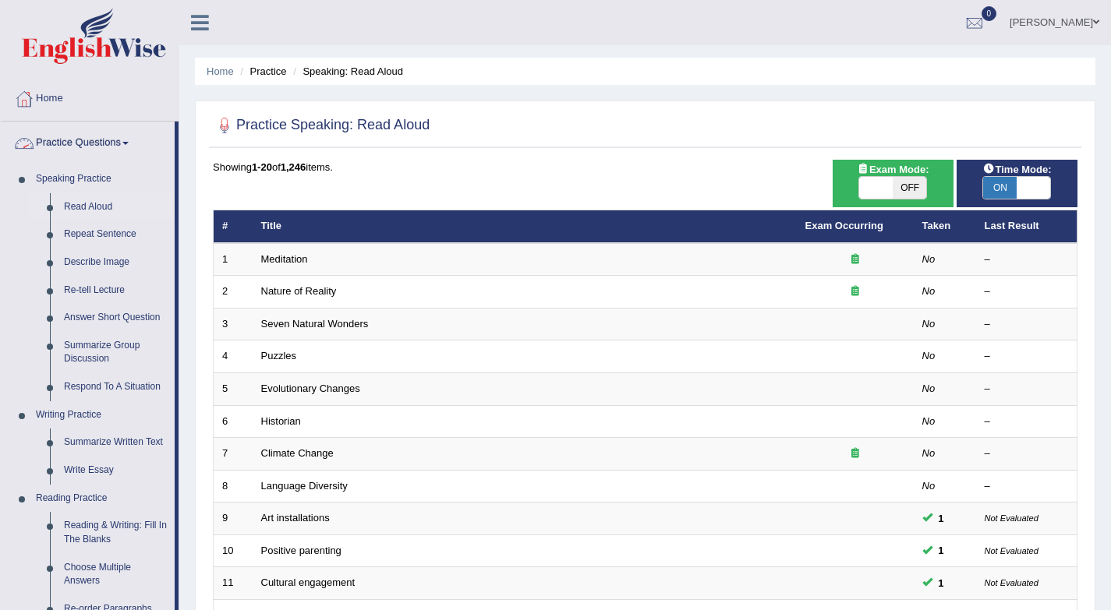
click at [106, 140] on link "Practice Questions" at bounding box center [88, 141] width 174 height 39
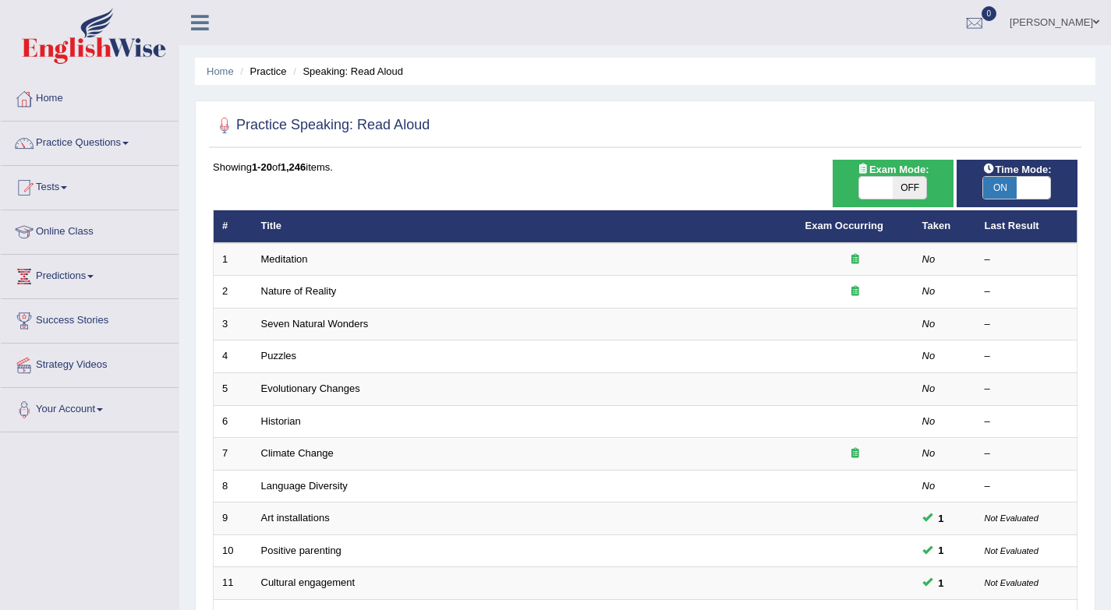
click at [55, 189] on link "Tests" at bounding box center [90, 185] width 178 height 39
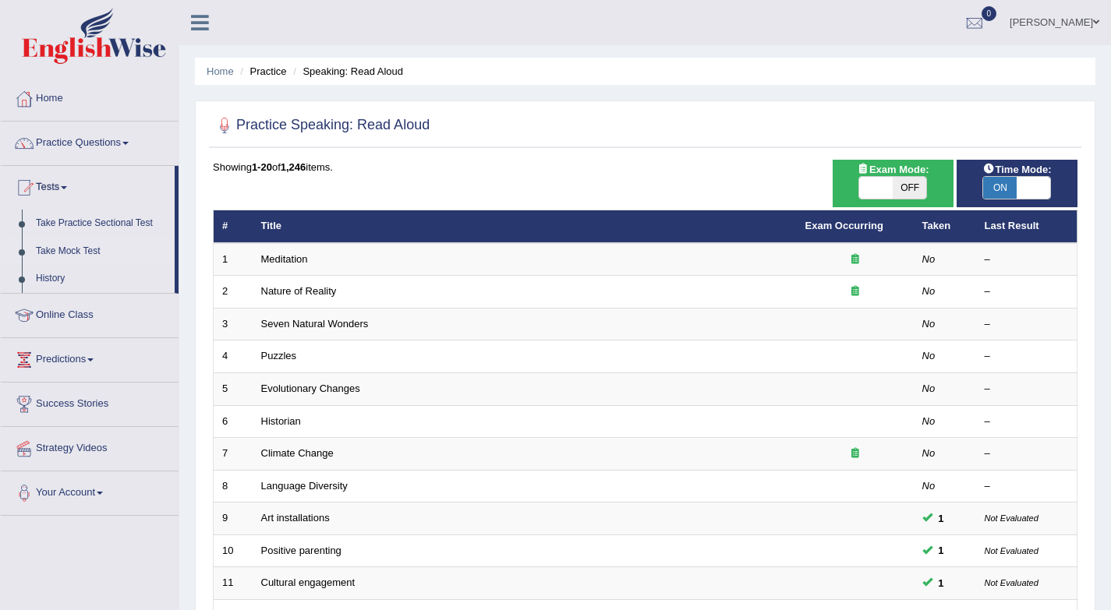
click at [80, 246] on link "Take Mock Test" at bounding box center [102, 252] width 146 height 28
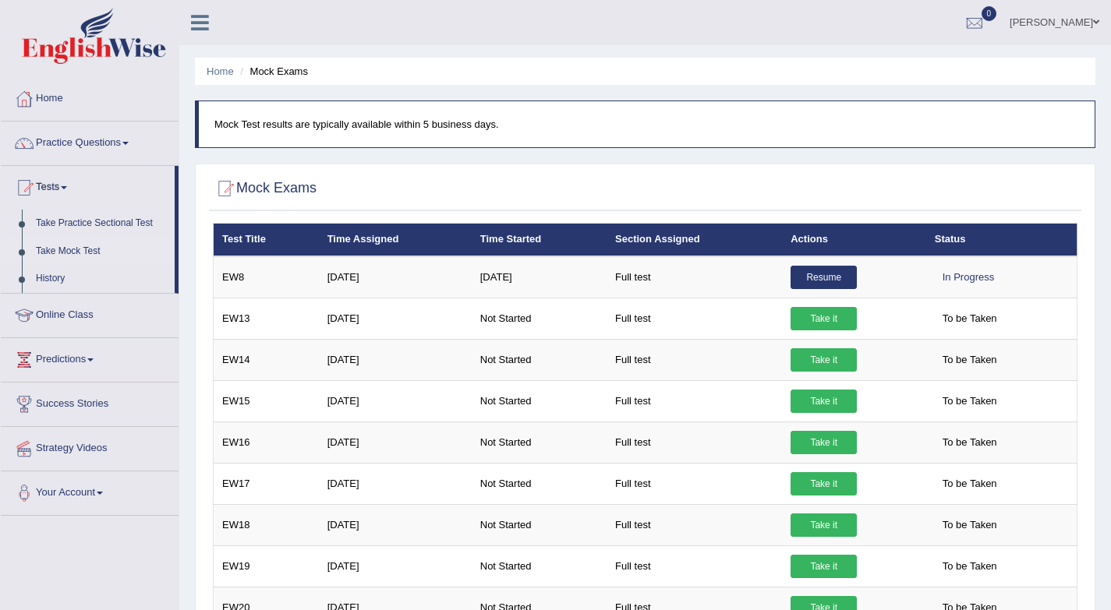
scroll to position [90, 0]
click at [841, 230] on th "Actions" at bounding box center [853, 240] width 143 height 33
drag, startPoint x: 835, startPoint y: 203, endPoint x: 822, endPoint y: 171, distance: 34.6
click at [815, 186] on div at bounding box center [645, 189] width 864 height 32
